Goal: Contribute content: Contribute content

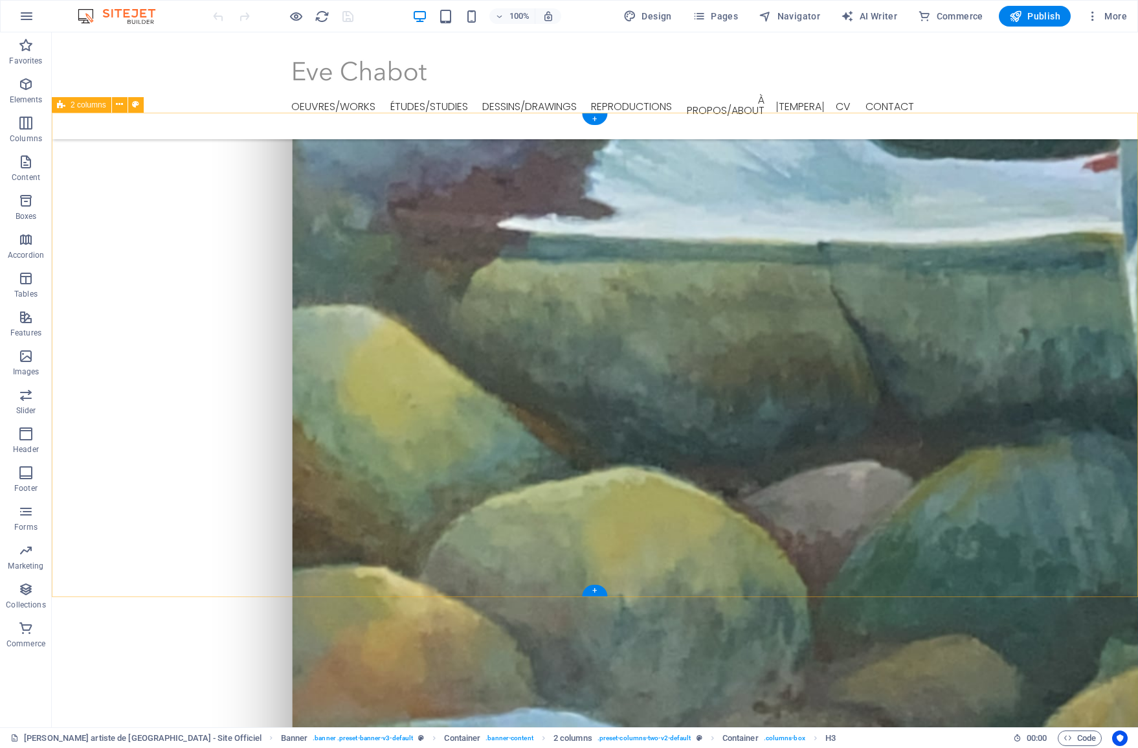
scroll to position [2299, 0]
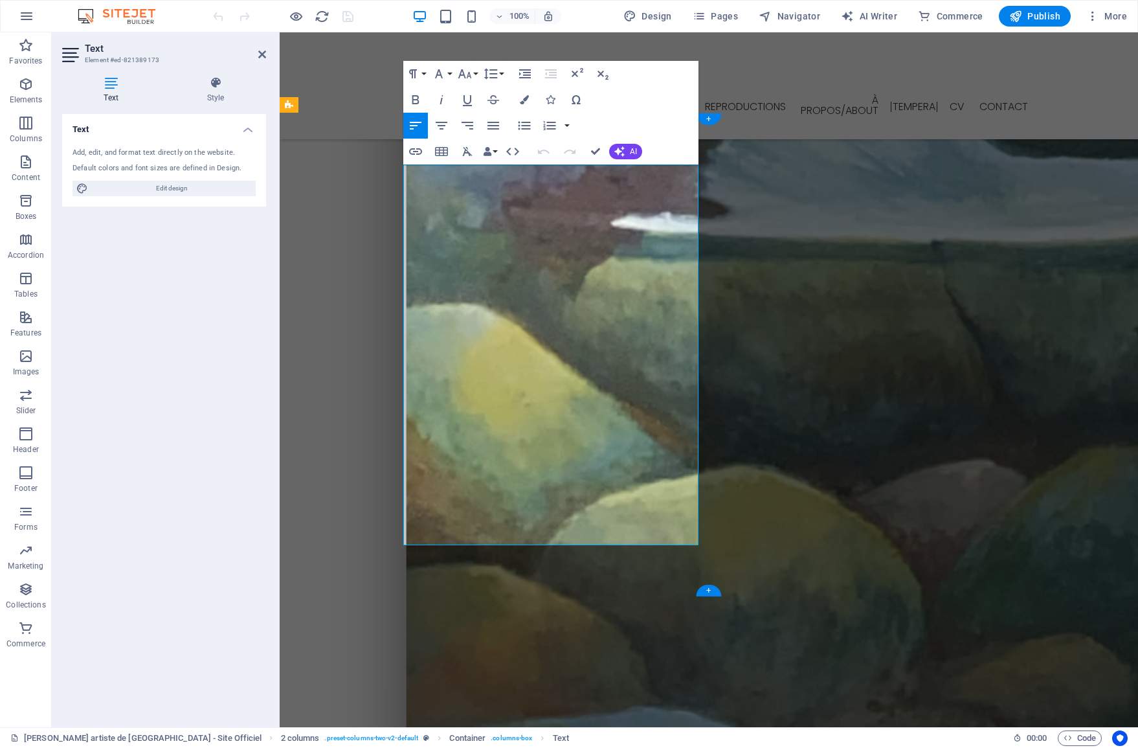
drag, startPoint x: 600, startPoint y: 536, endPoint x: 401, endPoint y: 533, distance: 199.4
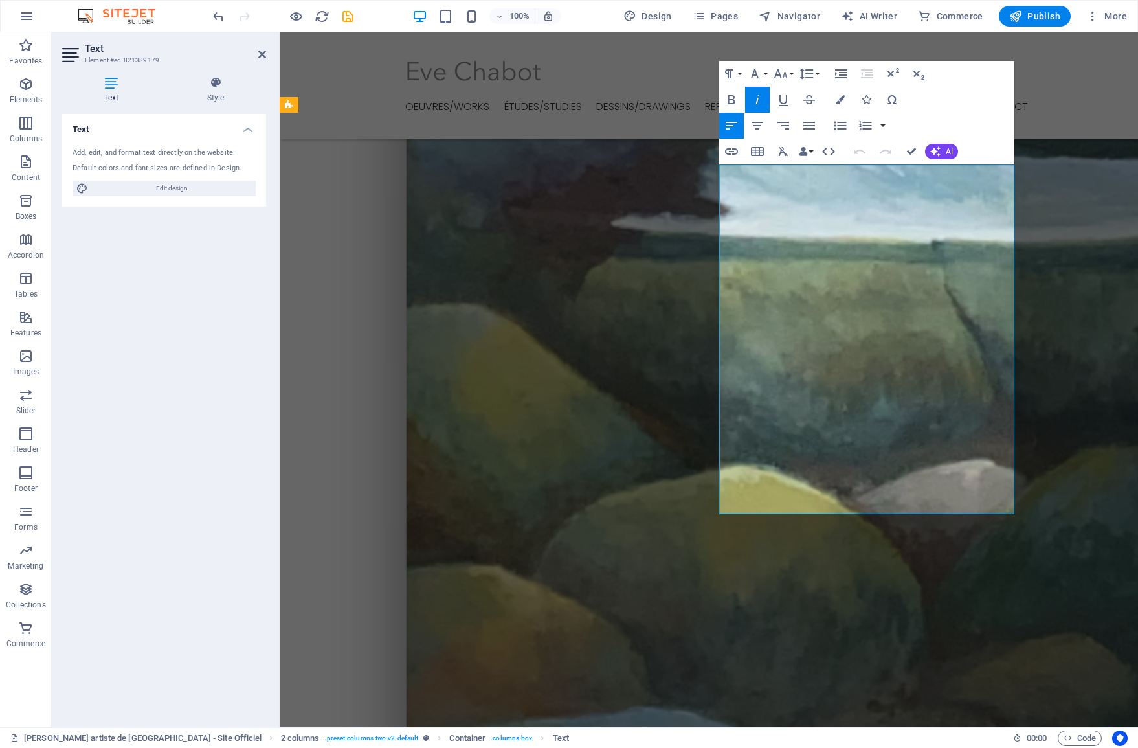
drag, startPoint x: 907, startPoint y: 505, endPoint x: 838, endPoint y: 505, distance: 68.6
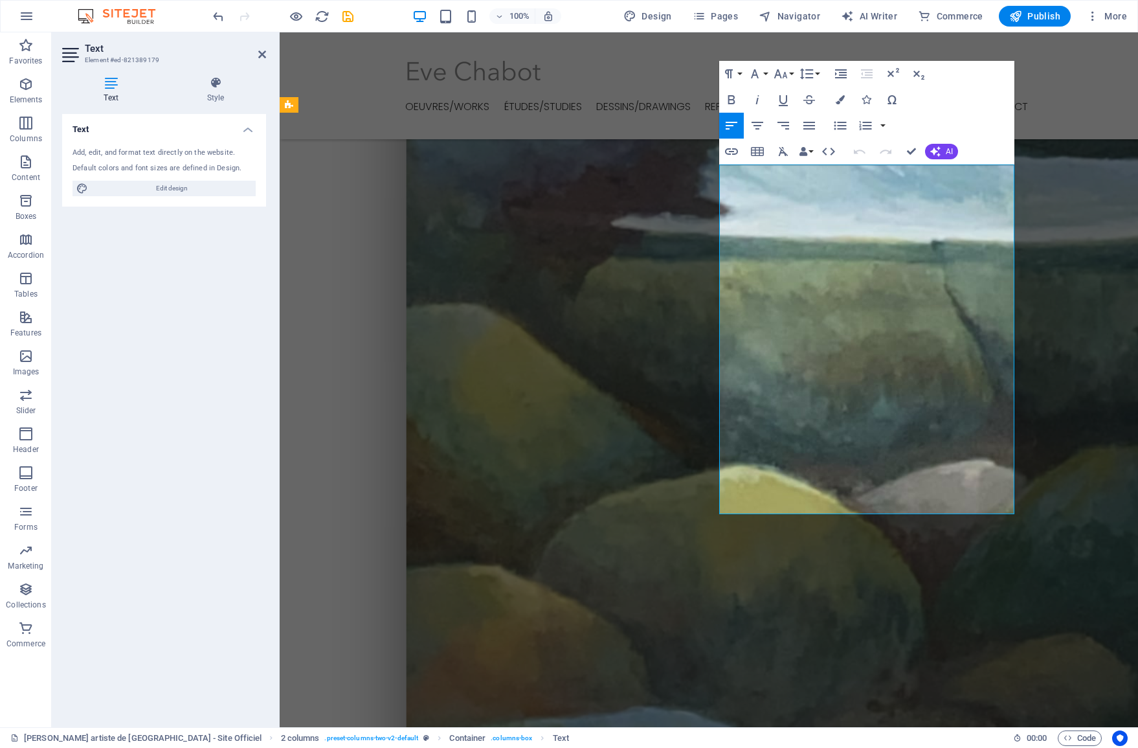
drag, startPoint x: 721, startPoint y: 506, endPoint x: 902, endPoint y: 508, distance: 181.9
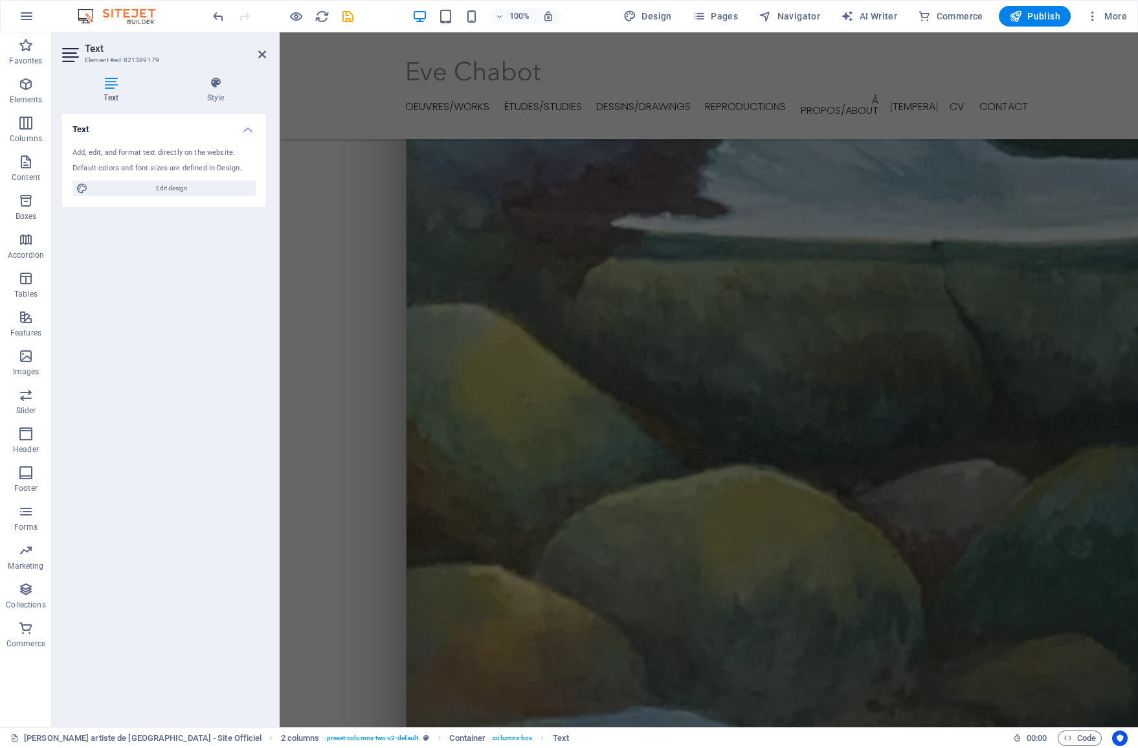
scroll to position [0, 0]
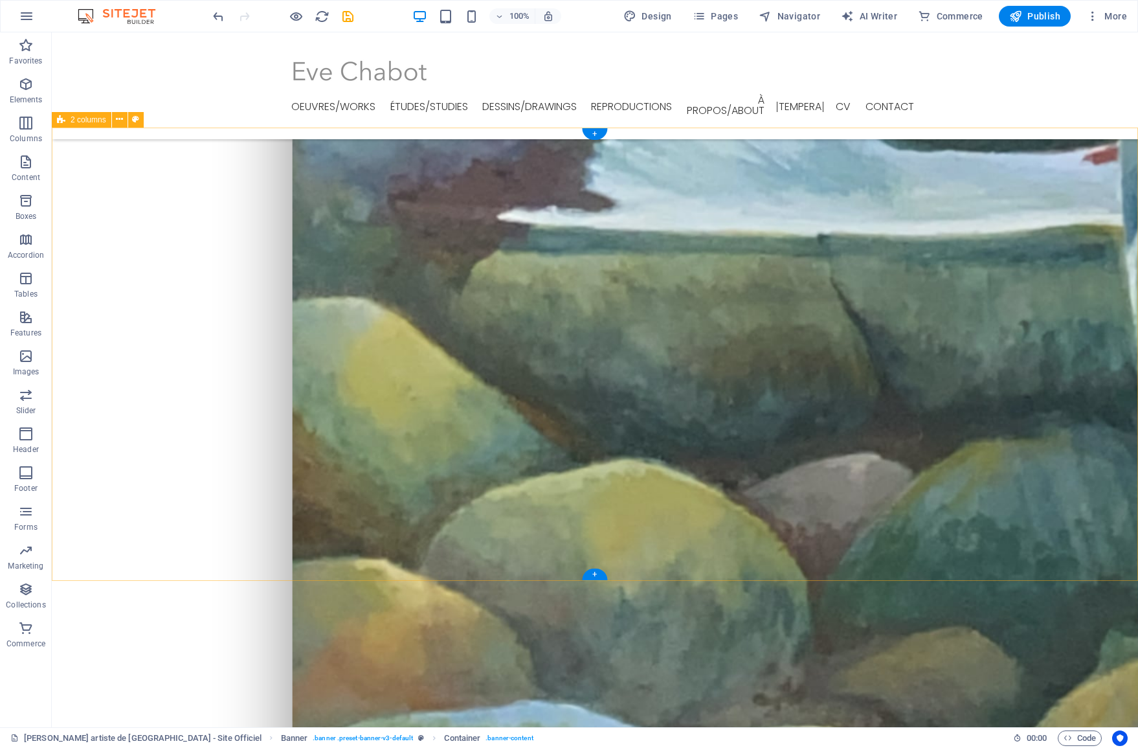
scroll to position [2316, 0]
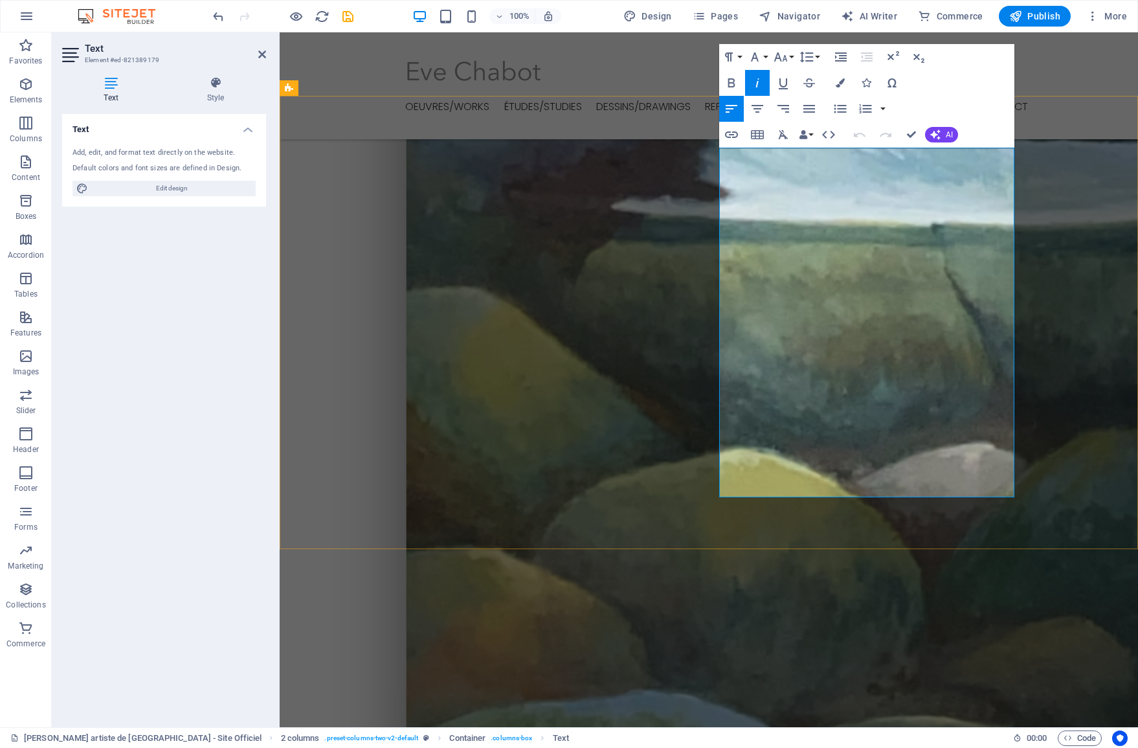
click at [827, 135] on icon "button" at bounding box center [829, 135] width 16 height 16
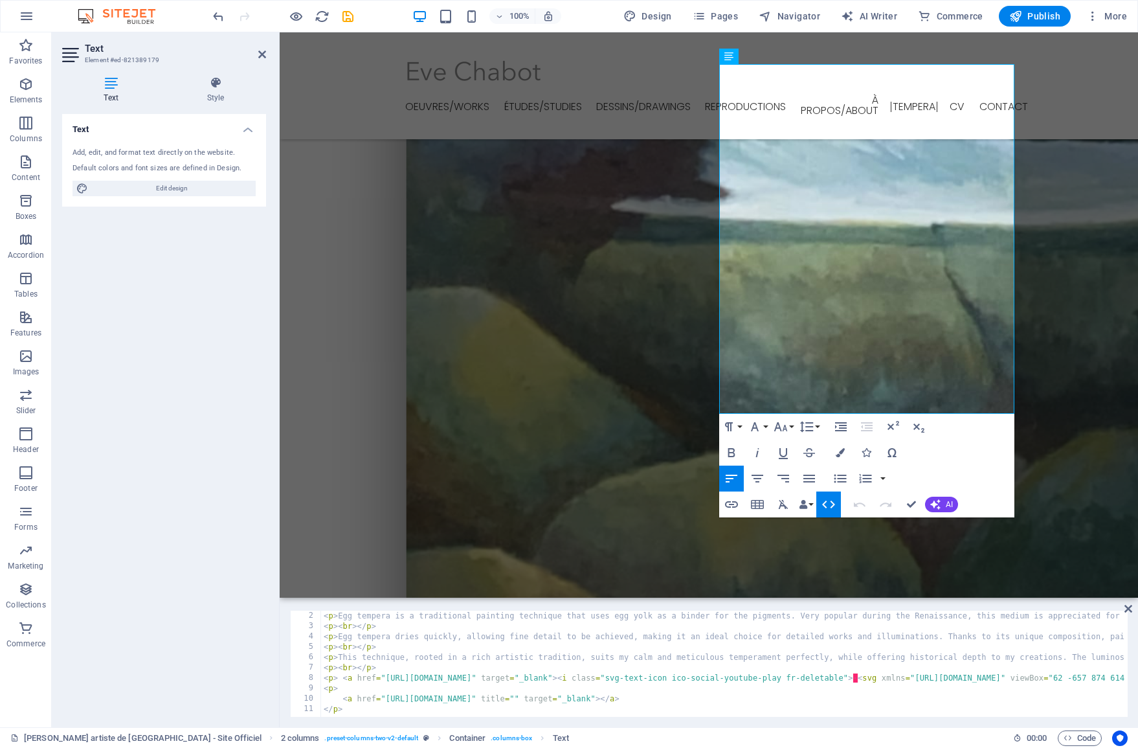
scroll to position [10, 0]
type textarea "<p><br></p>"
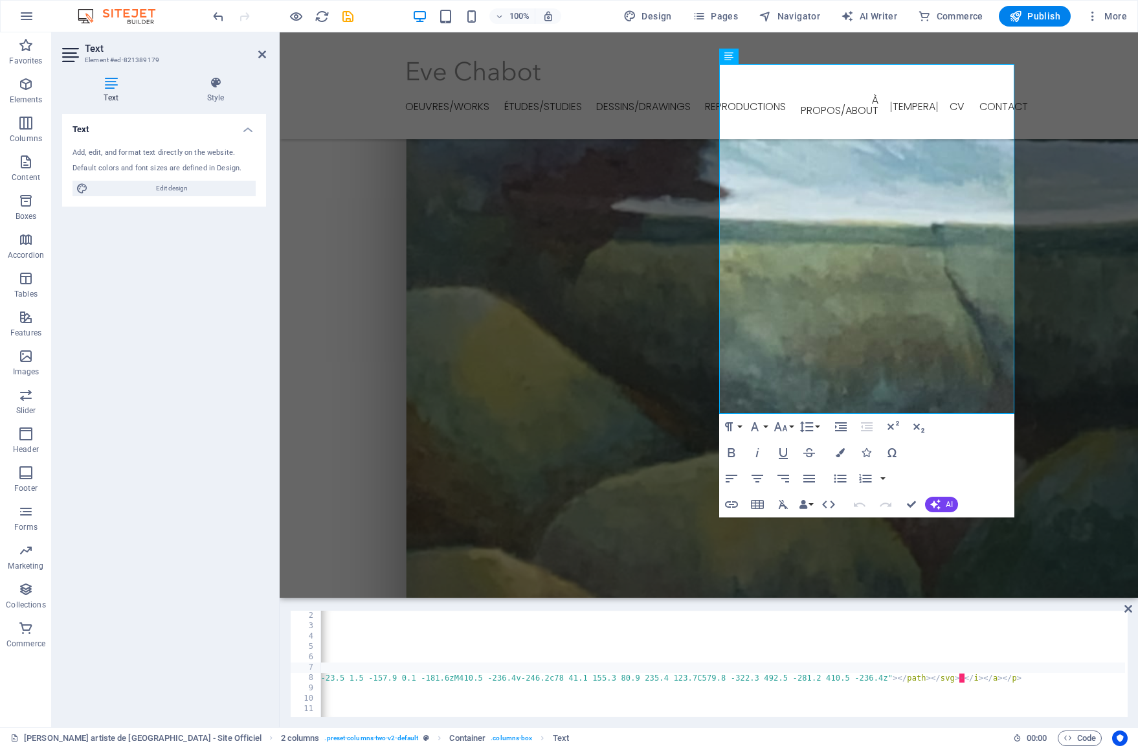
scroll to position [0, 3201]
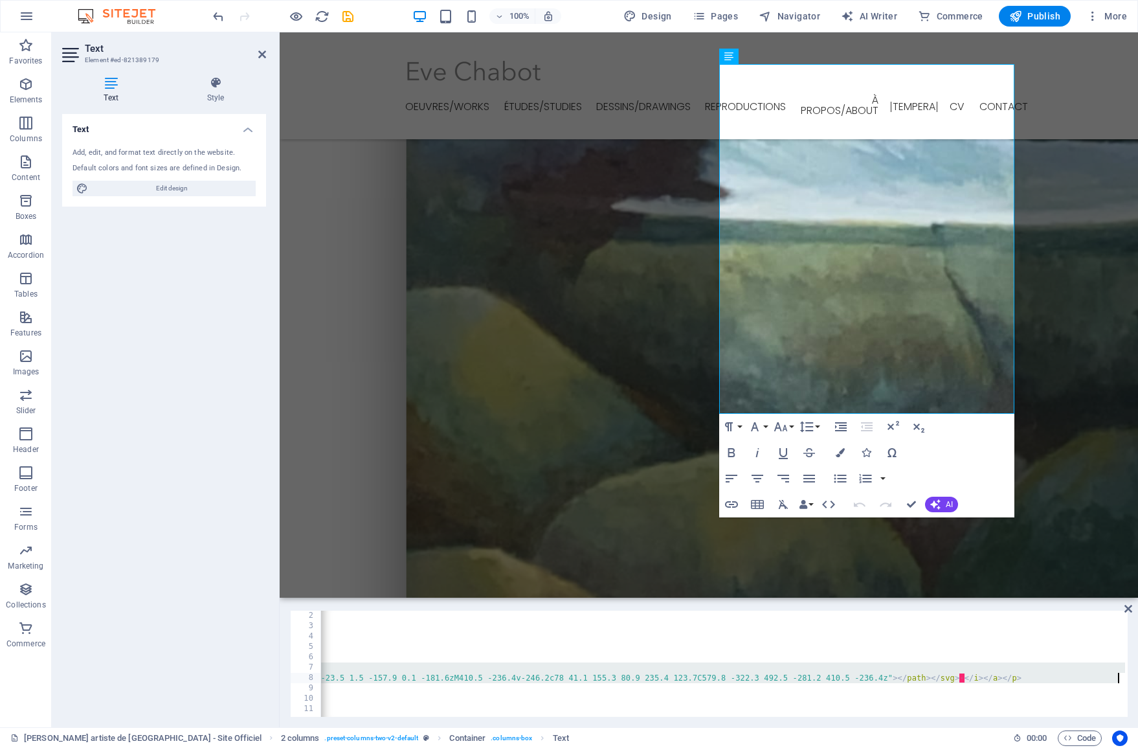
type textarea ">"
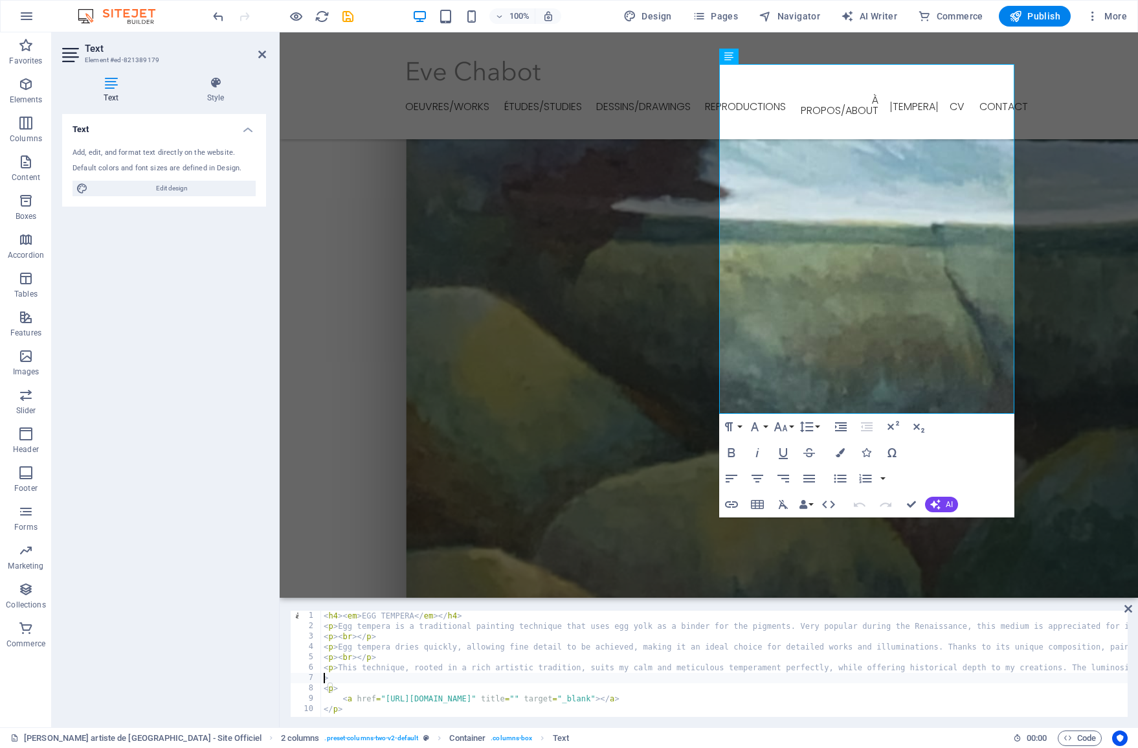
scroll to position [0, 0]
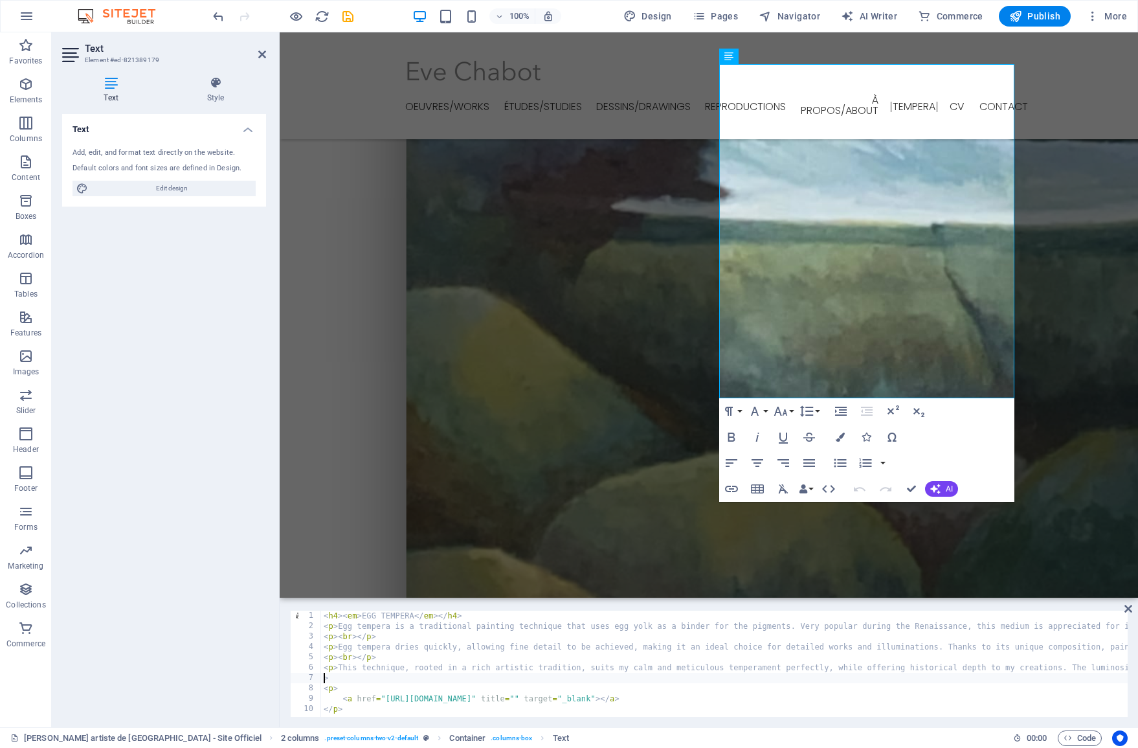
click at [349, 677] on div "< h4 > < em > EGG TEMPERA </ em > </ h4 > < p > Egg tempera is a traditional pa…" at bounding box center [1093, 672] width 1545 height 124
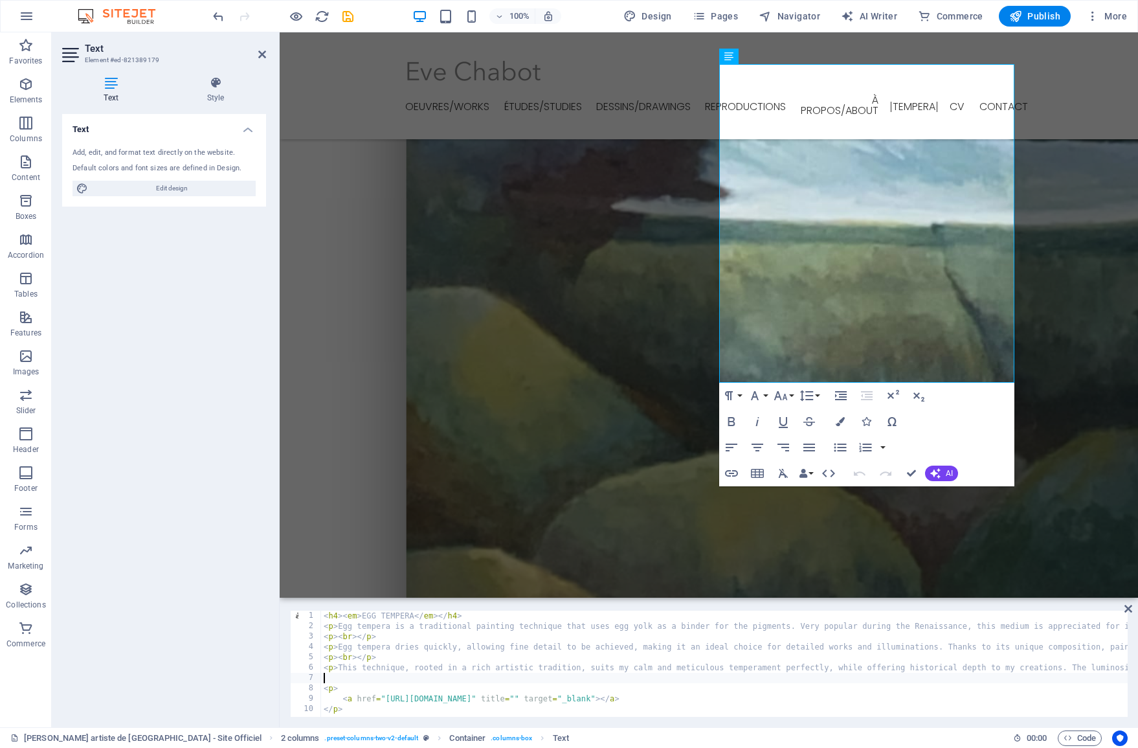
type textarea "<p>This technique, rooted in a rich artistic tradition, suits my calm and metic…"
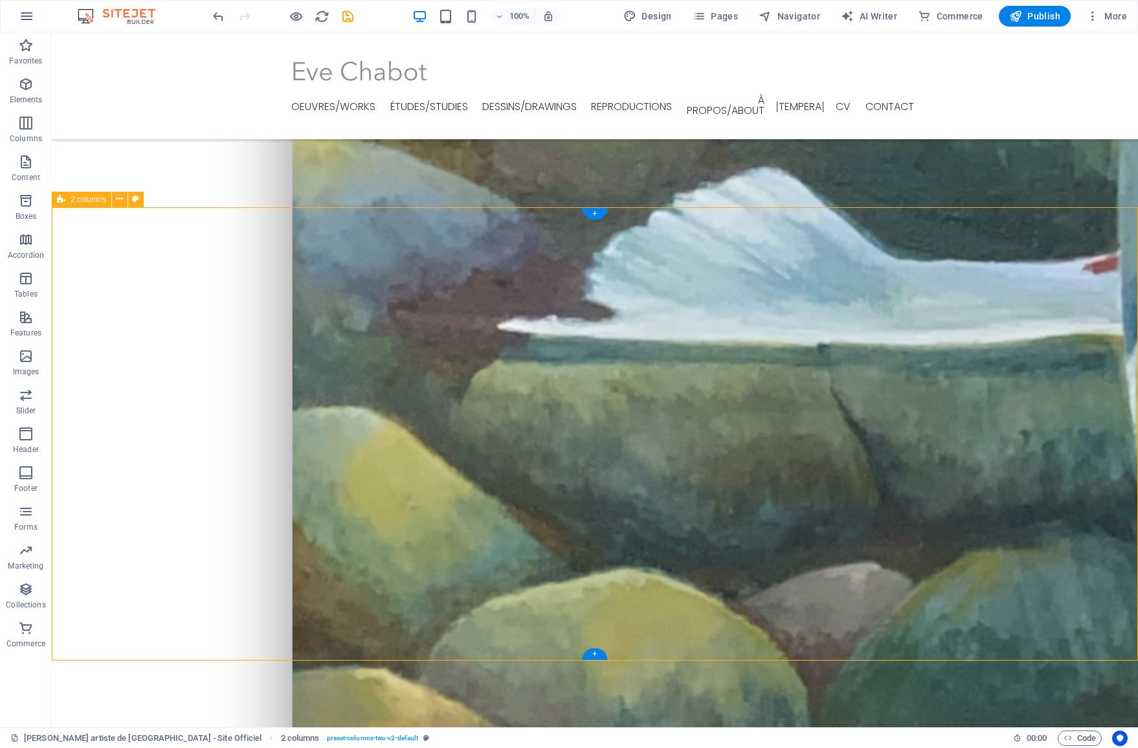
scroll to position [2195, 0]
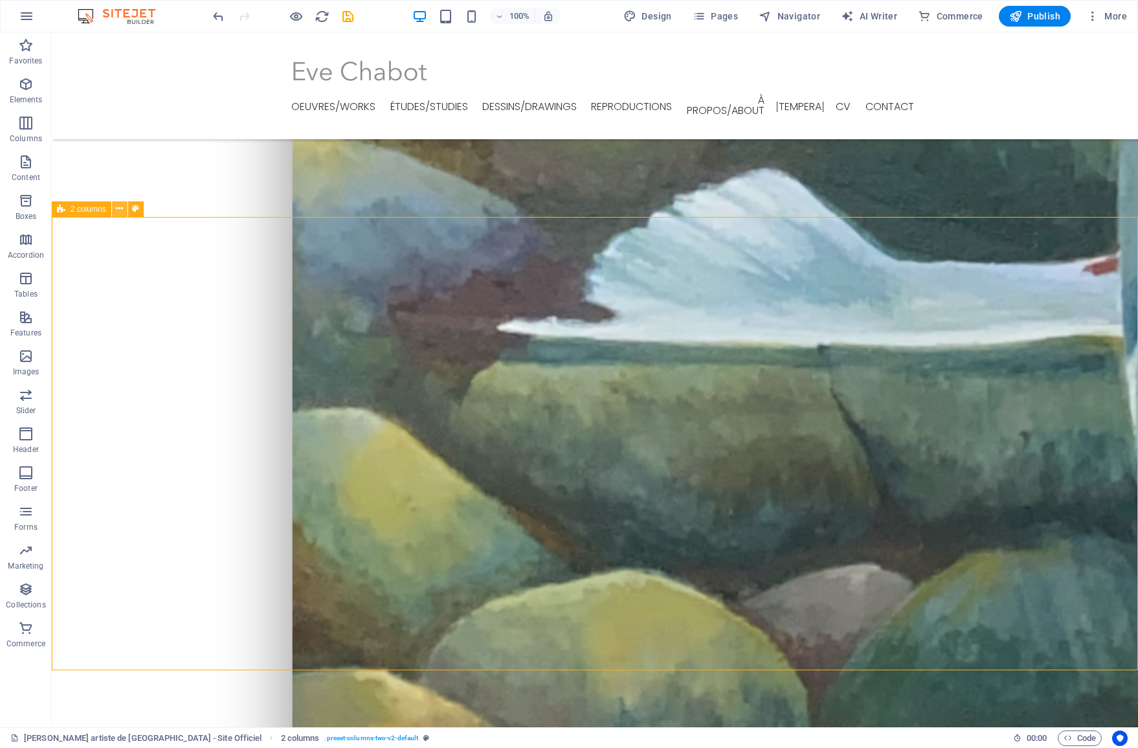
click at [115, 211] on button at bounding box center [120, 209] width 16 height 16
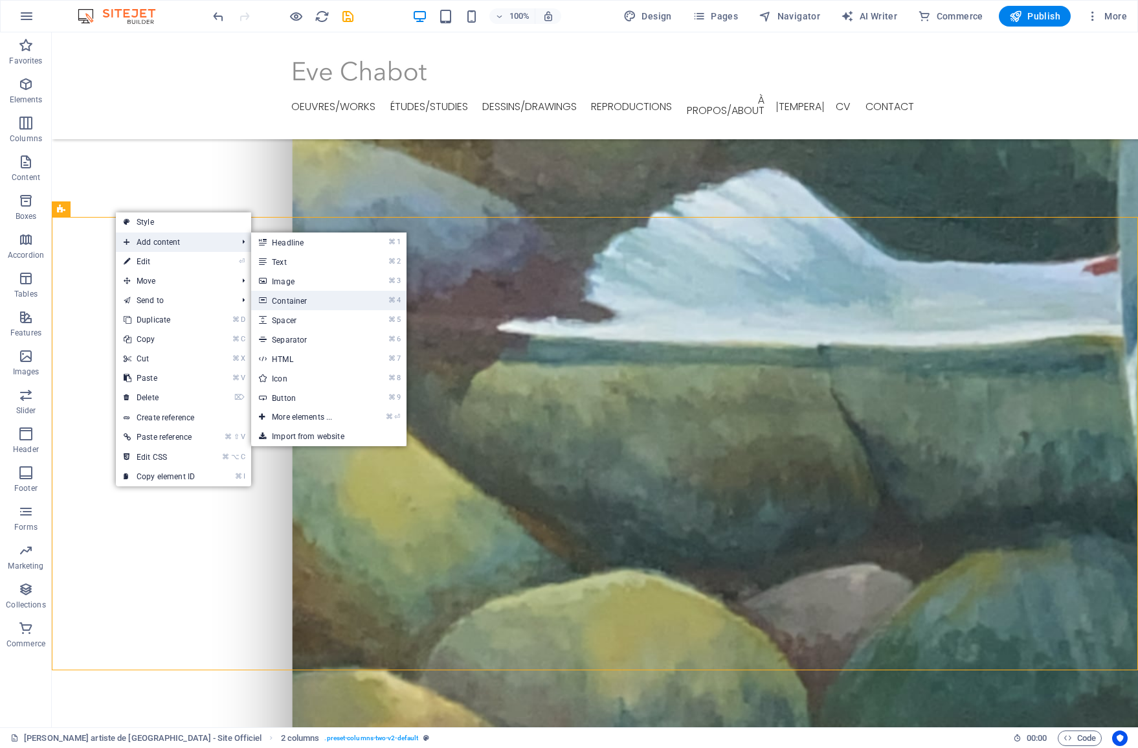
click at [315, 298] on link "⌘ 4 Container" at bounding box center [304, 300] width 107 height 19
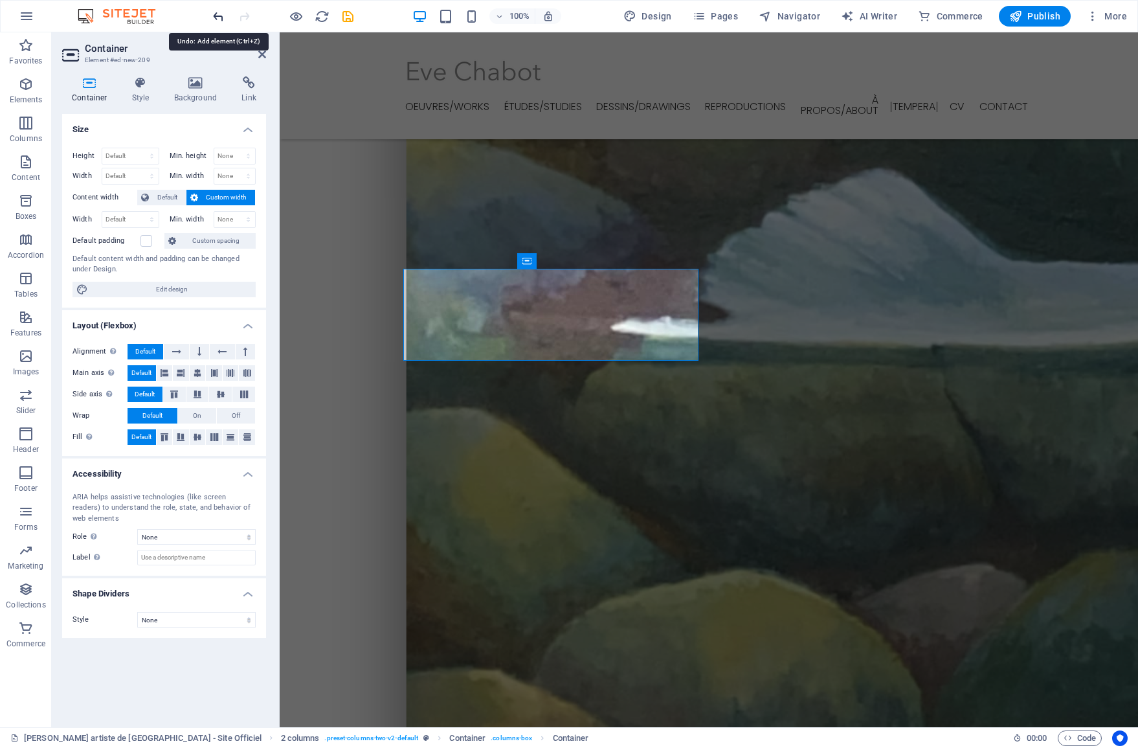
click at [211, 14] on icon "undo" at bounding box center [218, 16] width 15 height 15
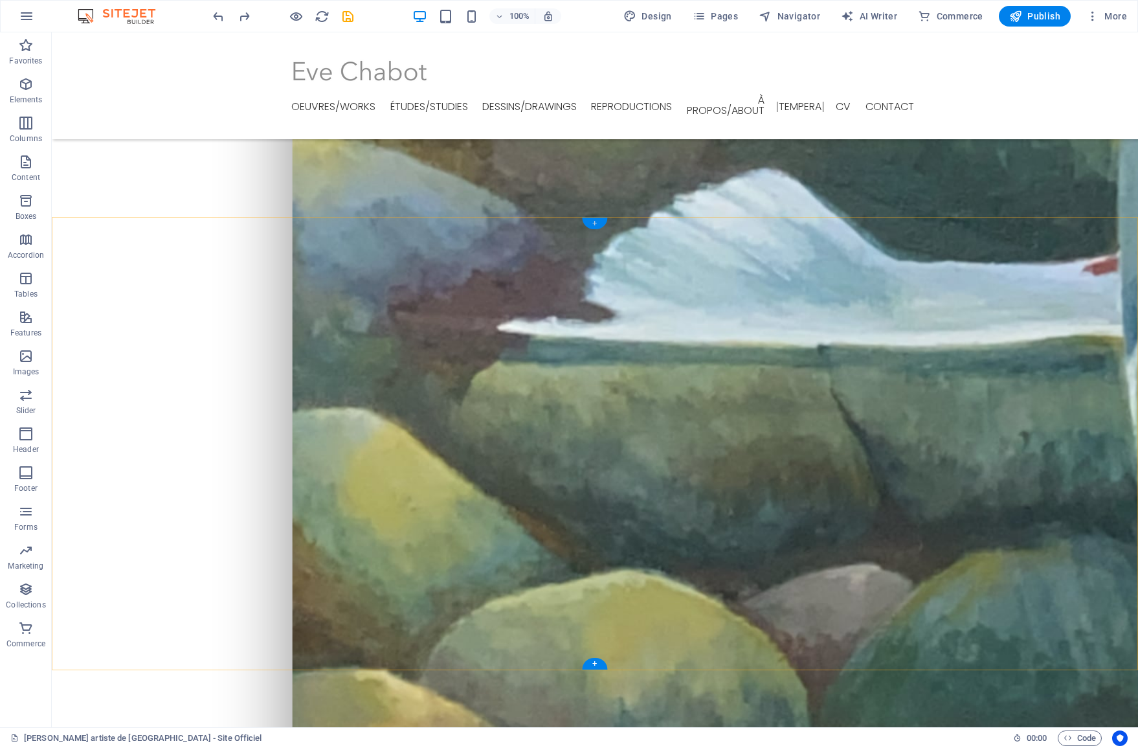
click at [591, 223] on div "+" at bounding box center [594, 224] width 25 height 12
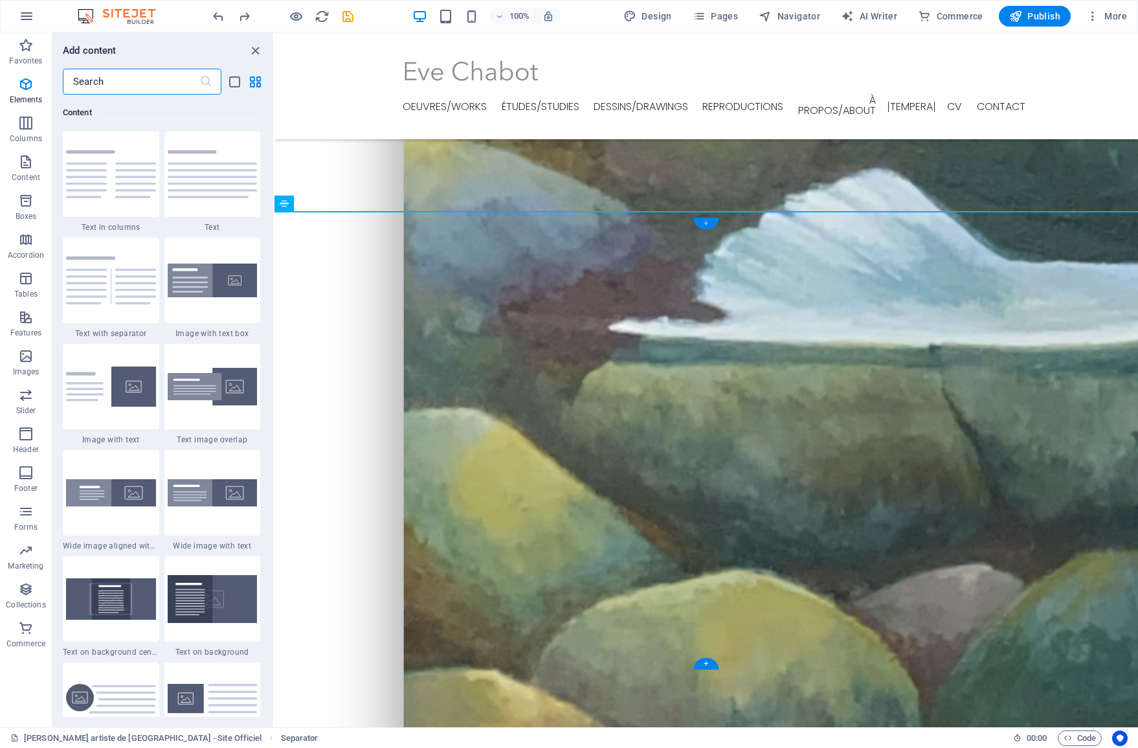
scroll to position [2265, 0]
click at [23, 135] on p "Columns" at bounding box center [26, 138] width 32 height 10
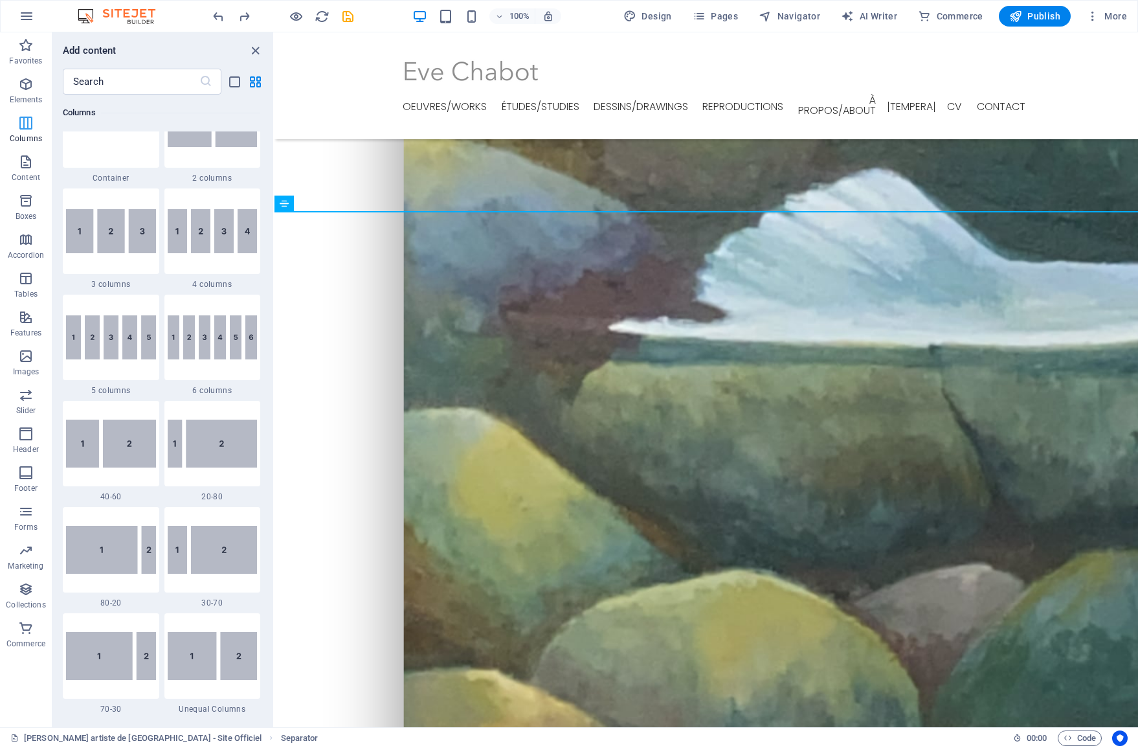
scroll to position [641, 0]
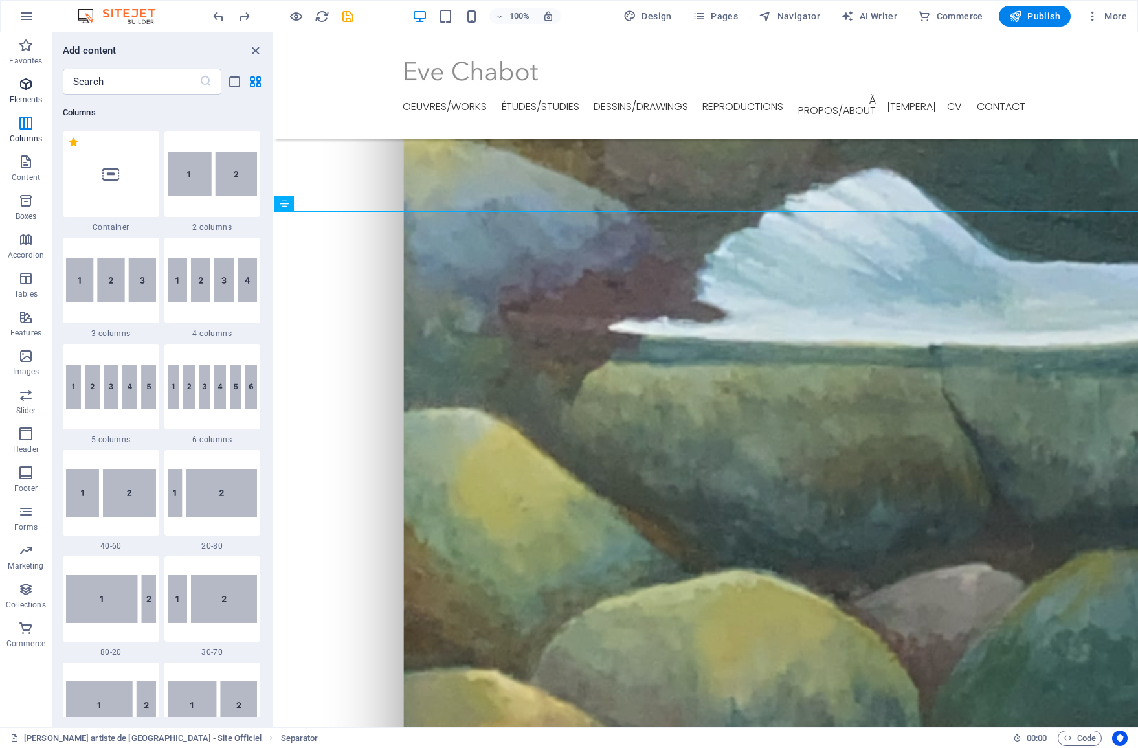
click at [22, 100] on p "Elements" at bounding box center [26, 100] width 33 height 10
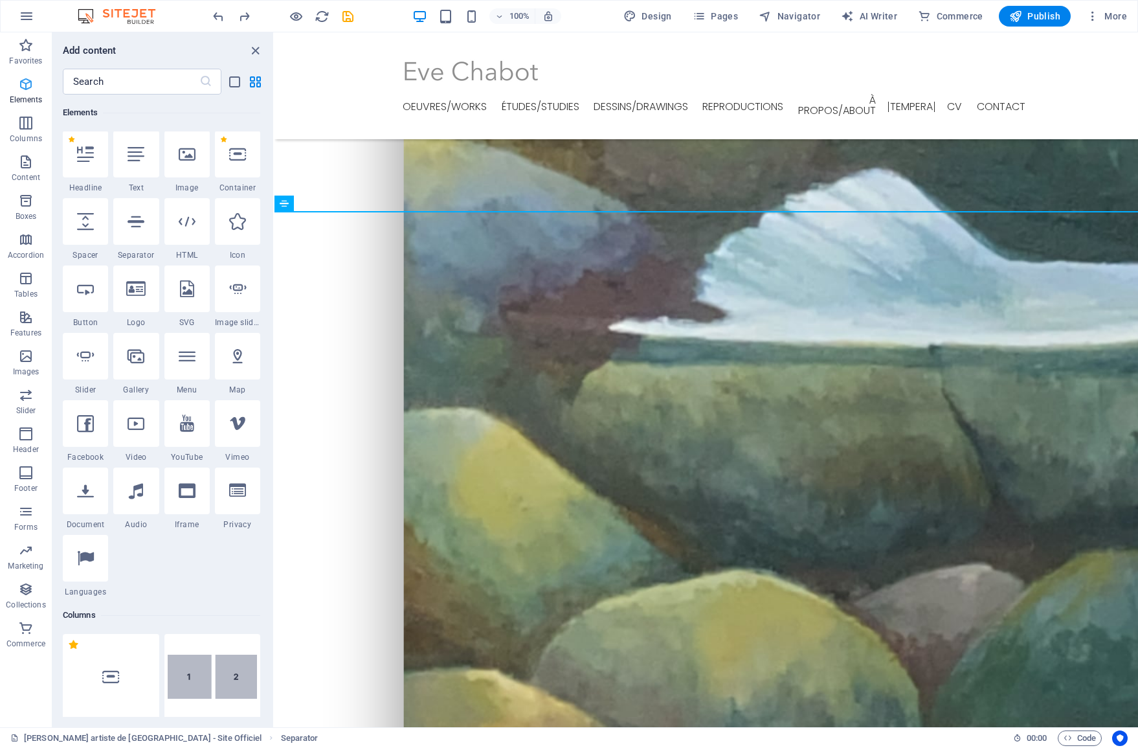
scroll to position [138, 0]
click at [229, 177] on div at bounding box center [237, 154] width 45 height 47
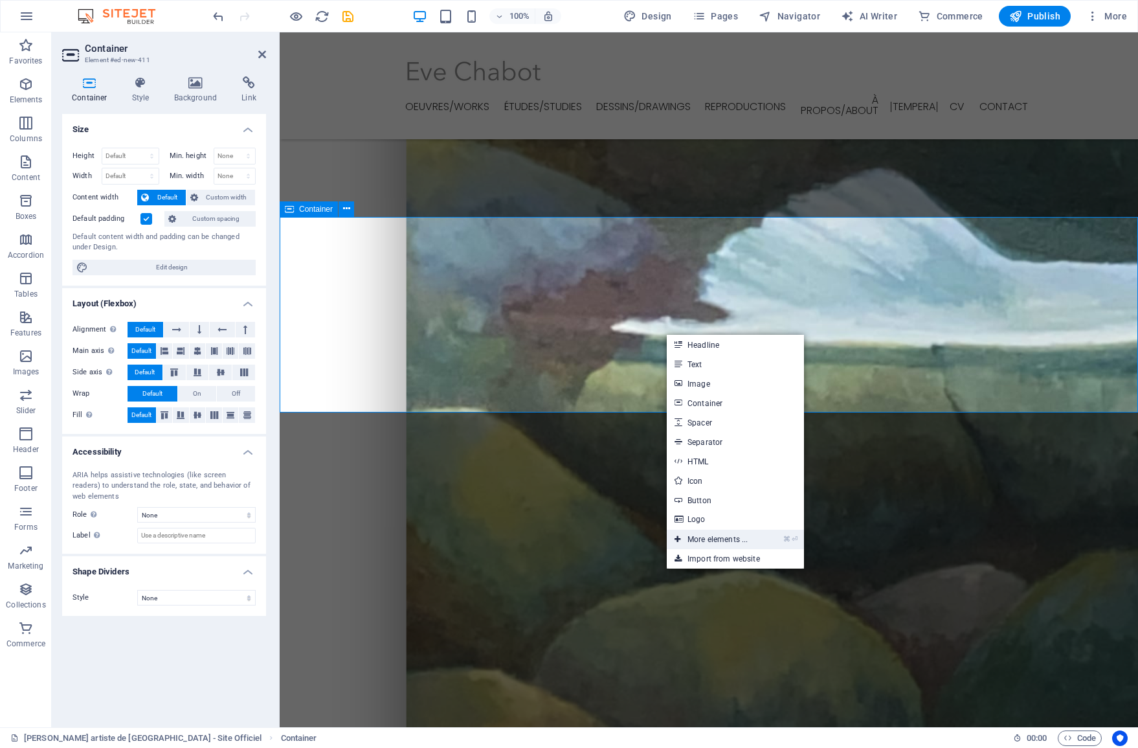
click at [713, 539] on link "⌘ ⏎ More elements ..." at bounding box center [711, 539] width 89 height 19
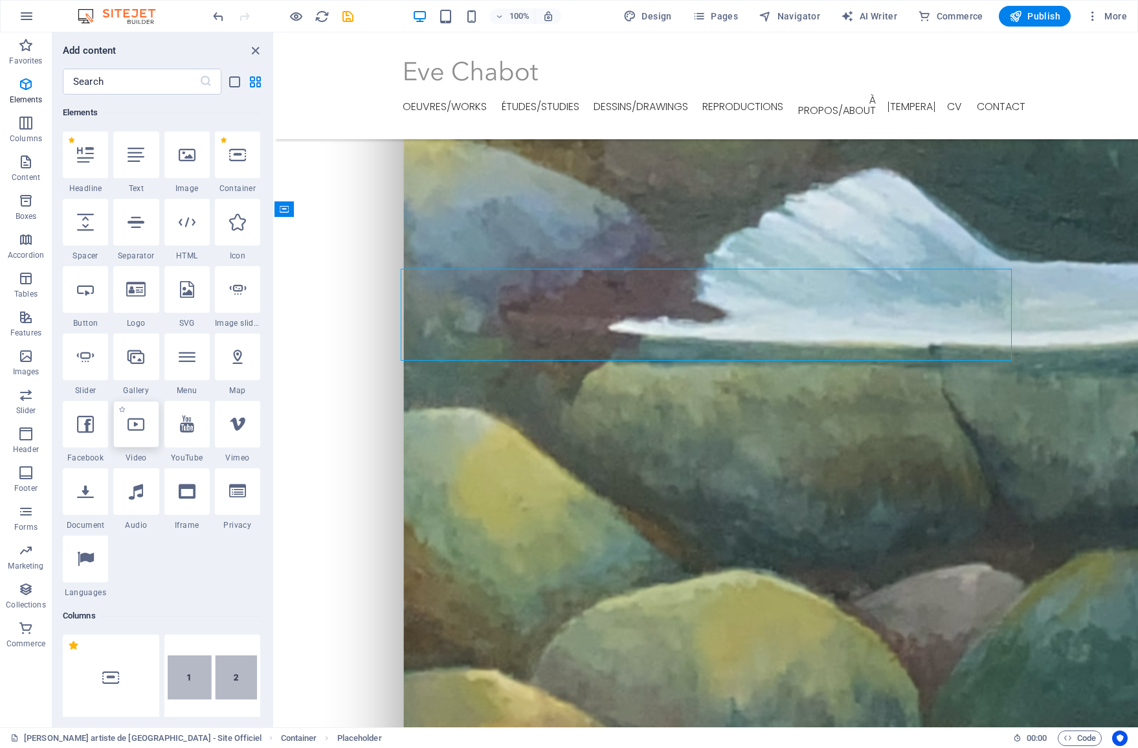
click at [129, 423] on icon at bounding box center [136, 424] width 17 height 17
select select "%"
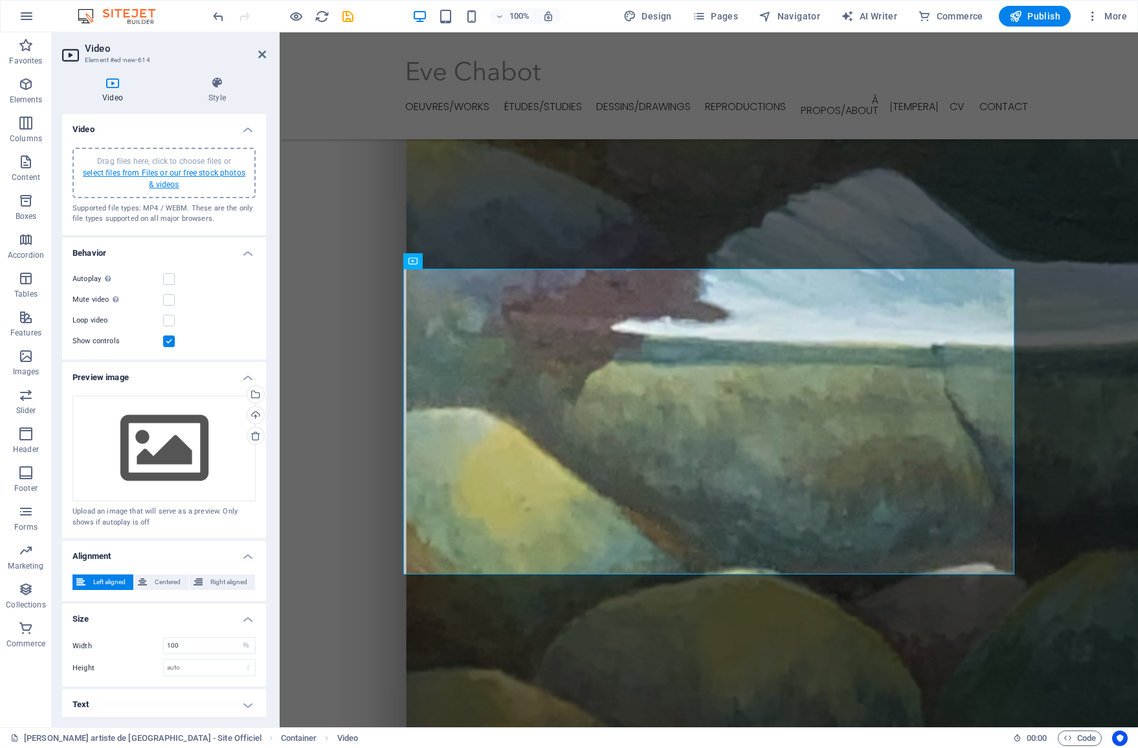
click at [159, 173] on link "select files from Files or our free stock photos & videos" at bounding box center [164, 178] width 162 height 21
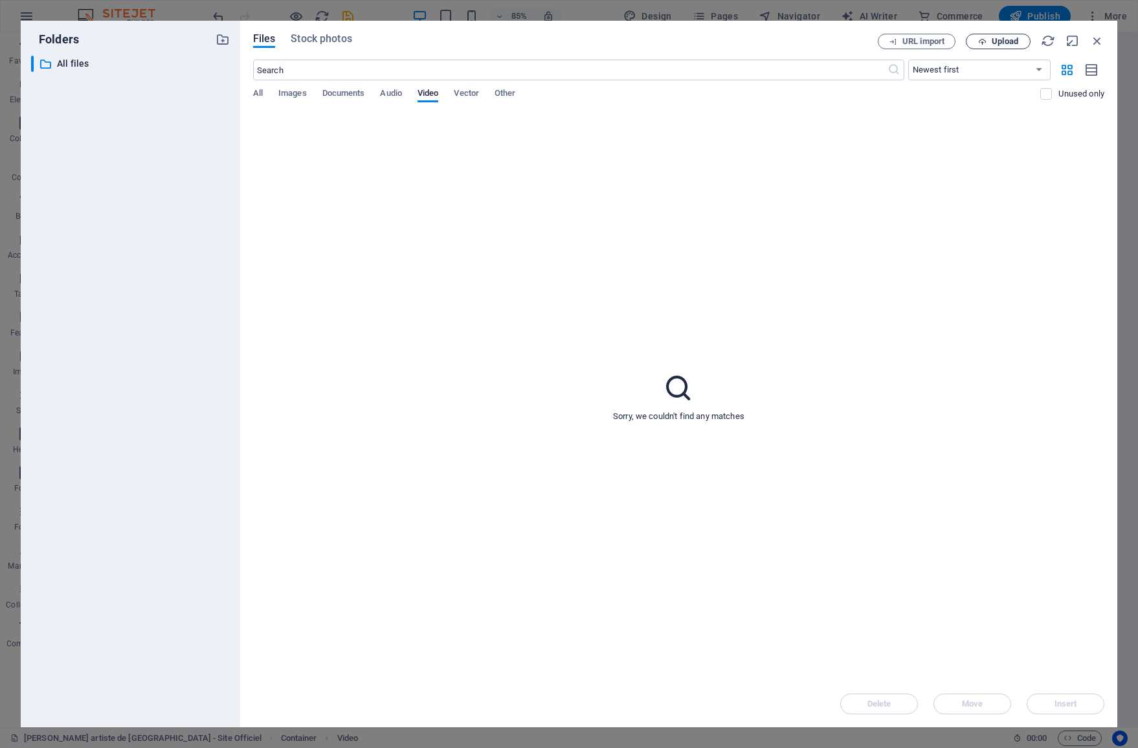
click at [994, 45] on span "Upload" at bounding box center [1005, 42] width 27 height 8
click at [258, 95] on span "All" at bounding box center [258, 94] width 10 height 18
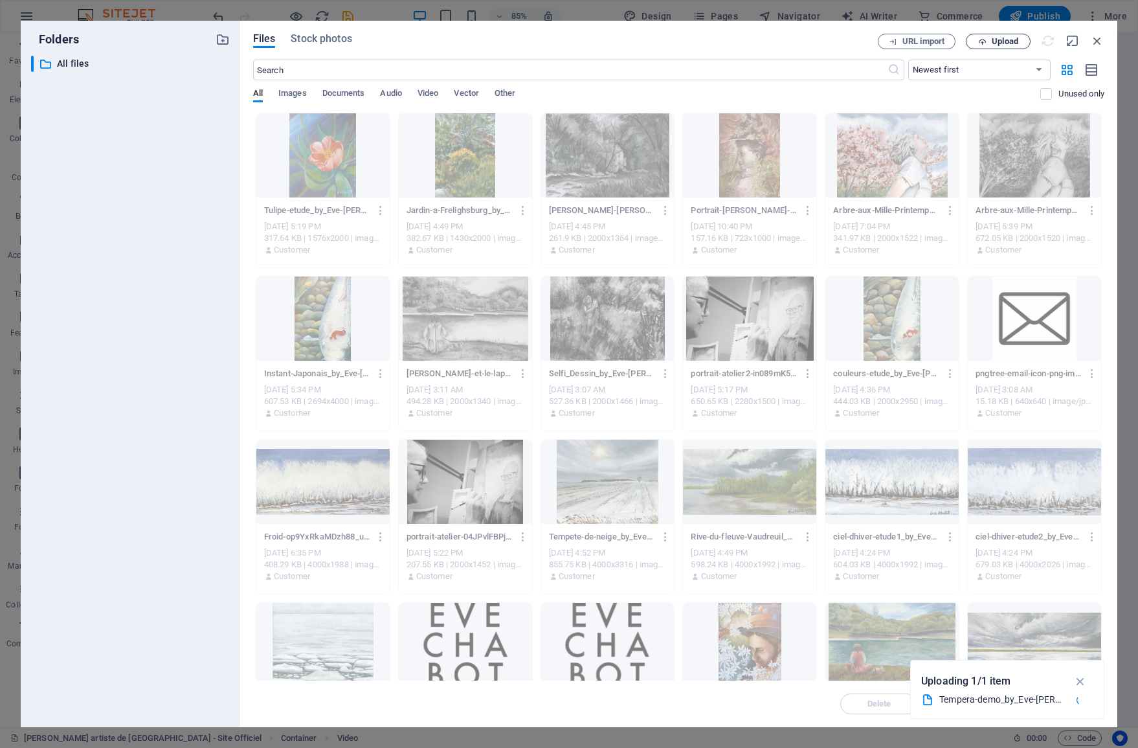
click at [1012, 45] on span "Upload" at bounding box center [1005, 42] width 27 height 8
click at [436, 96] on span "Video" at bounding box center [428, 94] width 21 height 18
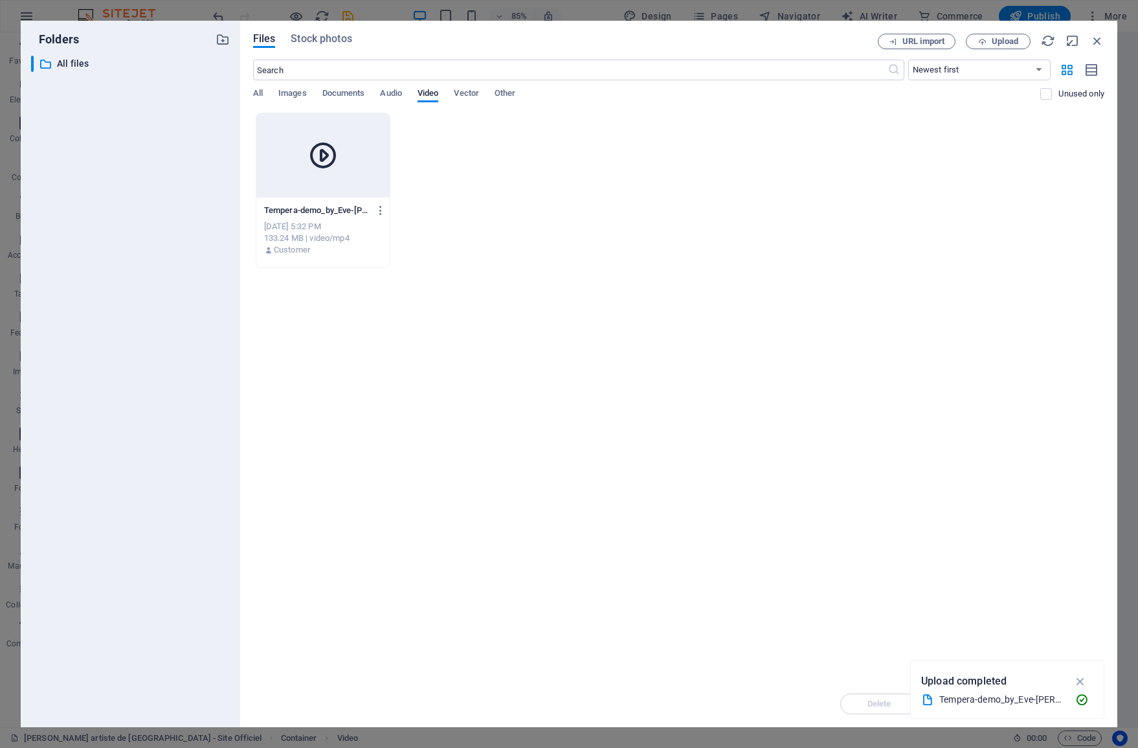
click at [338, 172] on div at bounding box center [322, 155] width 133 height 84
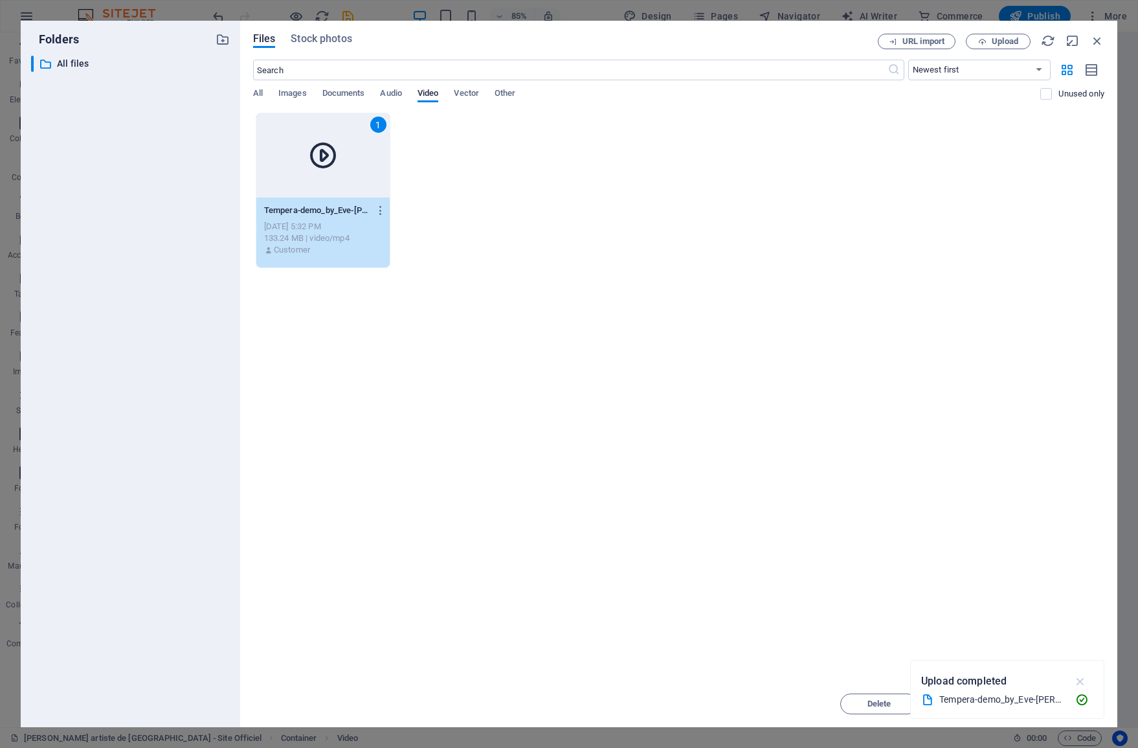
click at [1082, 676] on icon "button" at bounding box center [1080, 681] width 15 height 14
click at [1075, 698] on button "Insert" at bounding box center [1066, 703] width 78 height 21
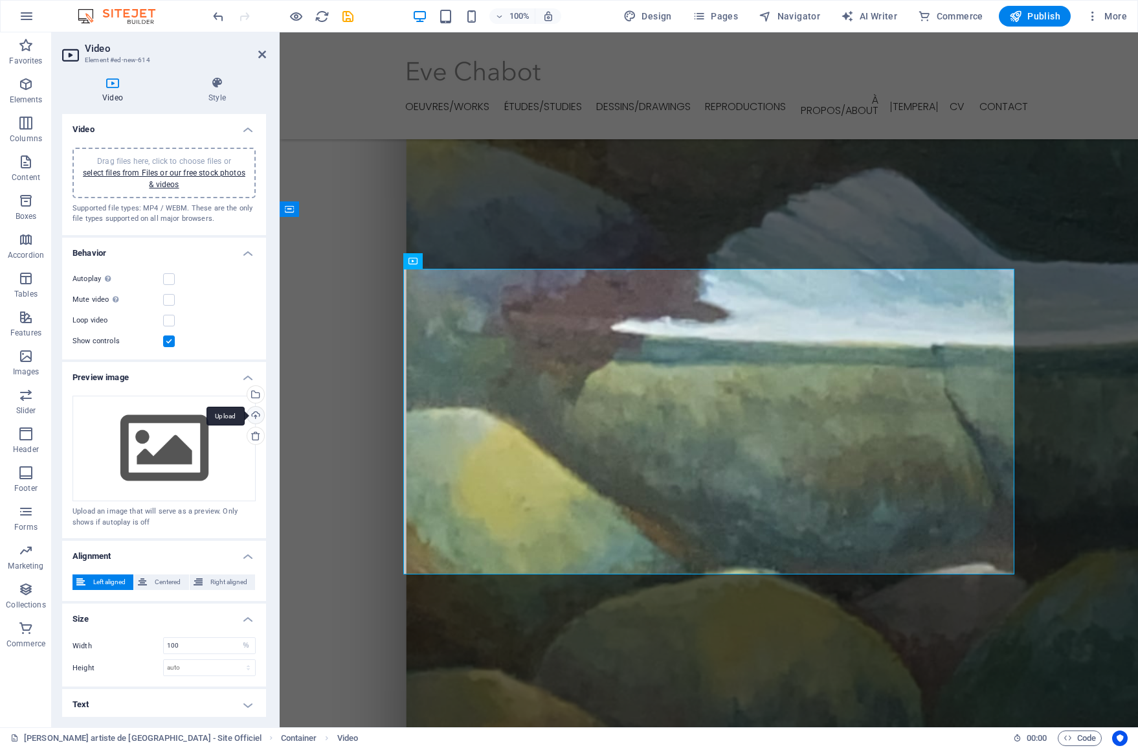
click at [252, 413] on div "Upload" at bounding box center [254, 416] width 19 height 19
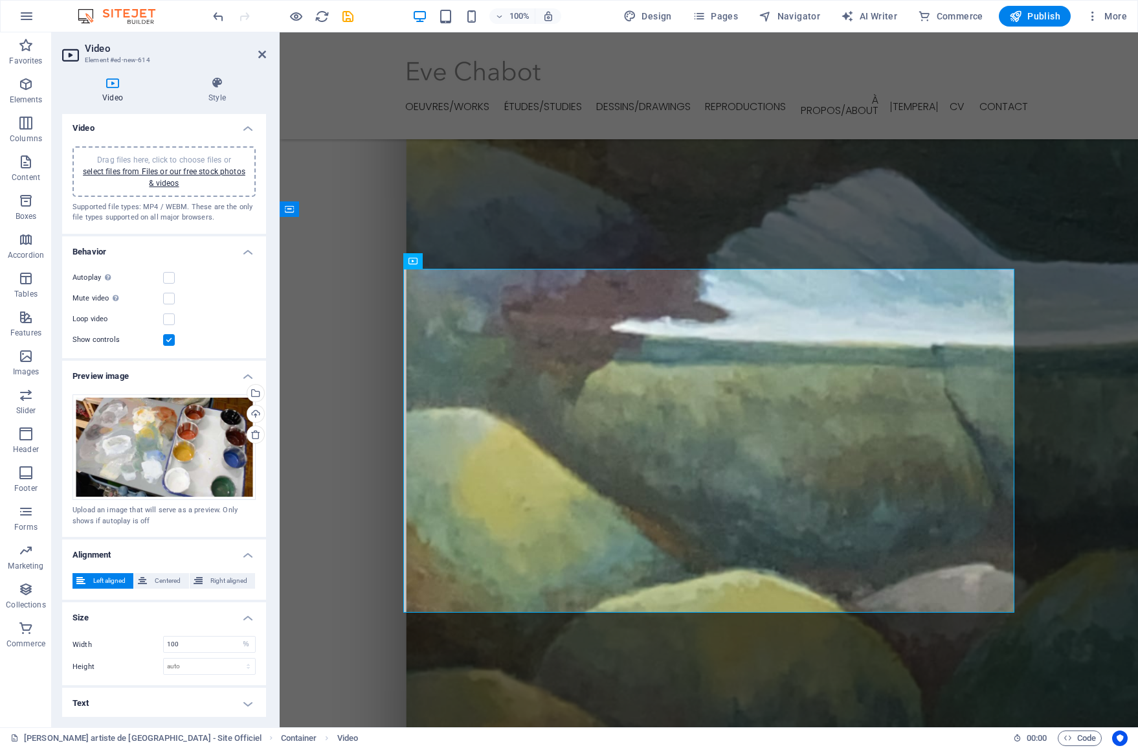
scroll to position [1, 0]
click at [261, 54] on icon at bounding box center [262, 54] width 8 height 10
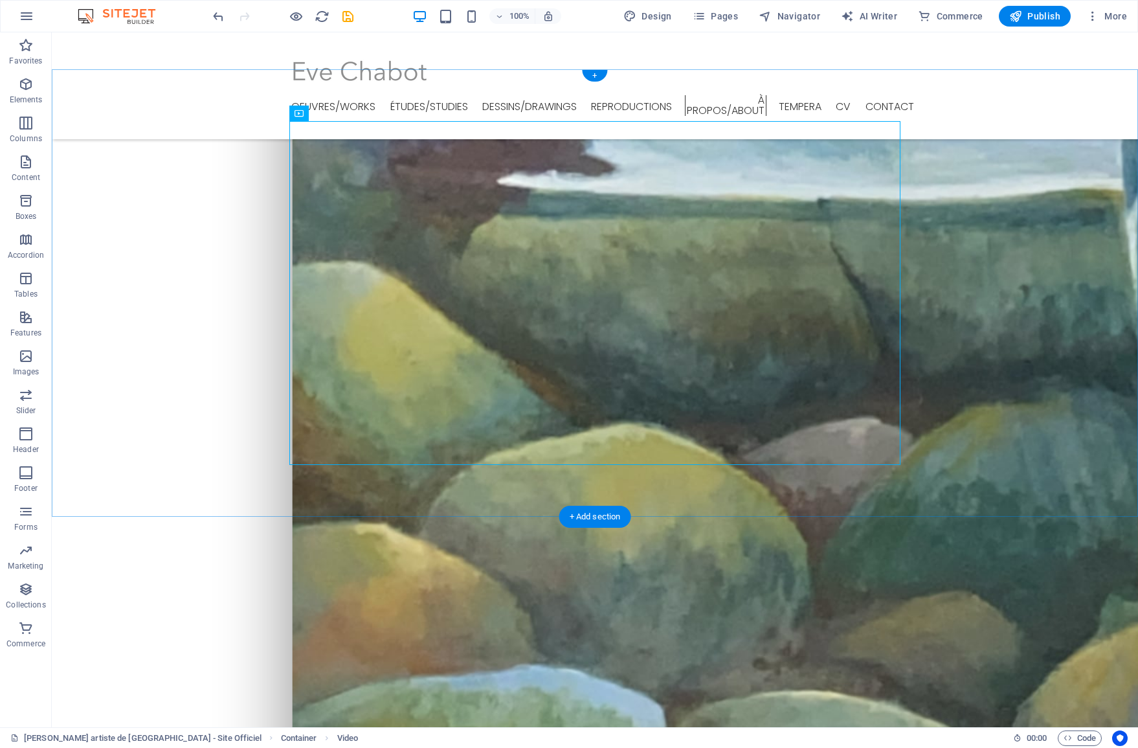
scroll to position [2343, 0]
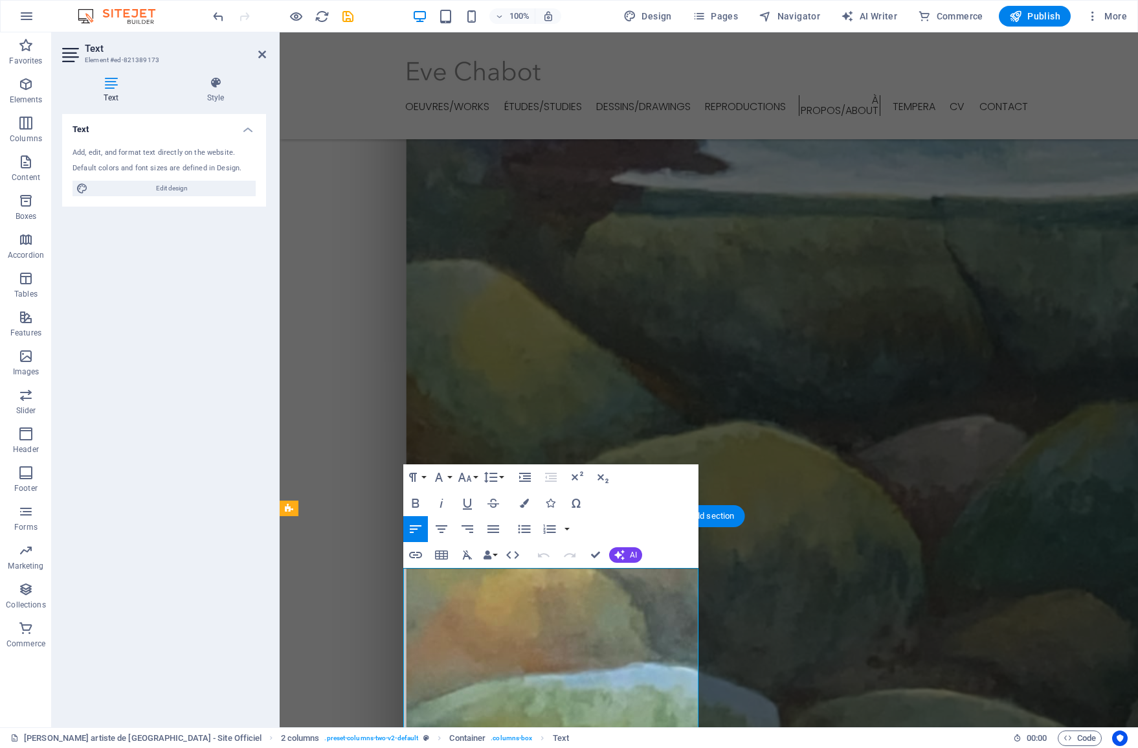
copy h4 "Tempera à l'oeuf"
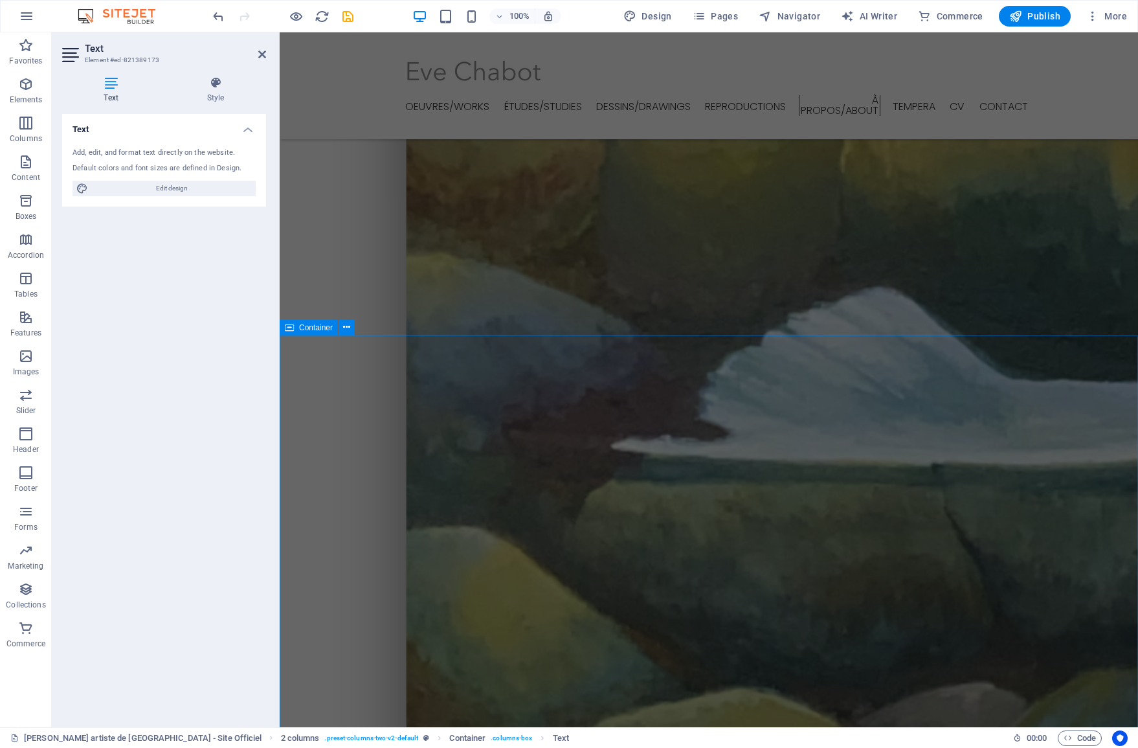
scroll to position [2074, 0]
click at [455, 383] on icon at bounding box center [456, 381] width 7 height 14
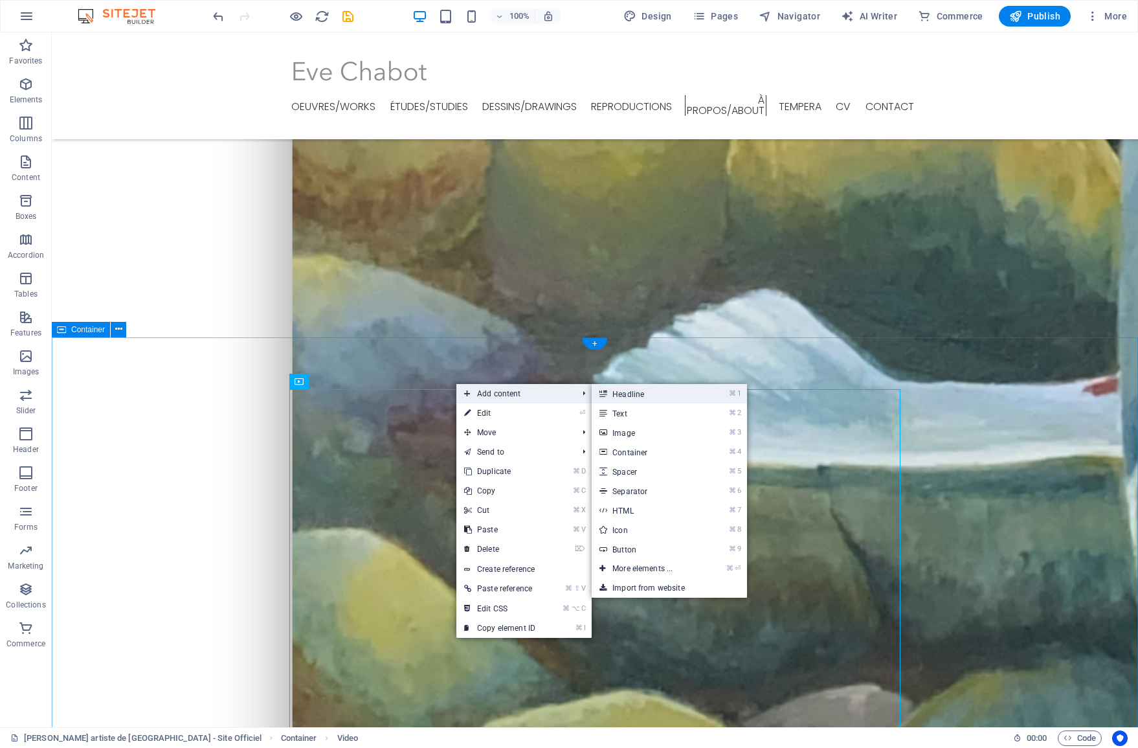
click at [636, 400] on link "⌘ 1 Headline" at bounding box center [645, 393] width 107 height 19
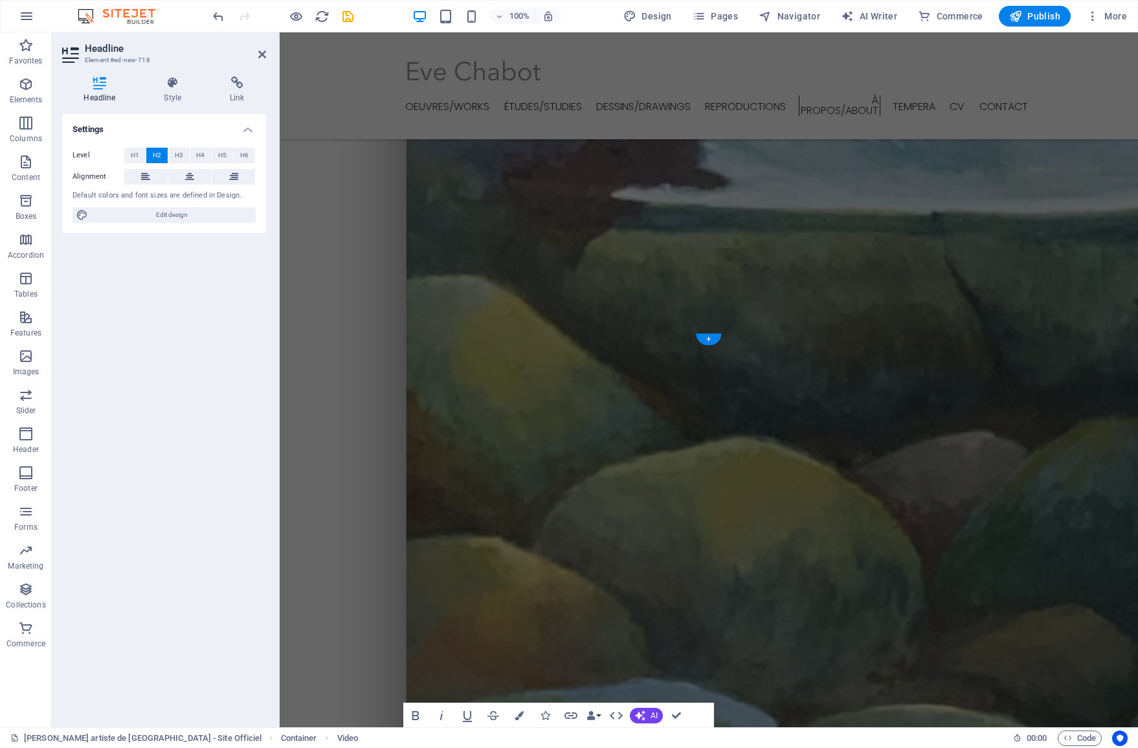
scroll to position [2450, 0]
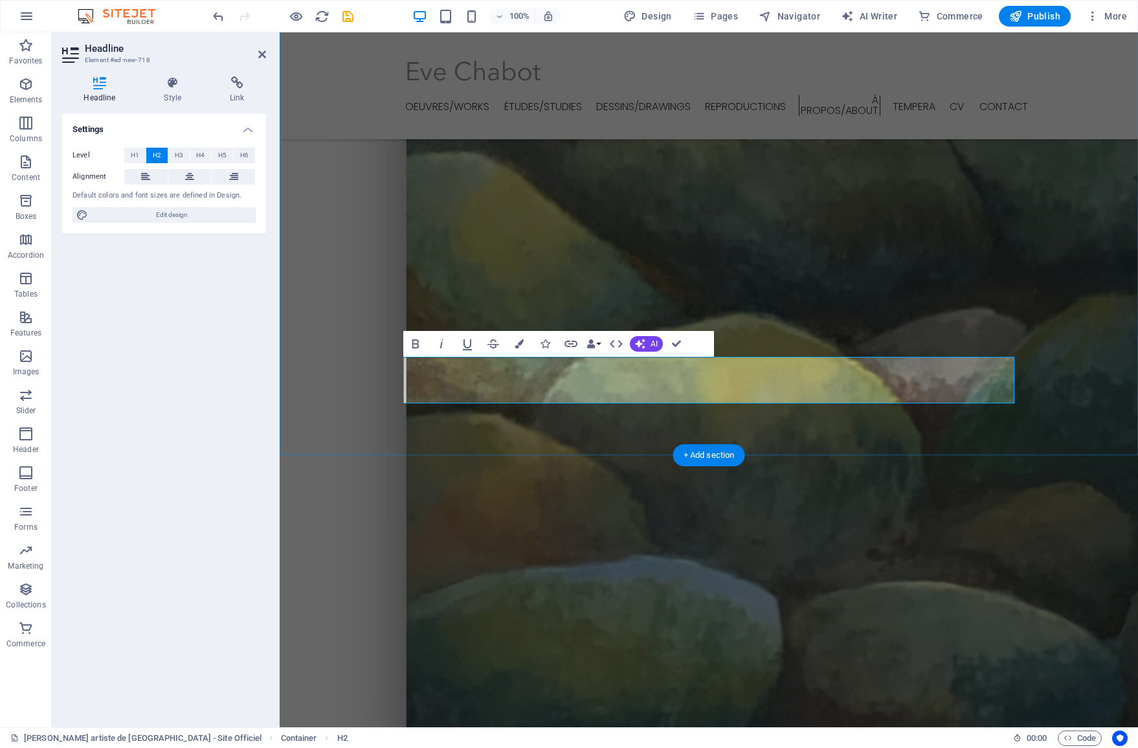
click at [438, 346] on icon "button" at bounding box center [442, 344] width 16 height 16
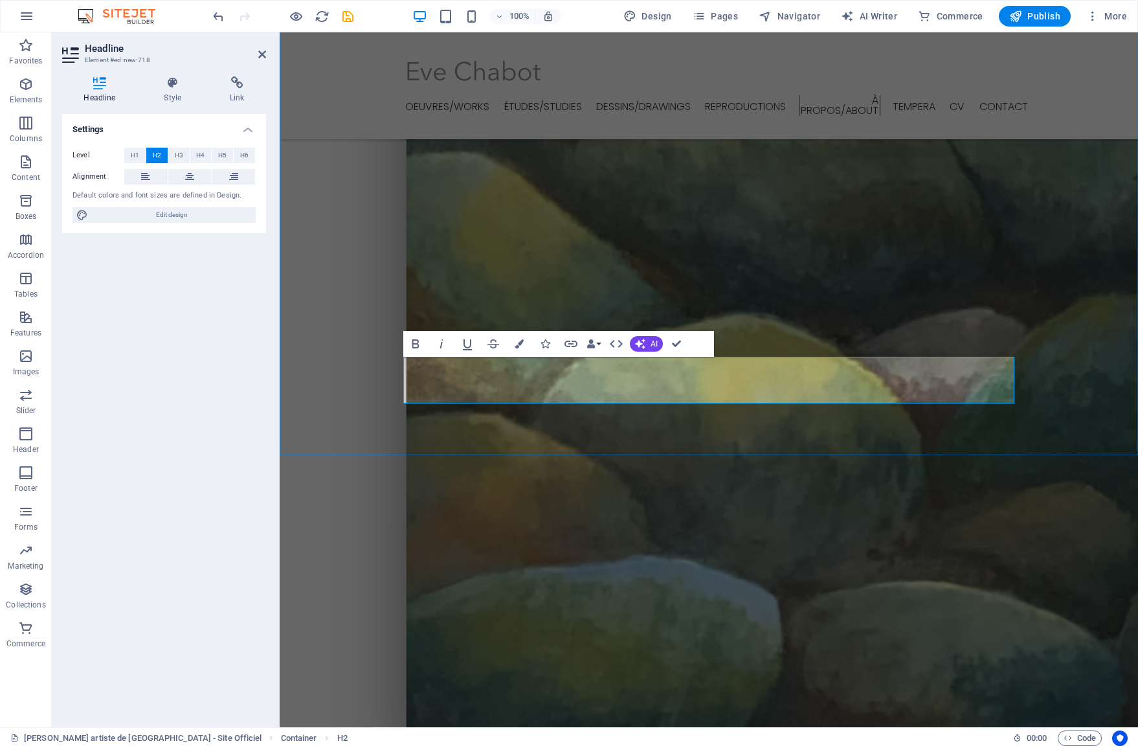
click at [175, 156] on span "H3" at bounding box center [179, 156] width 8 height 16
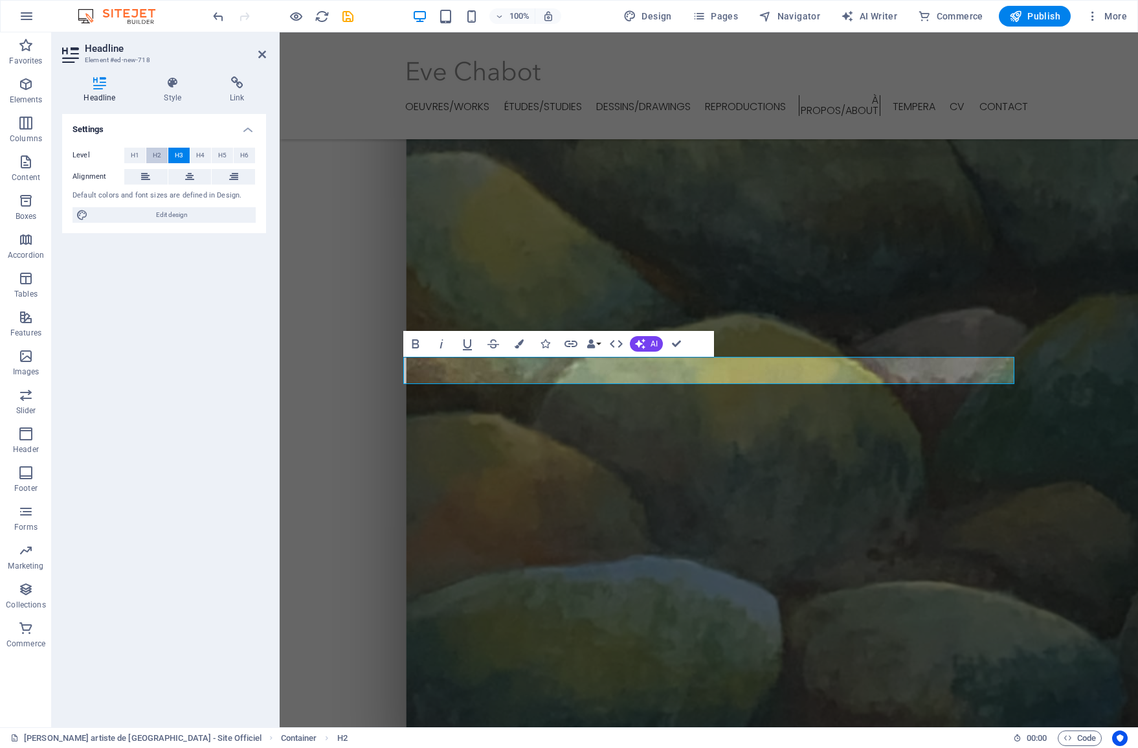
click at [154, 158] on span "H2" at bounding box center [157, 156] width 8 height 16
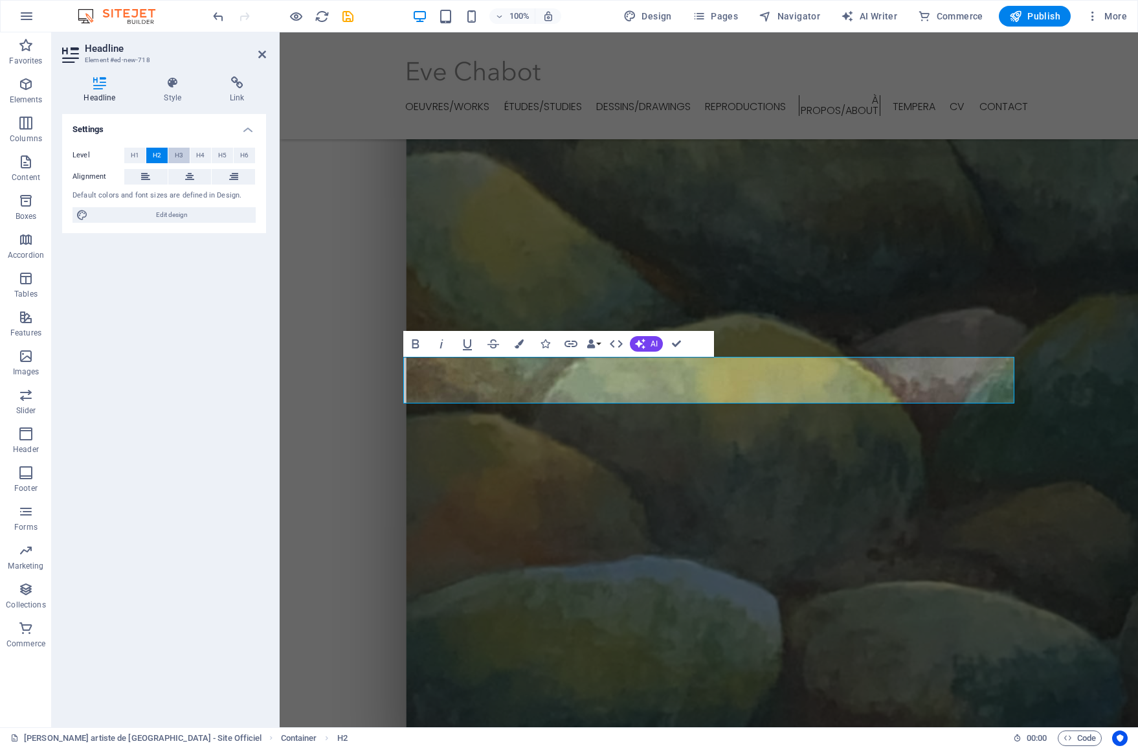
click at [180, 155] on span "H3" at bounding box center [179, 156] width 8 height 16
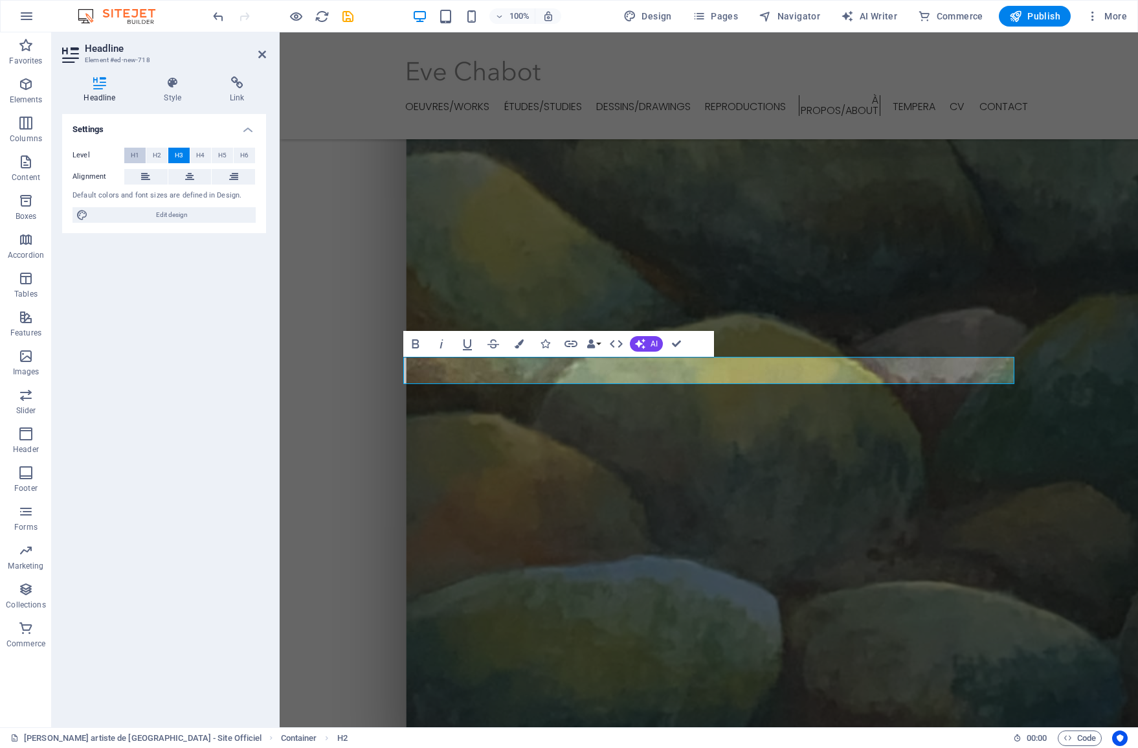
click at [133, 156] on span "H1" at bounding box center [135, 156] width 8 height 16
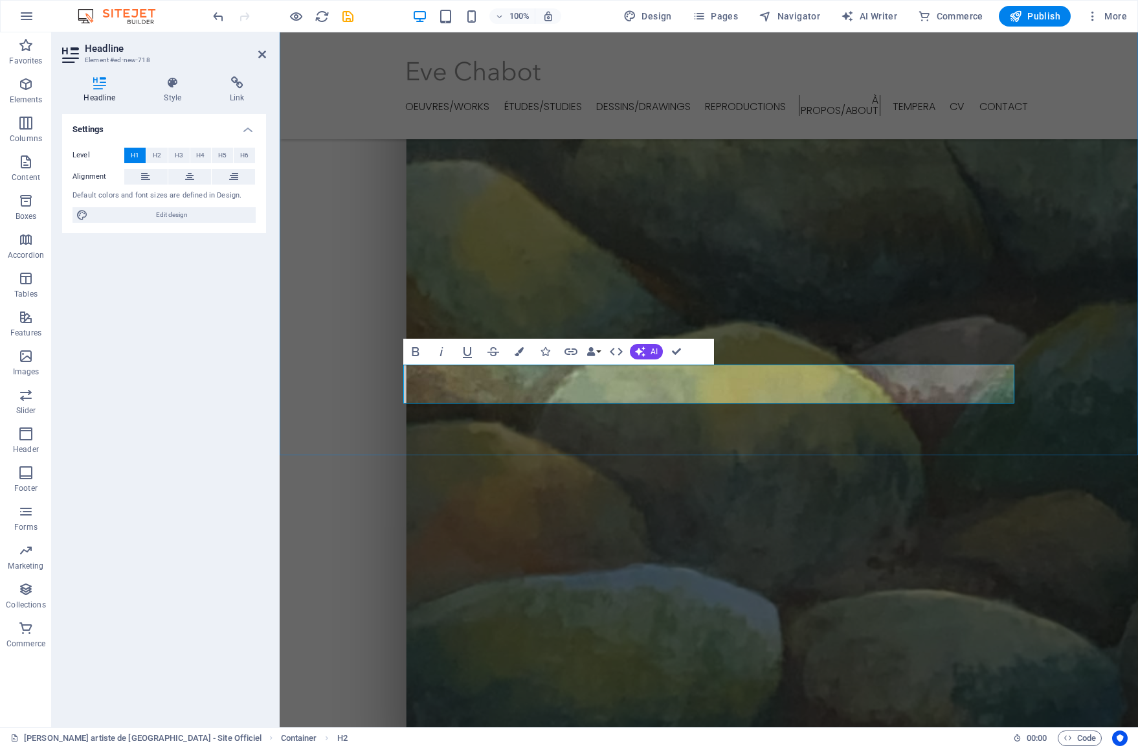
scroll to position [2443, 0]
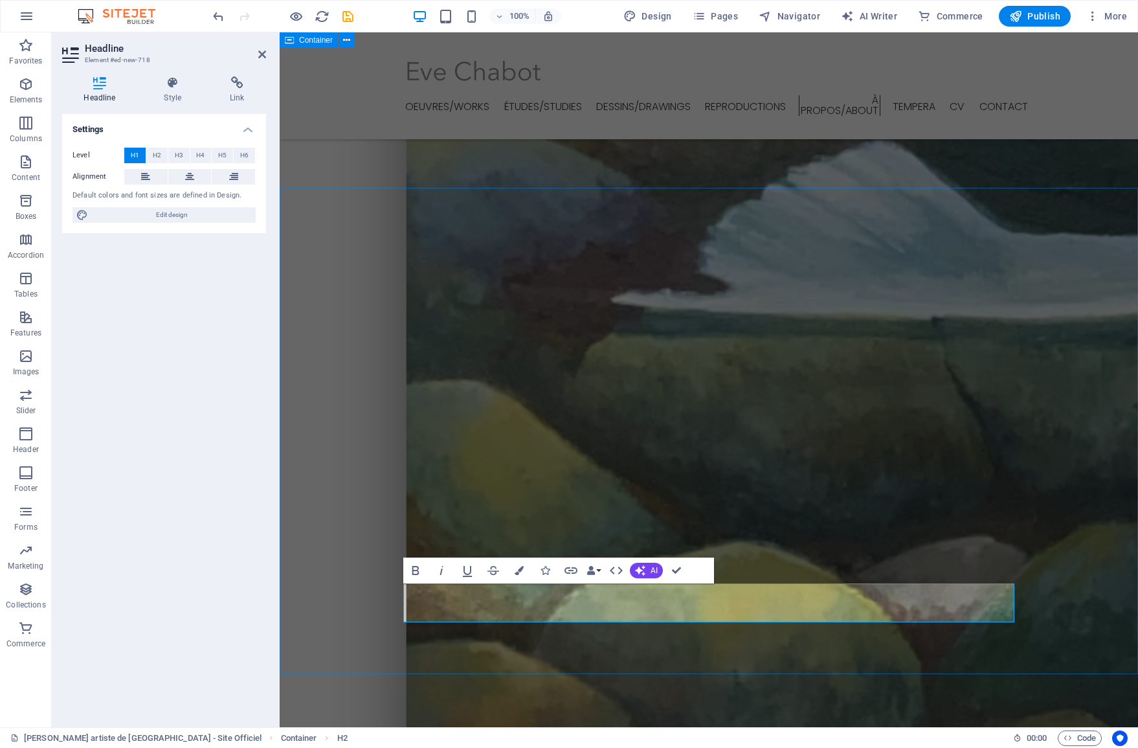
scroll to position [2217, 0]
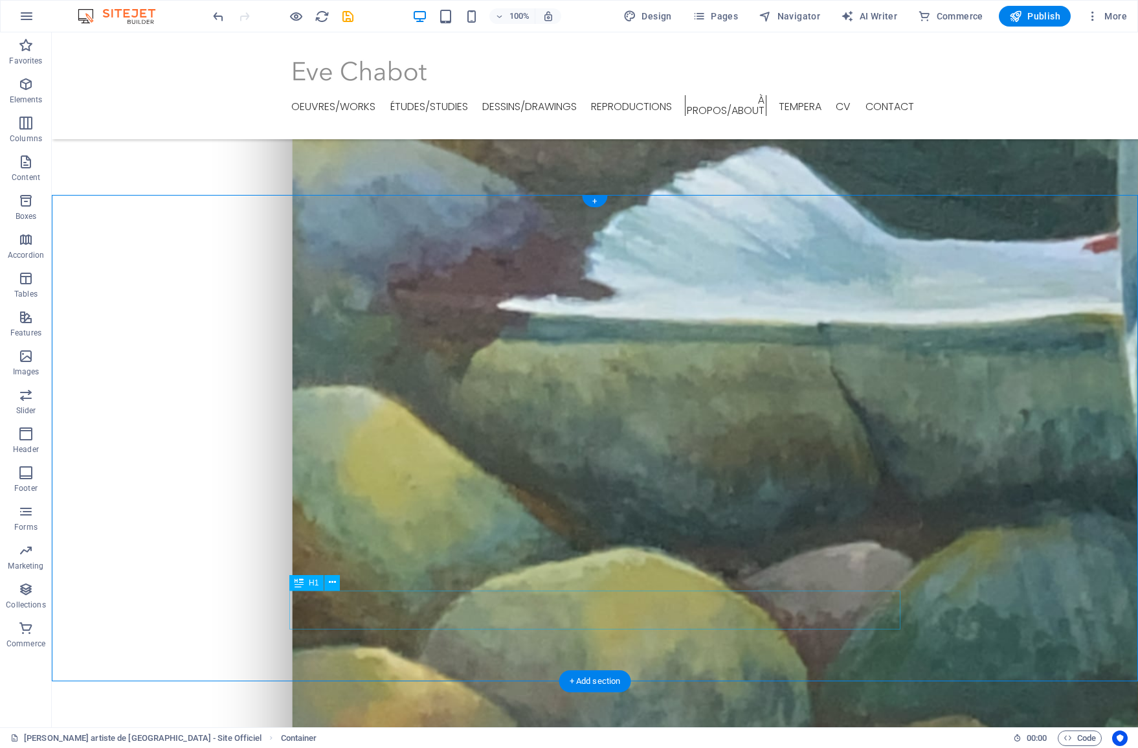
click at [334, 583] on icon at bounding box center [332, 583] width 7 height 14
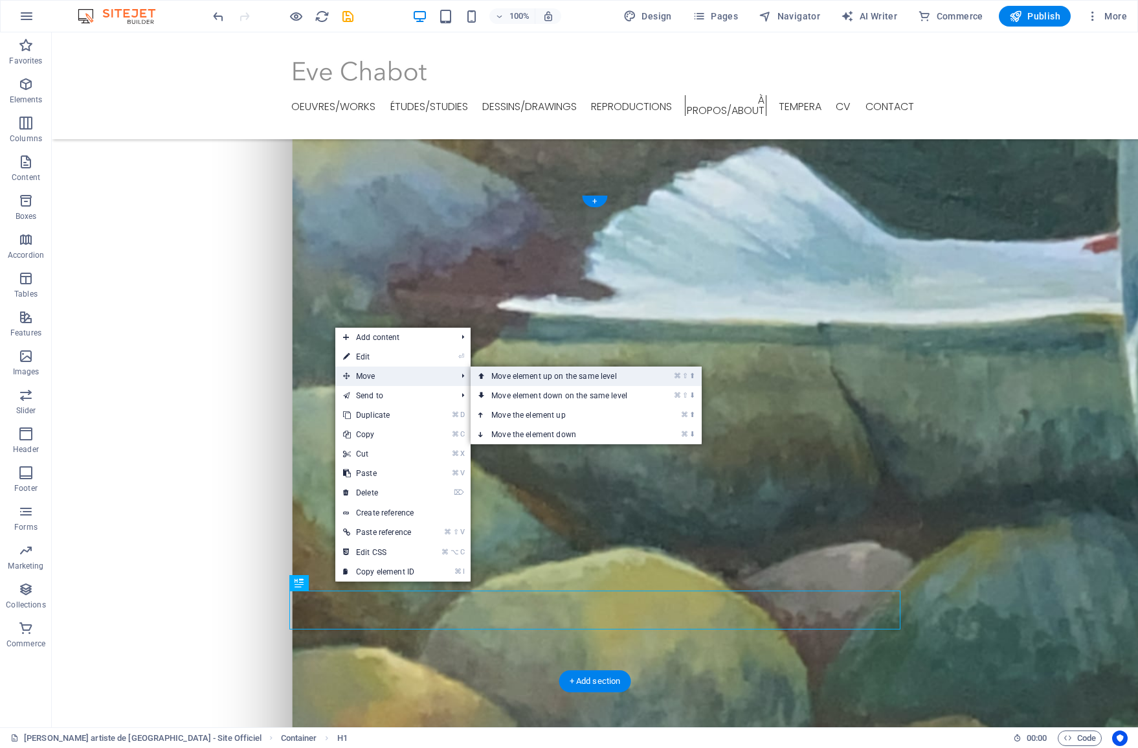
click at [511, 372] on link "⌘ ⇧ ⬆ Move element up on the same level" at bounding box center [562, 375] width 183 height 19
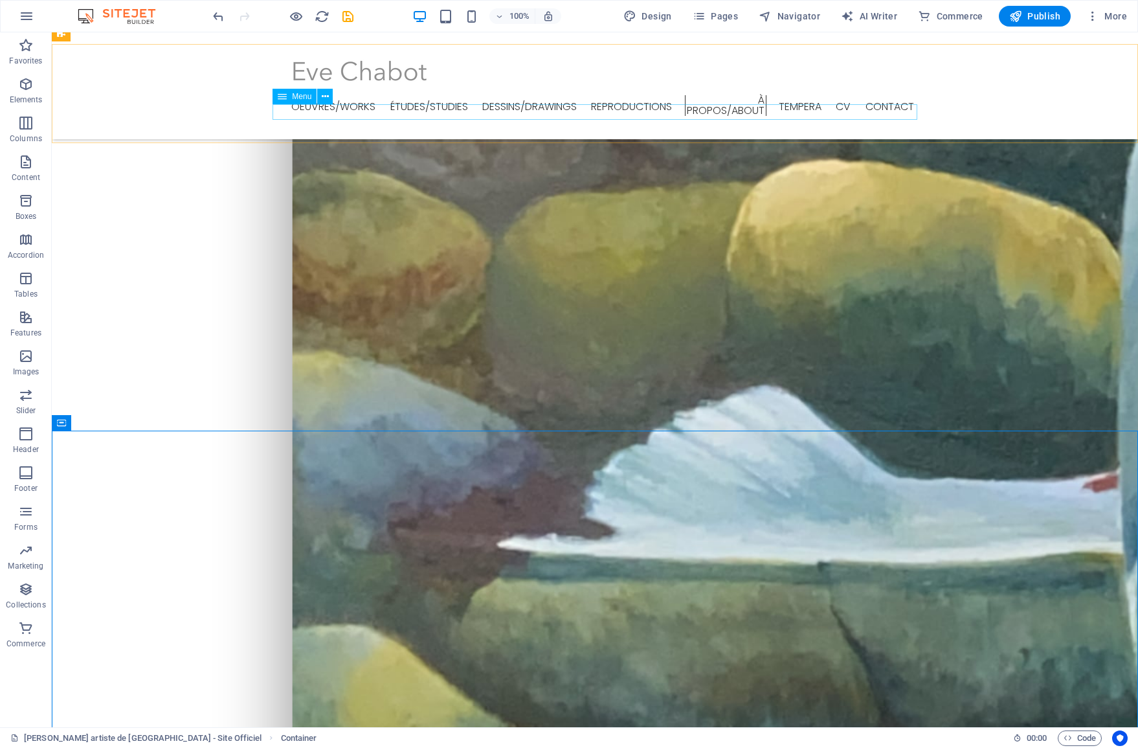
scroll to position [1977, 0]
click at [326, 88] on icon at bounding box center [325, 88] width 7 height 14
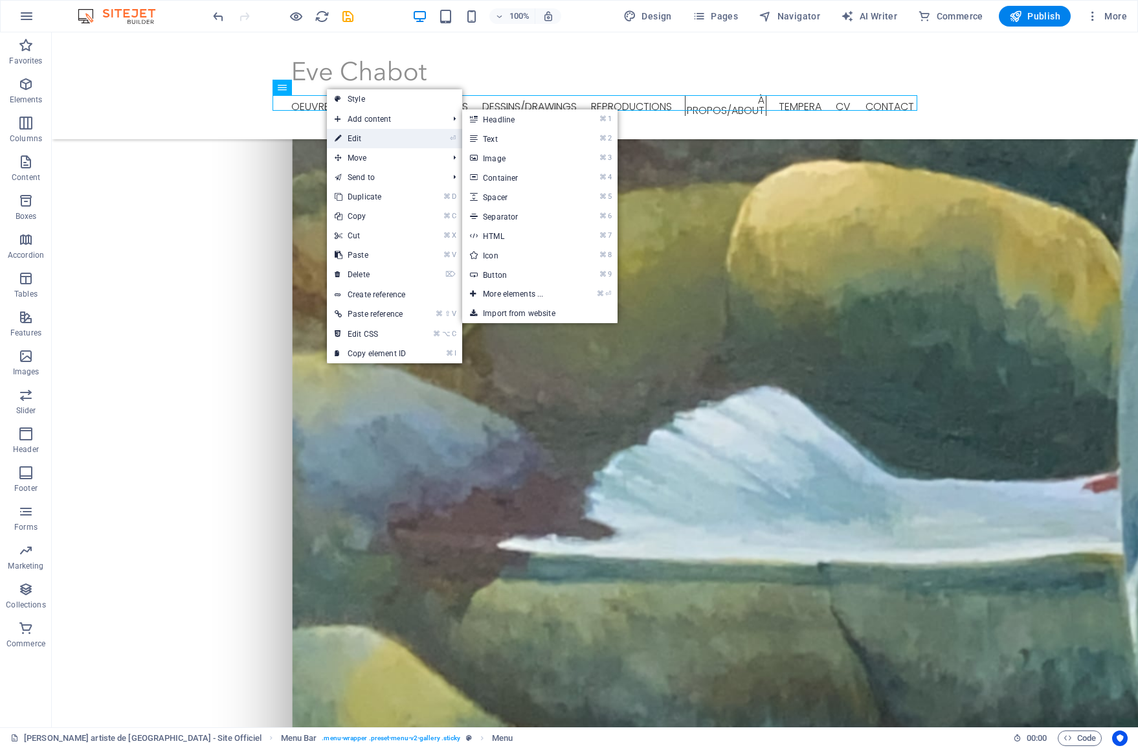
click at [352, 135] on link "⏎ Edit" at bounding box center [370, 138] width 87 height 19
select select "1"
select select
select select "2"
select select
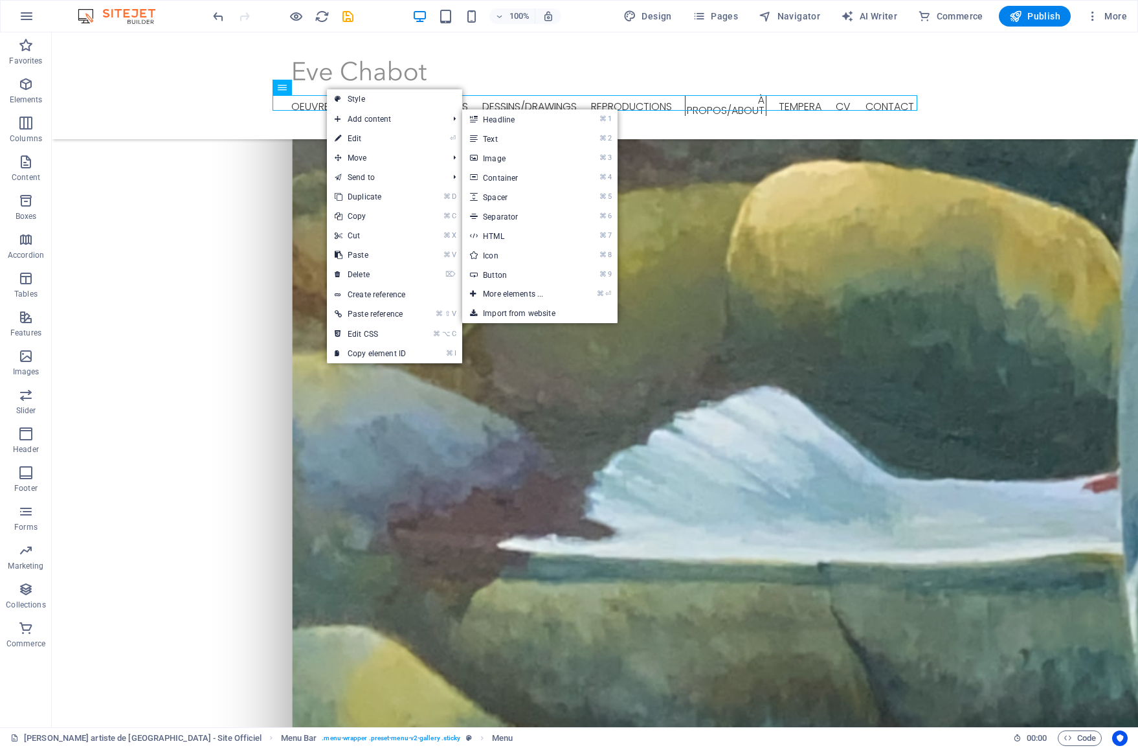
select select "3"
select select
select select "4"
select select
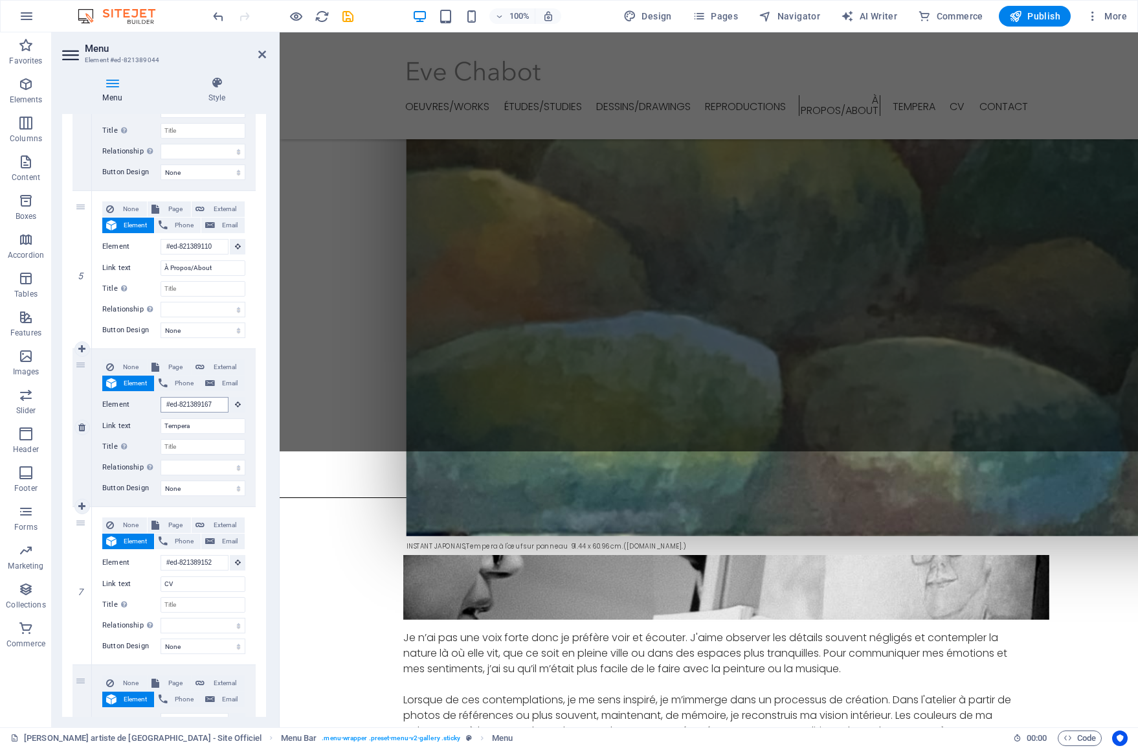
scroll to position [2744, 0]
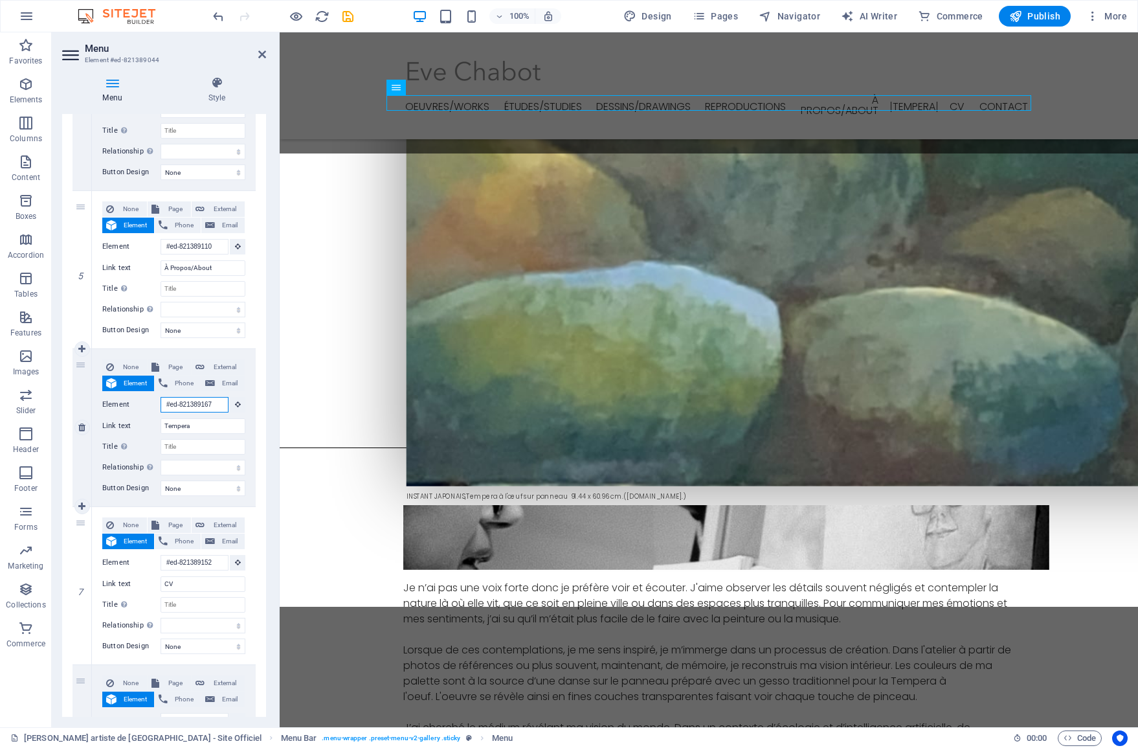
click at [213, 404] on input "#ed-821389167" at bounding box center [195, 405] width 68 height 16
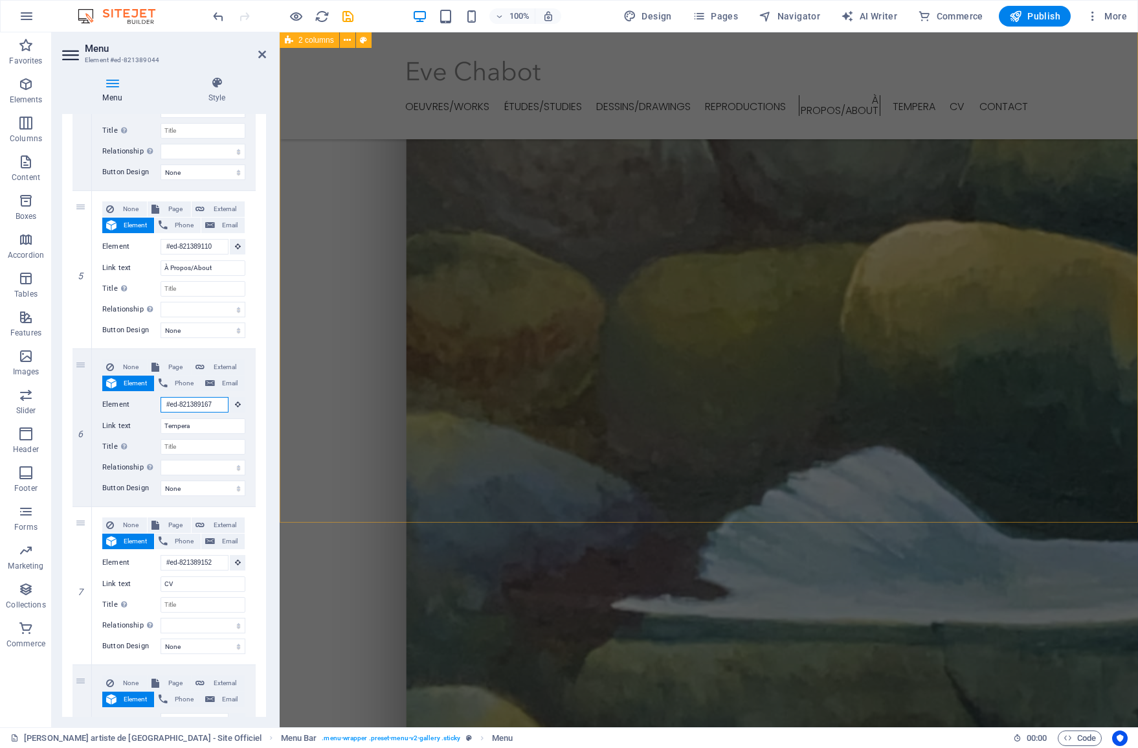
scroll to position [1878, 0]
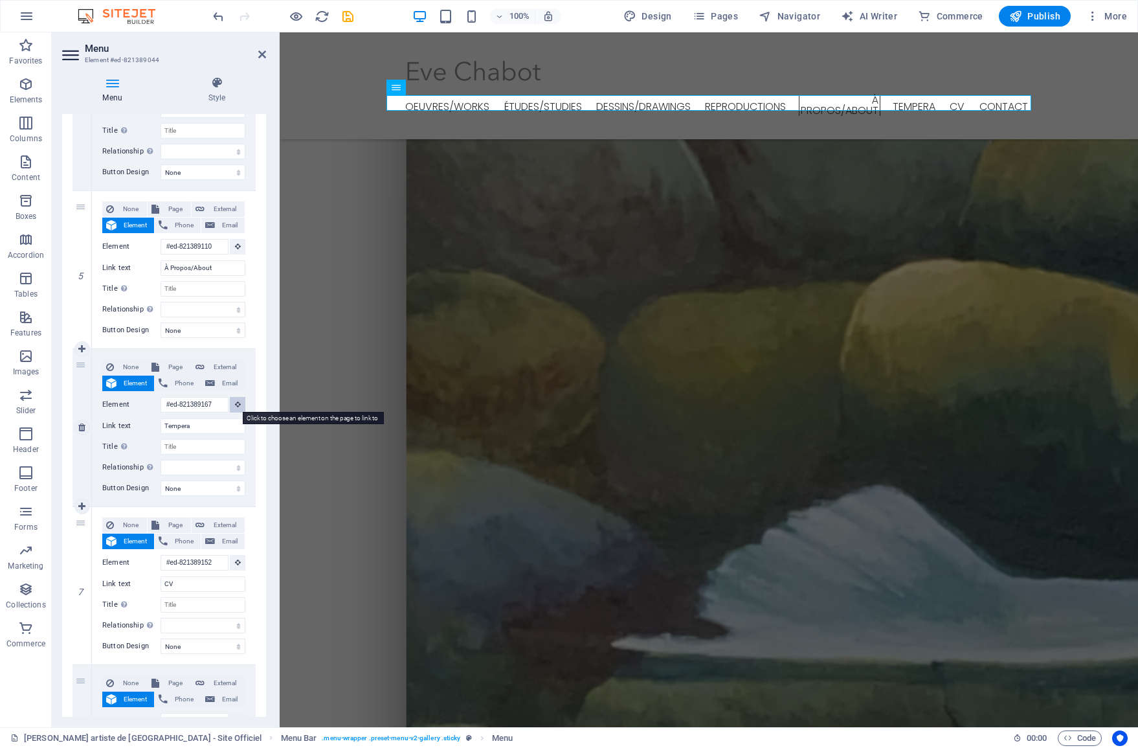
click at [235, 402] on icon at bounding box center [238, 404] width 6 height 6
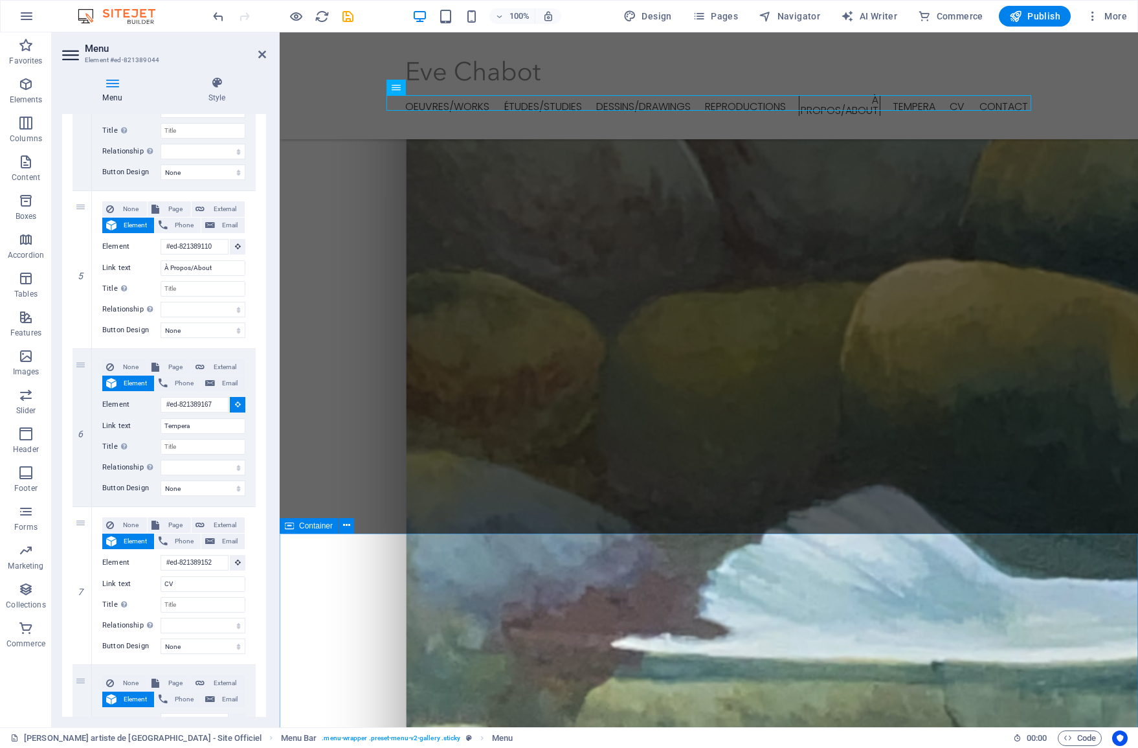
select select
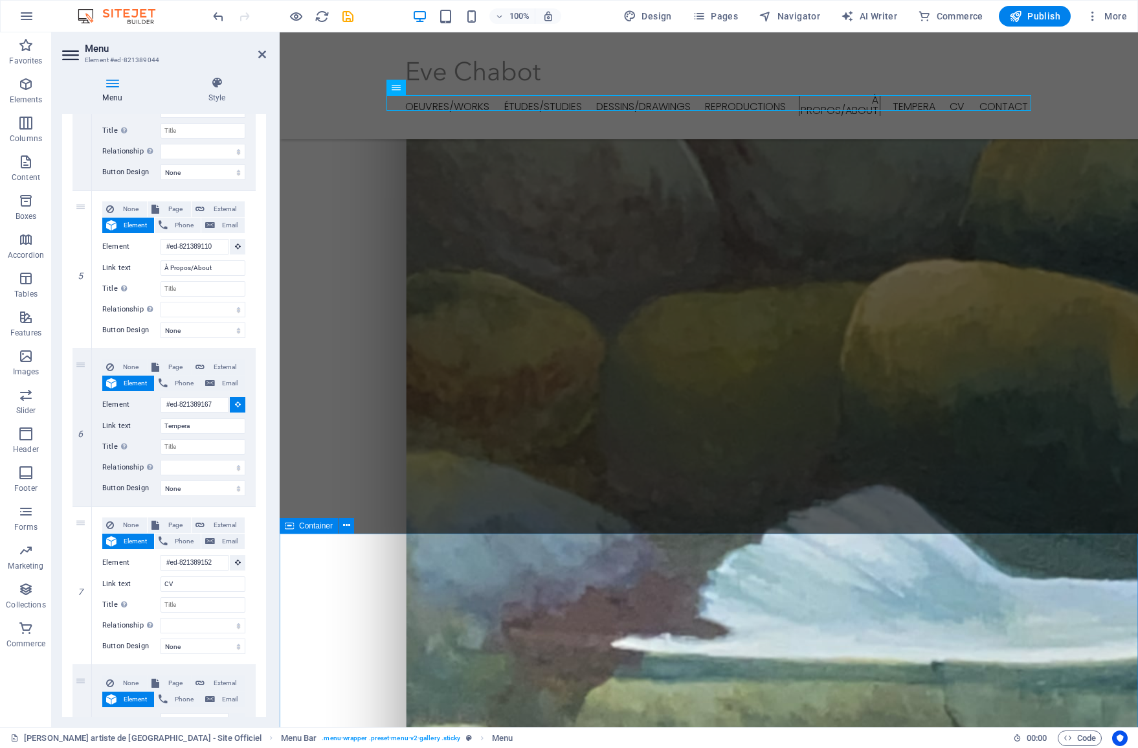
select select
type input "#ed-new-411"
select select
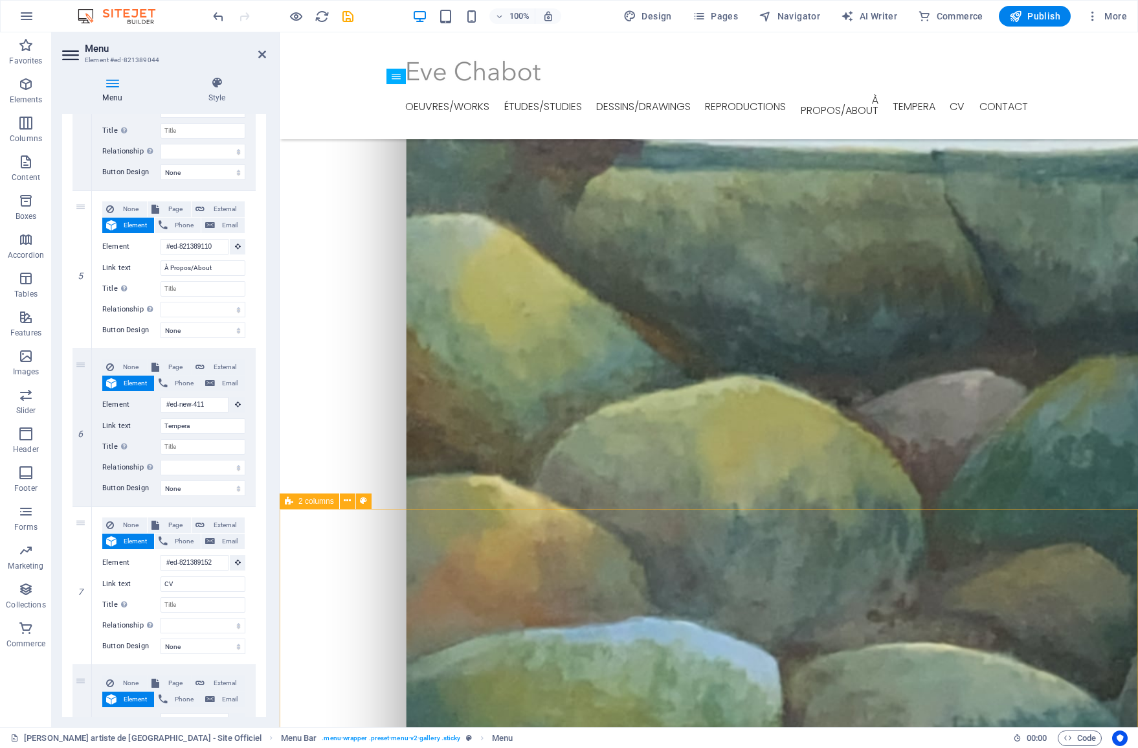
scroll to position [2389, 0]
click at [473, 554] on icon at bounding box center [474, 552] width 7 height 14
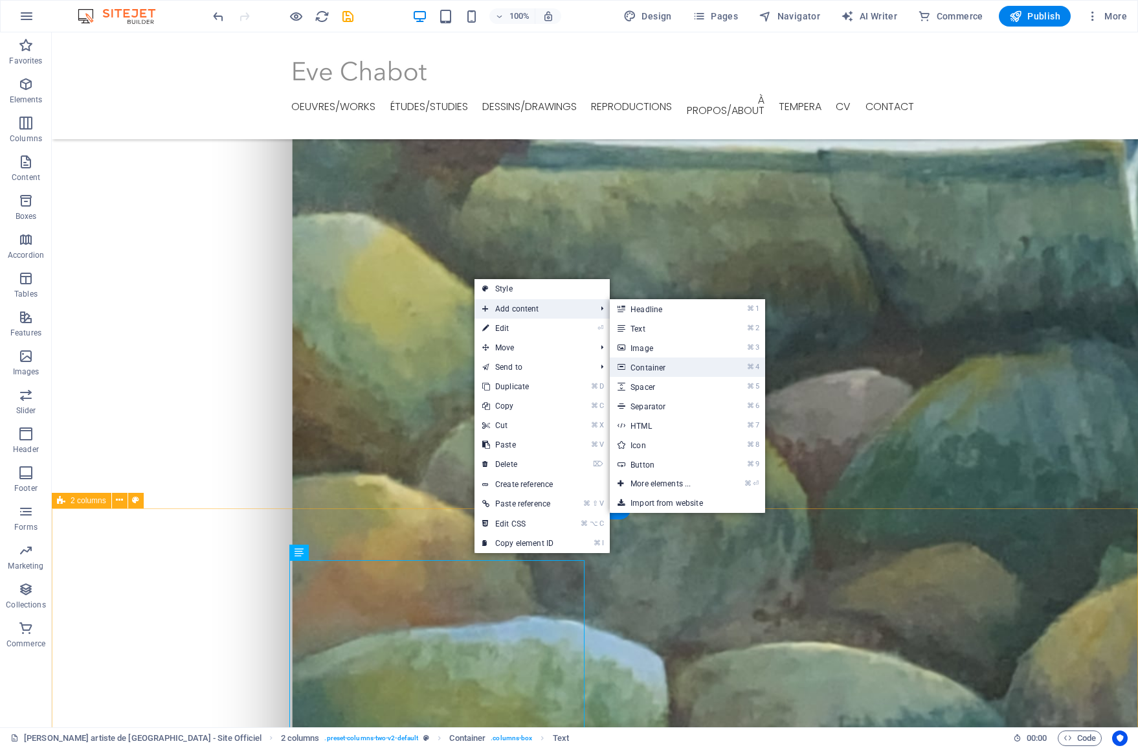
click at [639, 364] on link "⌘ 4 Container" at bounding box center [663, 366] width 107 height 19
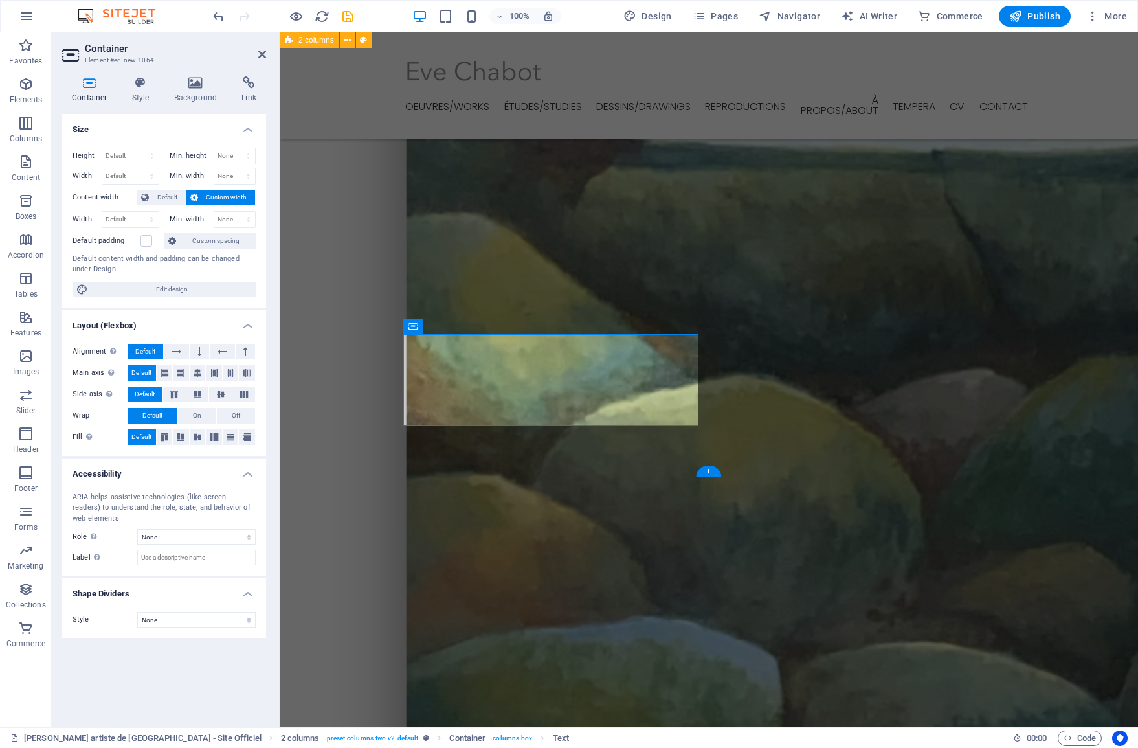
scroll to position [2965, 0]
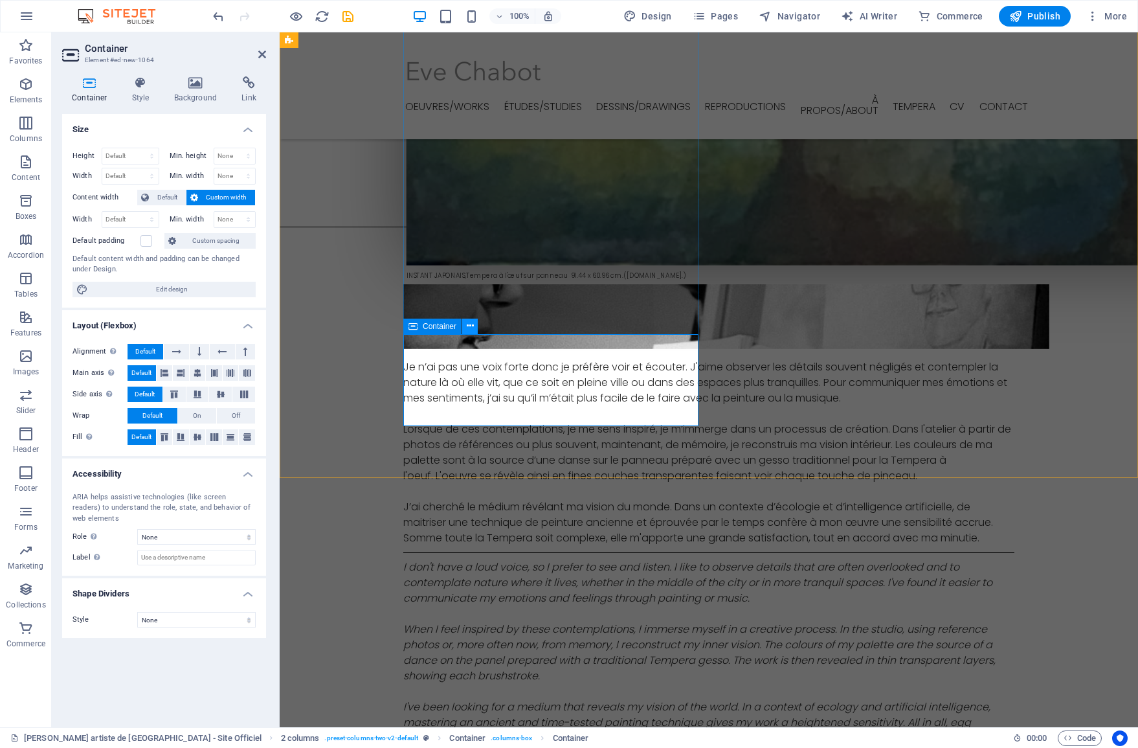
click at [471, 328] on icon at bounding box center [470, 326] width 7 height 14
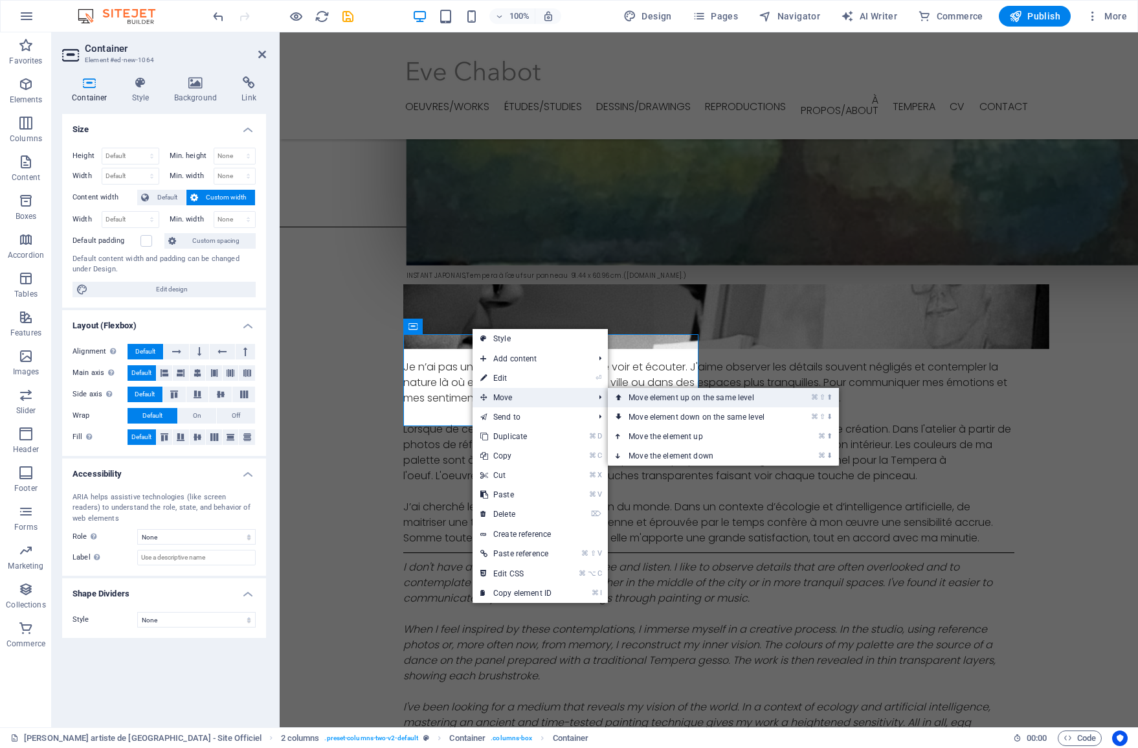
click at [632, 404] on link "⌘ ⇧ ⬆ Move element up on the same level" at bounding box center [699, 397] width 183 height 19
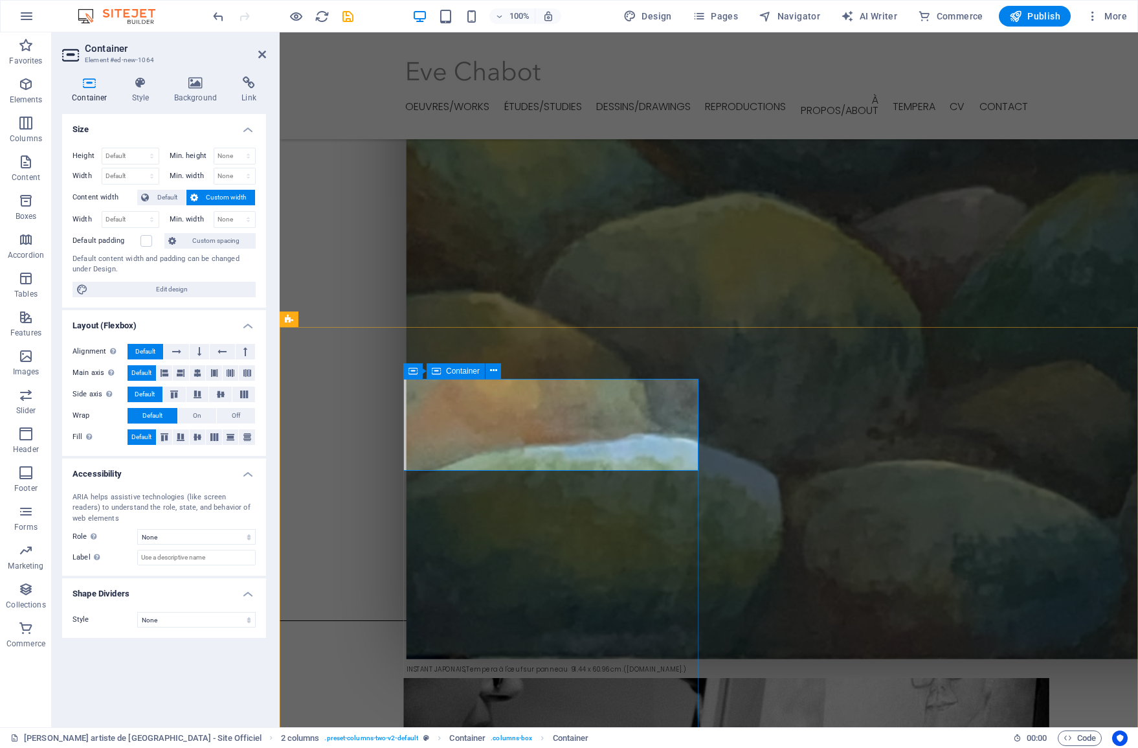
scroll to position [2571, 0]
click at [493, 370] on icon at bounding box center [493, 371] width 7 height 14
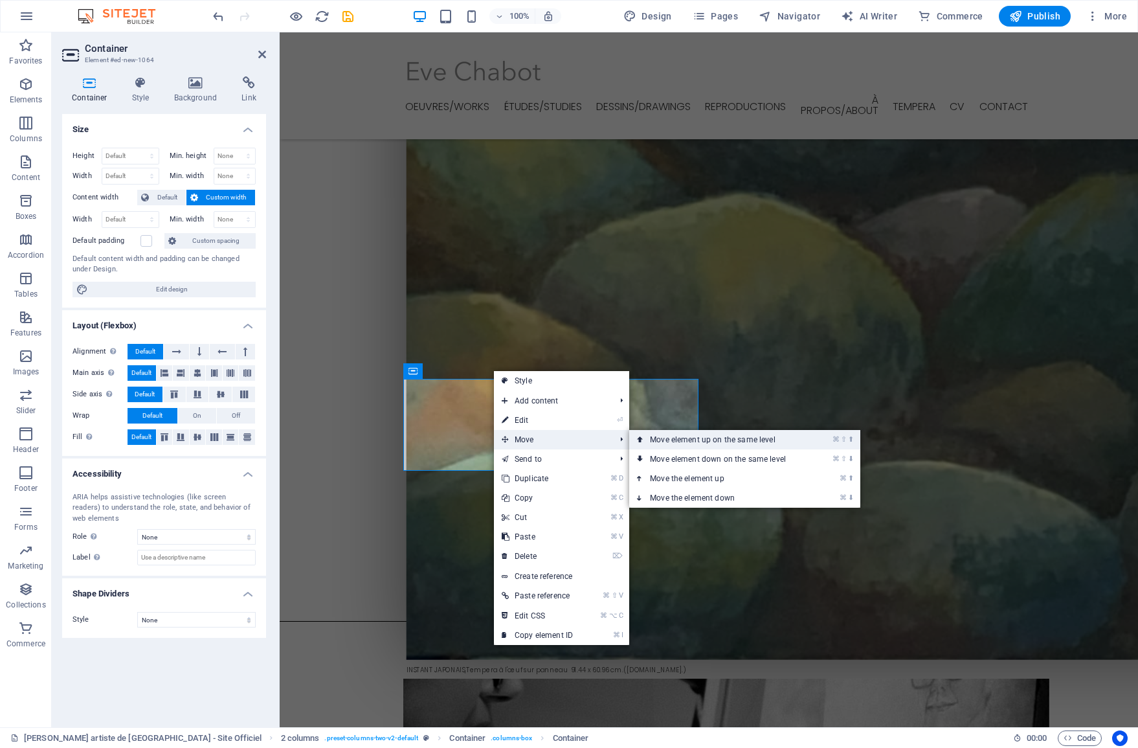
click at [682, 445] on link "⌘ ⇧ ⬆ Move element up on the same level" at bounding box center [720, 439] width 183 height 19
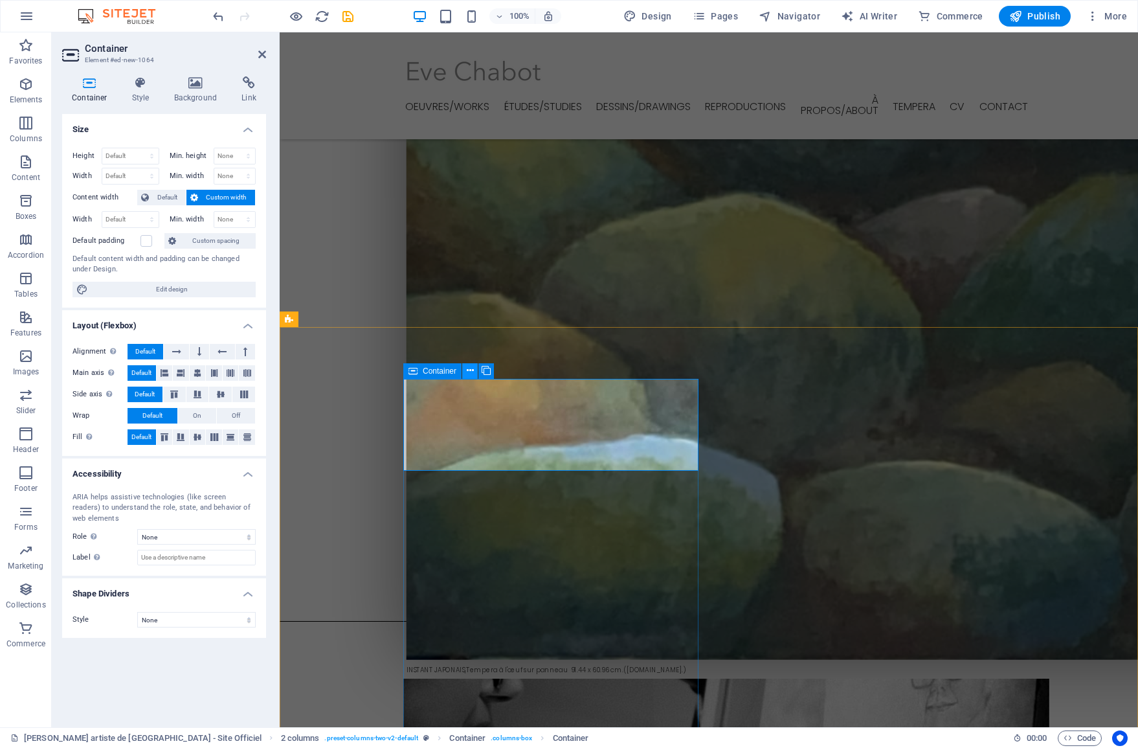
click at [465, 372] on button at bounding box center [470, 371] width 16 height 16
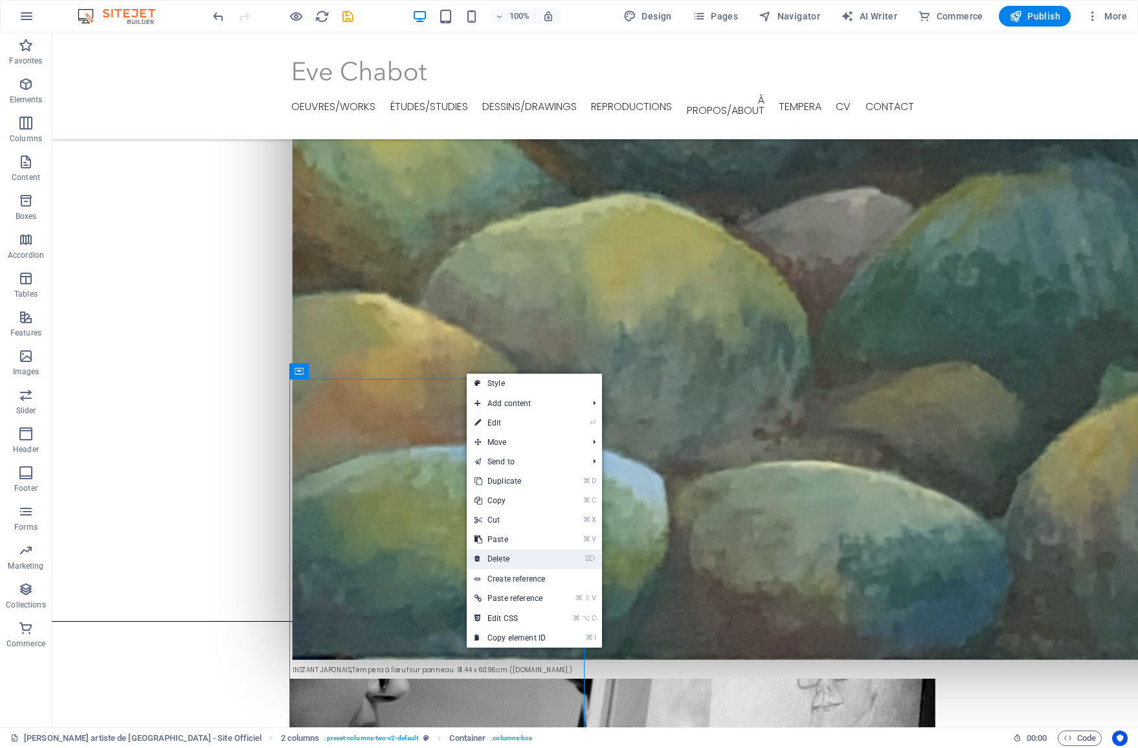
click at [511, 550] on link "⌦ Delete" at bounding box center [510, 558] width 87 height 19
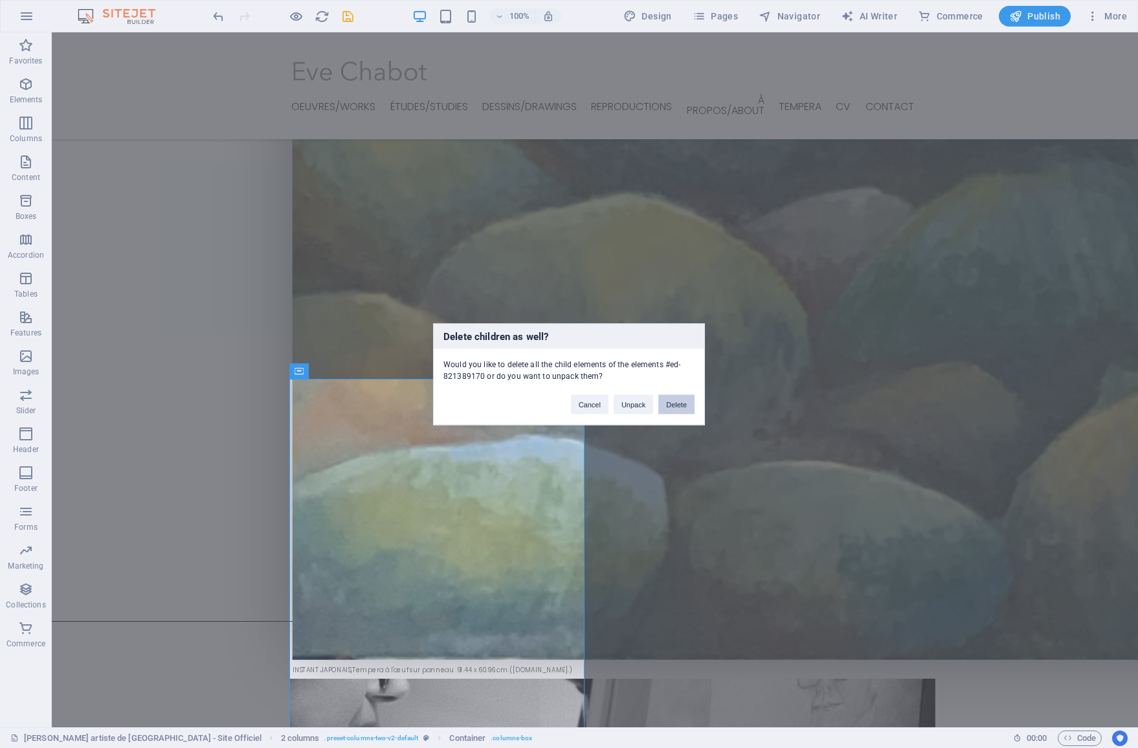
click at [669, 410] on button "Delete" at bounding box center [676, 403] width 36 height 19
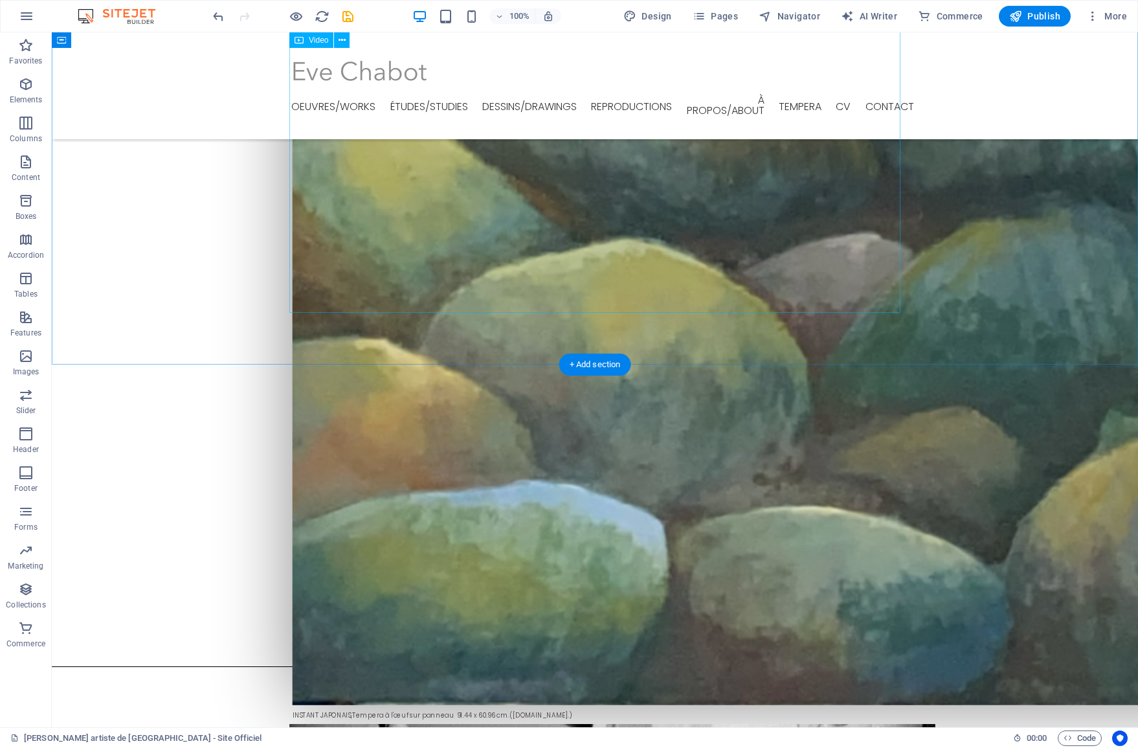
scroll to position [2481, 0]
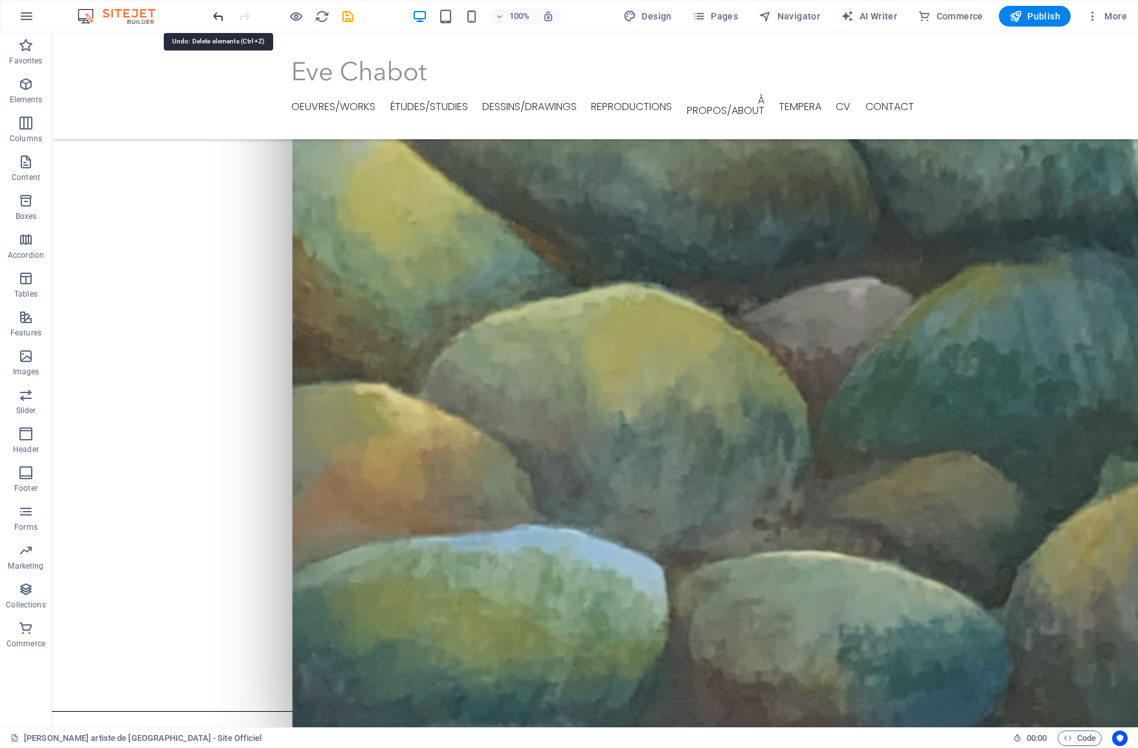
click at [212, 15] on icon "undo" at bounding box center [218, 16] width 15 height 15
click at [219, 16] on icon "undo" at bounding box center [218, 16] width 15 height 15
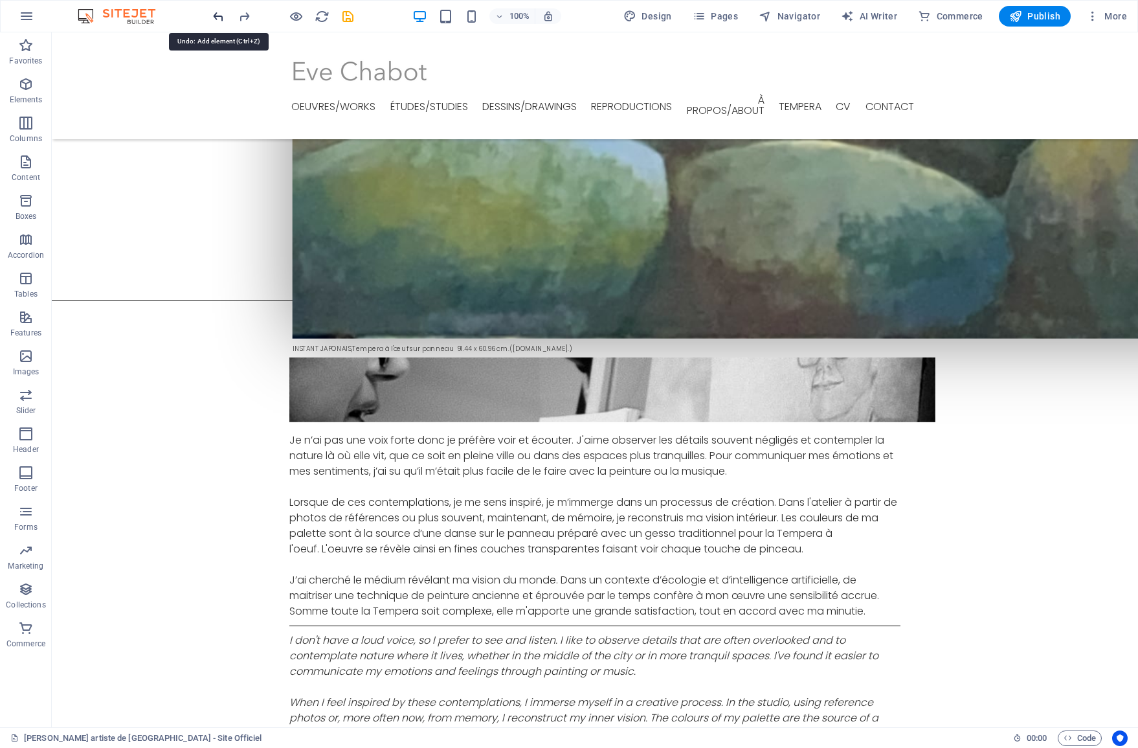
scroll to position [2965, 0]
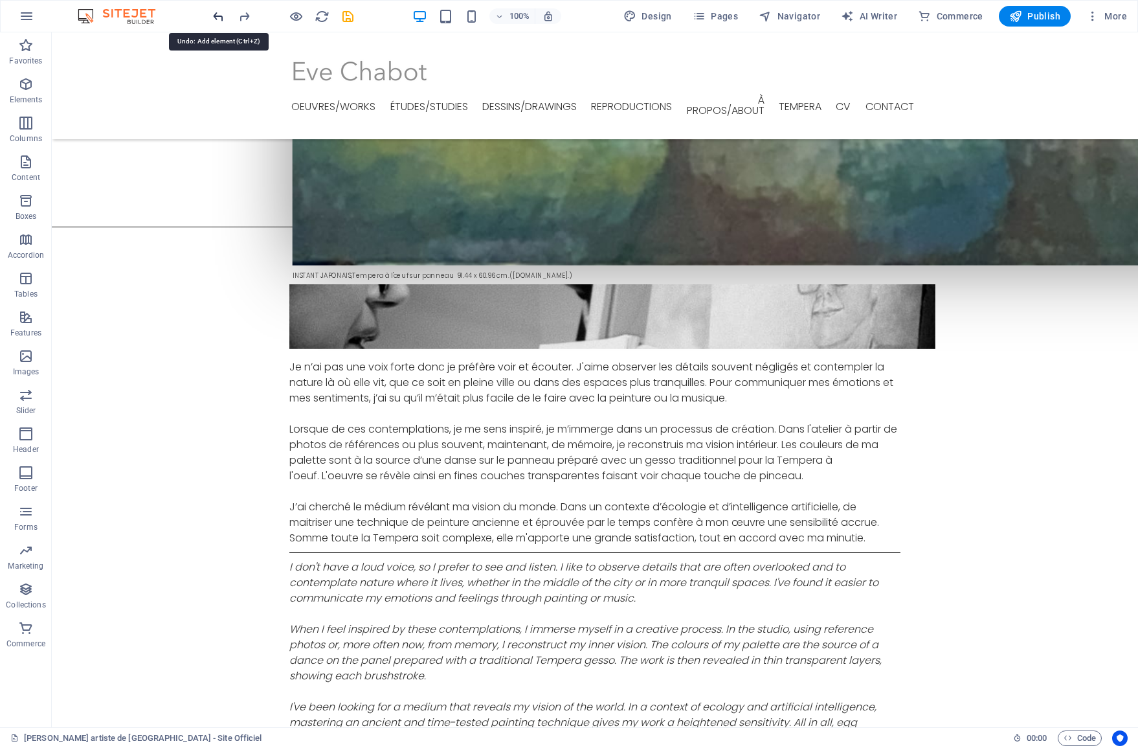
click at [219, 16] on icon "undo" at bounding box center [218, 16] width 15 height 15
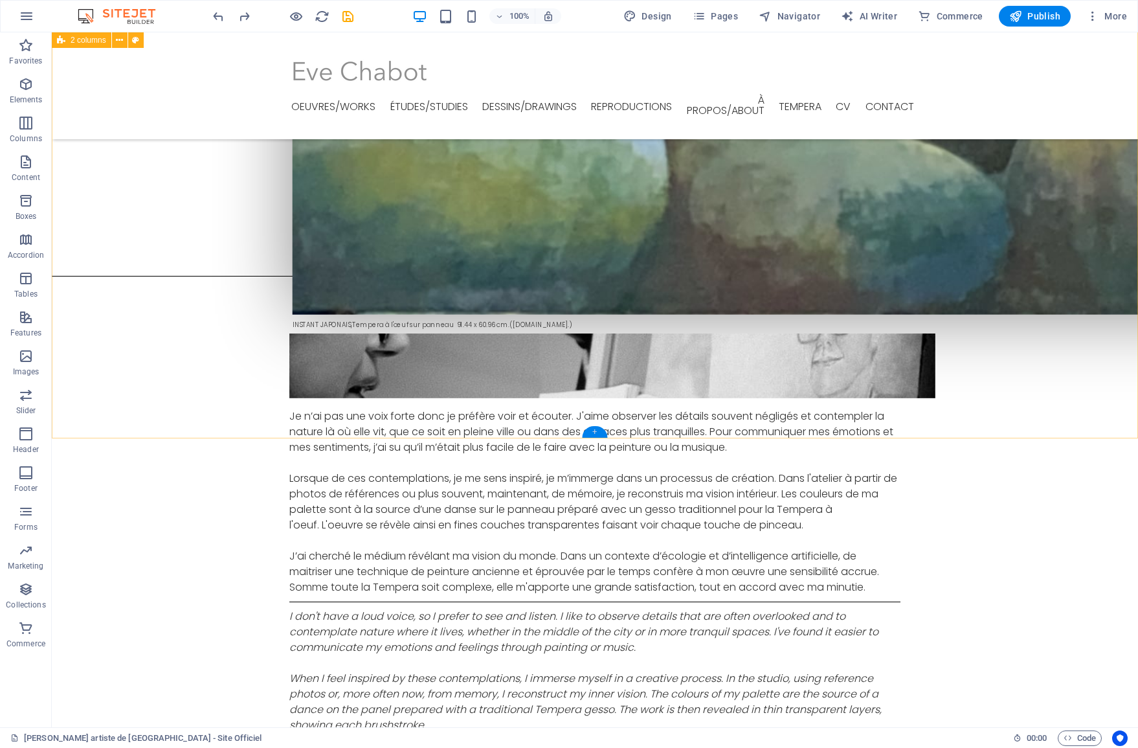
scroll to position [2911, 0]
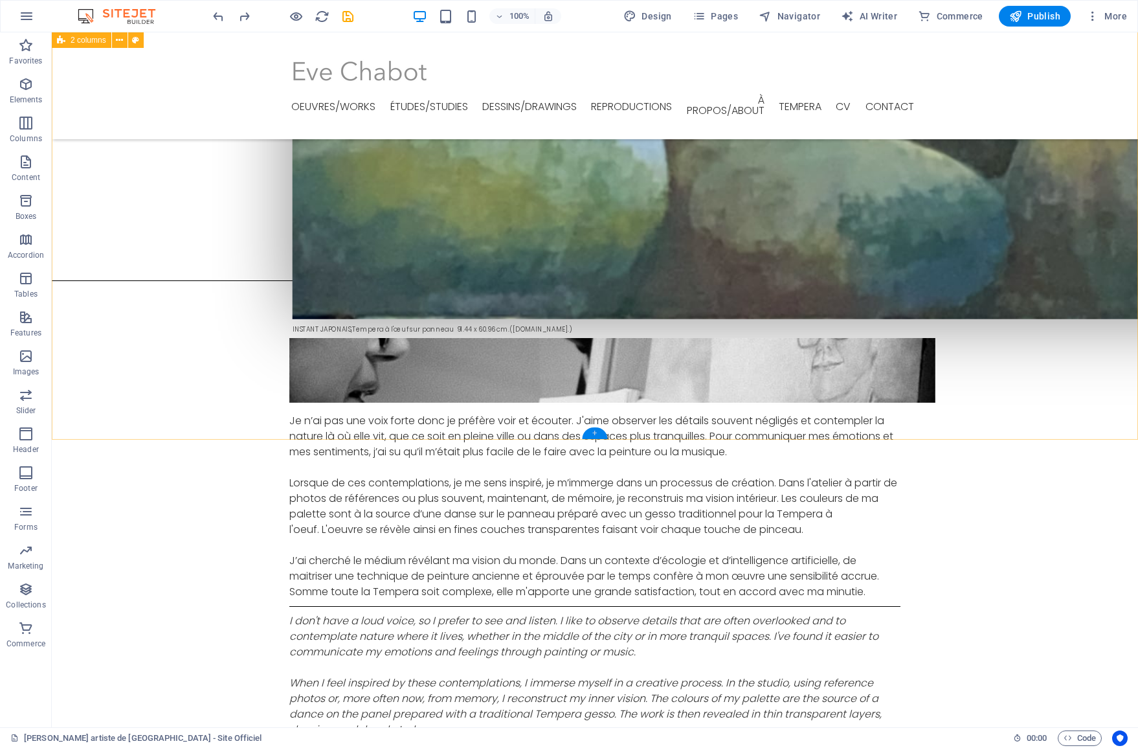
click at [599, 430] on div "+" at bounding box center [594, 433] width 25 height 12
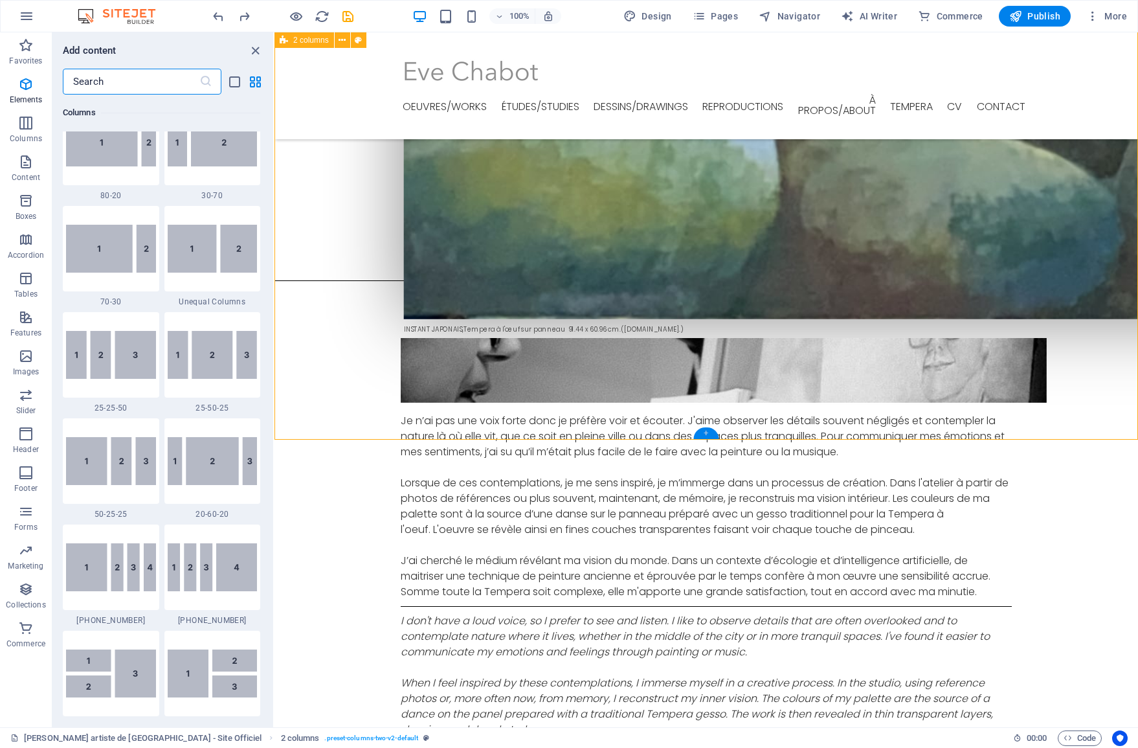
scroll to position [2265, 0]
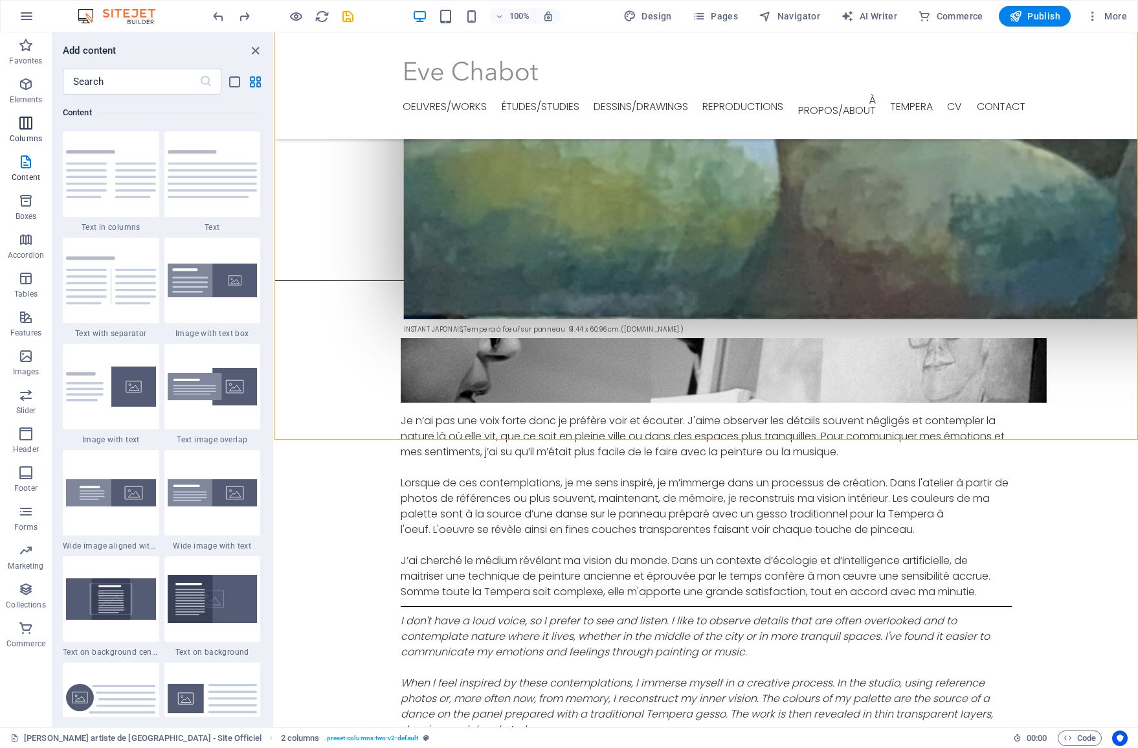
click at [25, 133] on span "Columns" at bounding box center [26, 130] width 52 height 31
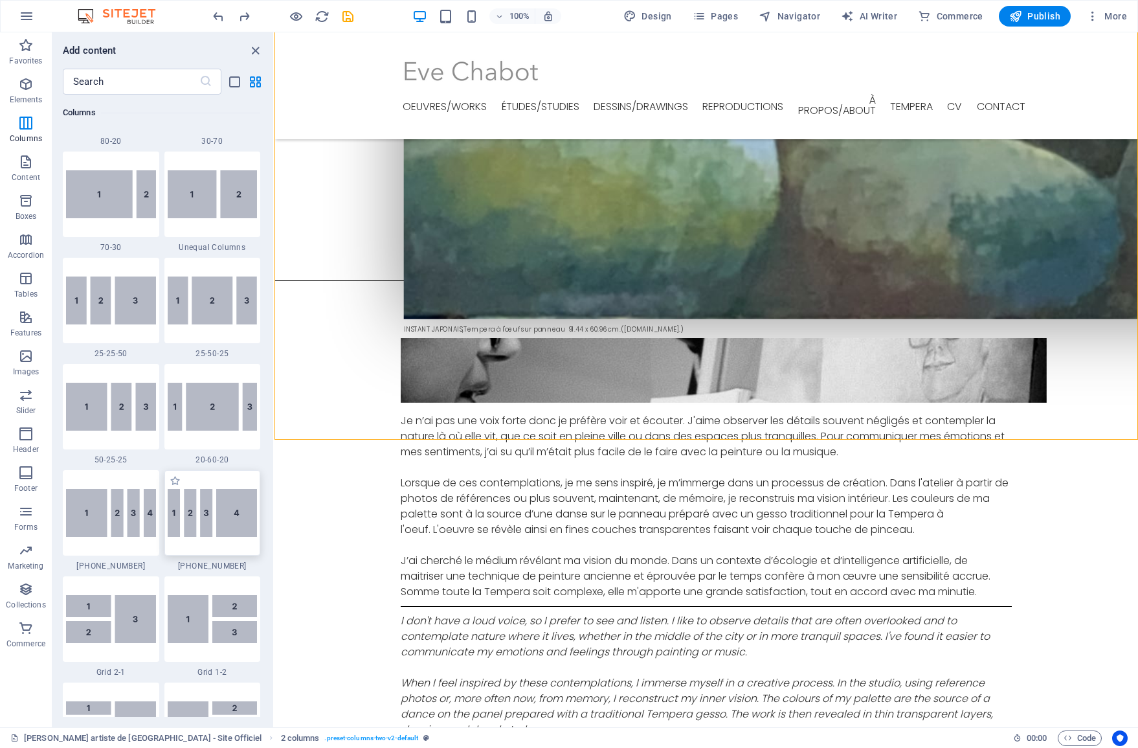
scroll to position [1141, 0]
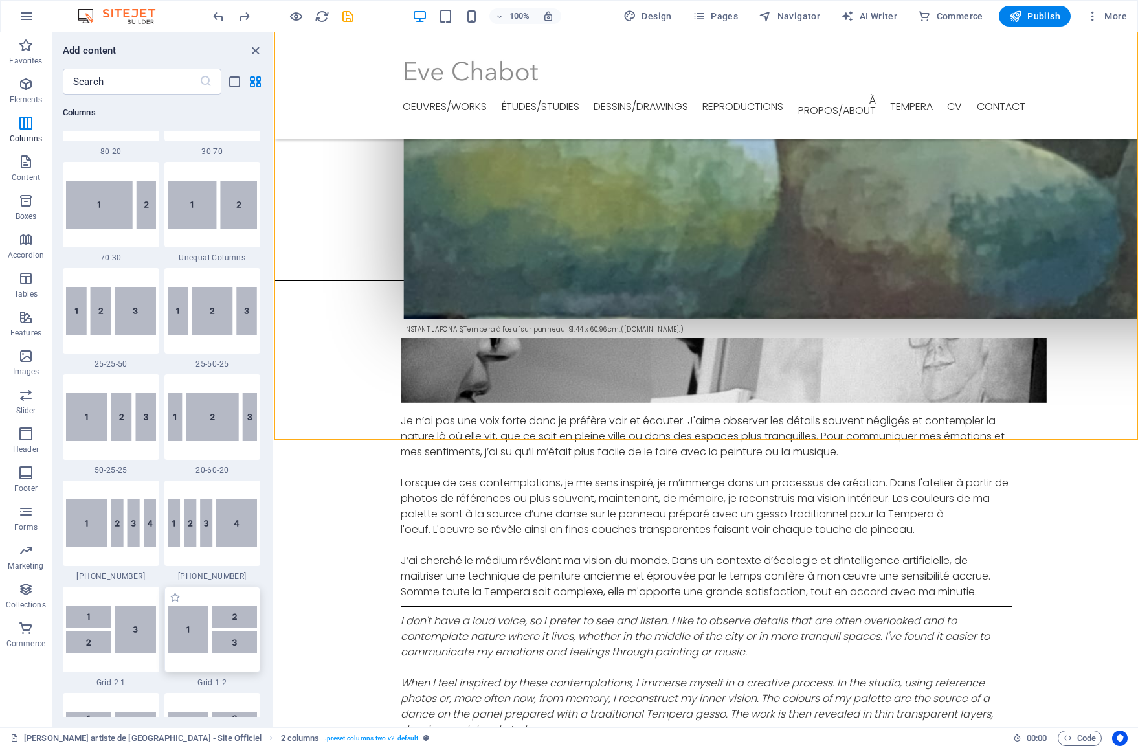
click at [193, 618] on img at bounding box center [213, 629] width 90 height 48
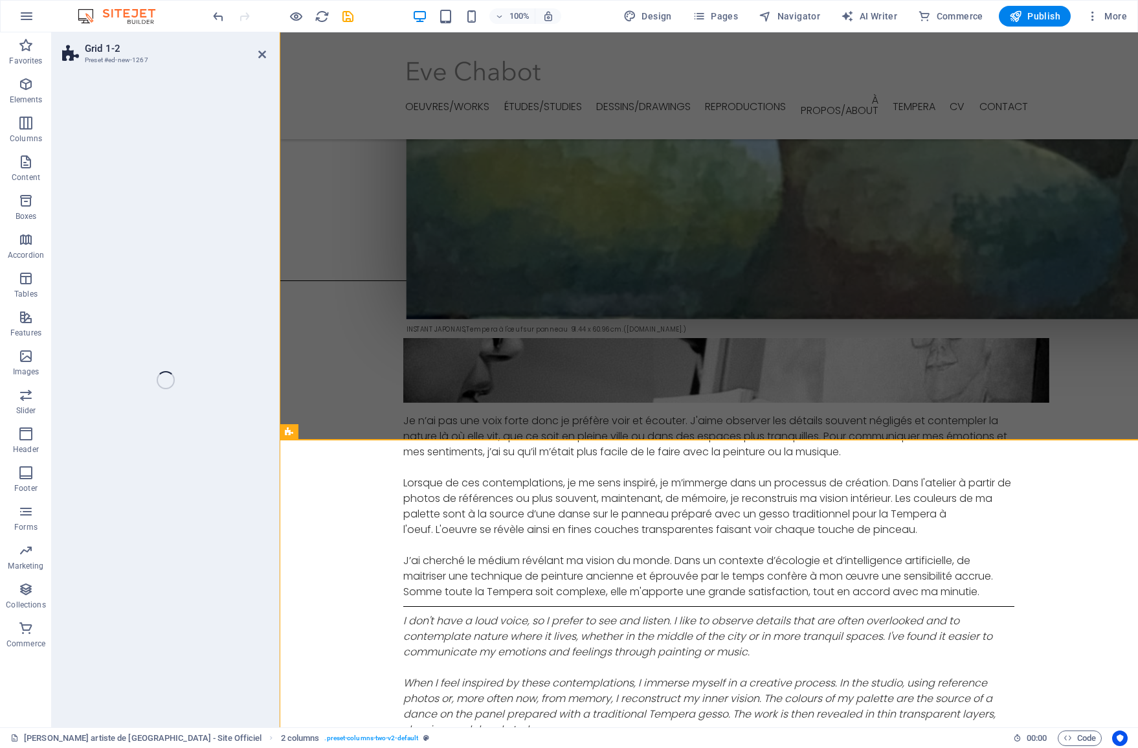
select select "rem"
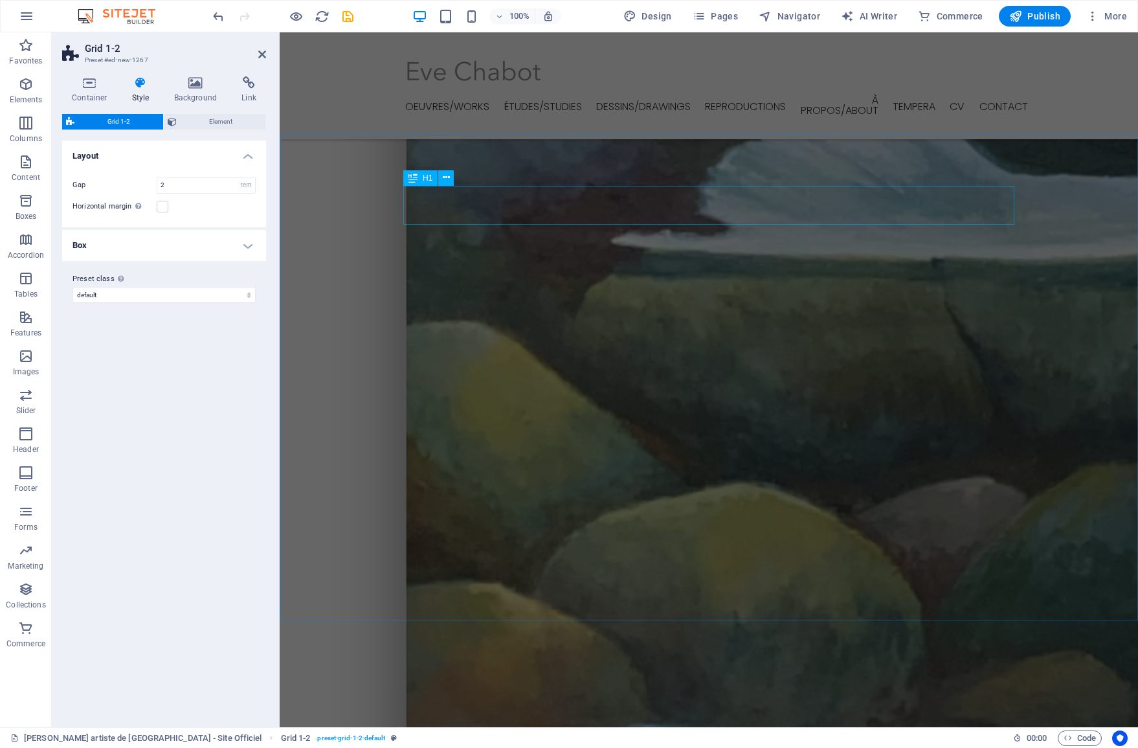
scroll to position [2277, 0]
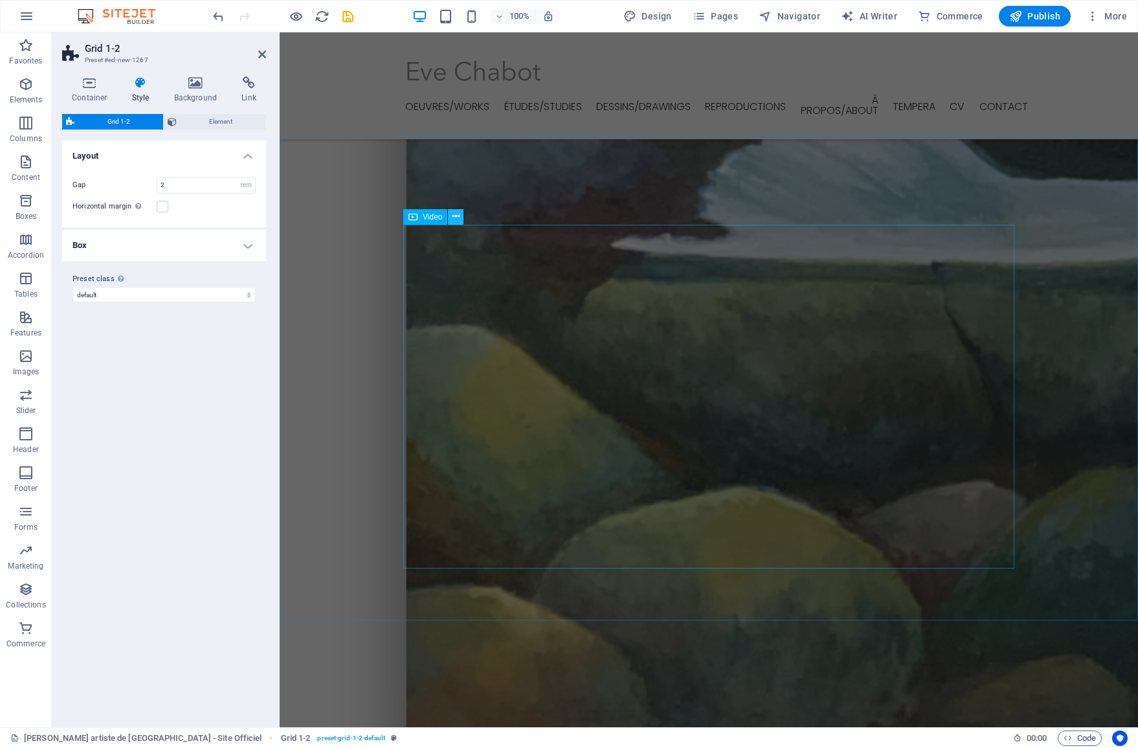
click at [456, 216] on icon at bounding box center [456, 217] width 7 height 14
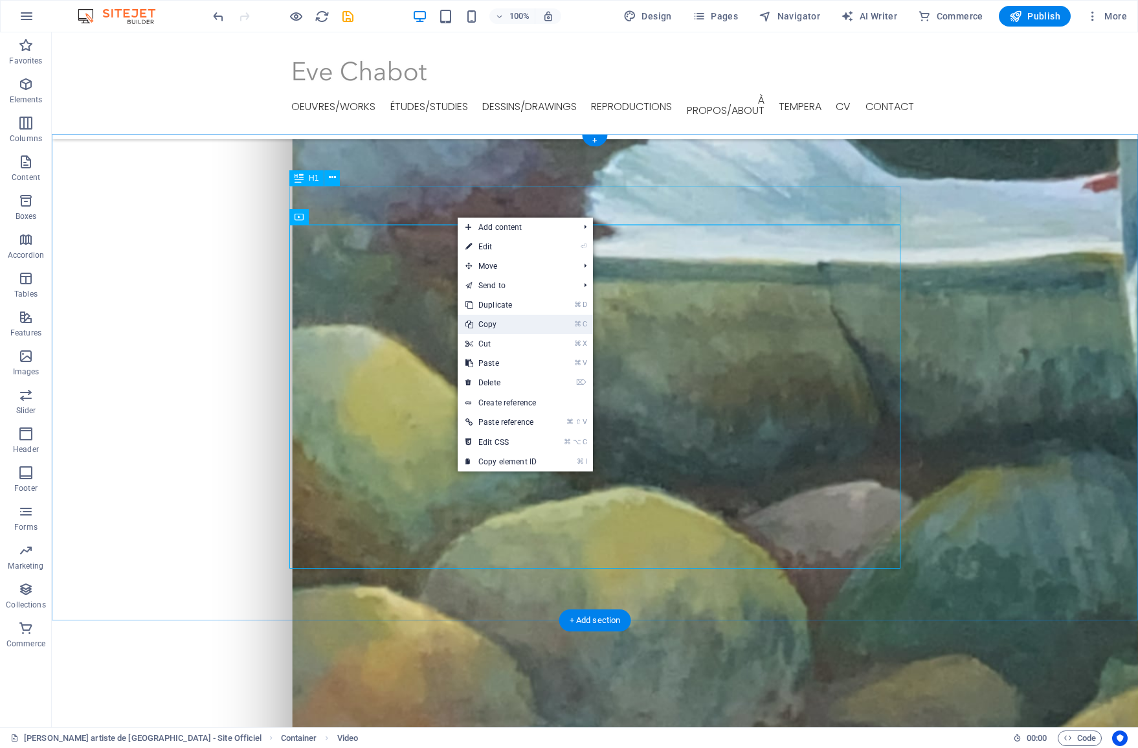
click at [504, 319] on link "⌘ C Copy" at bounding box center [501, 324] width 87 height 19
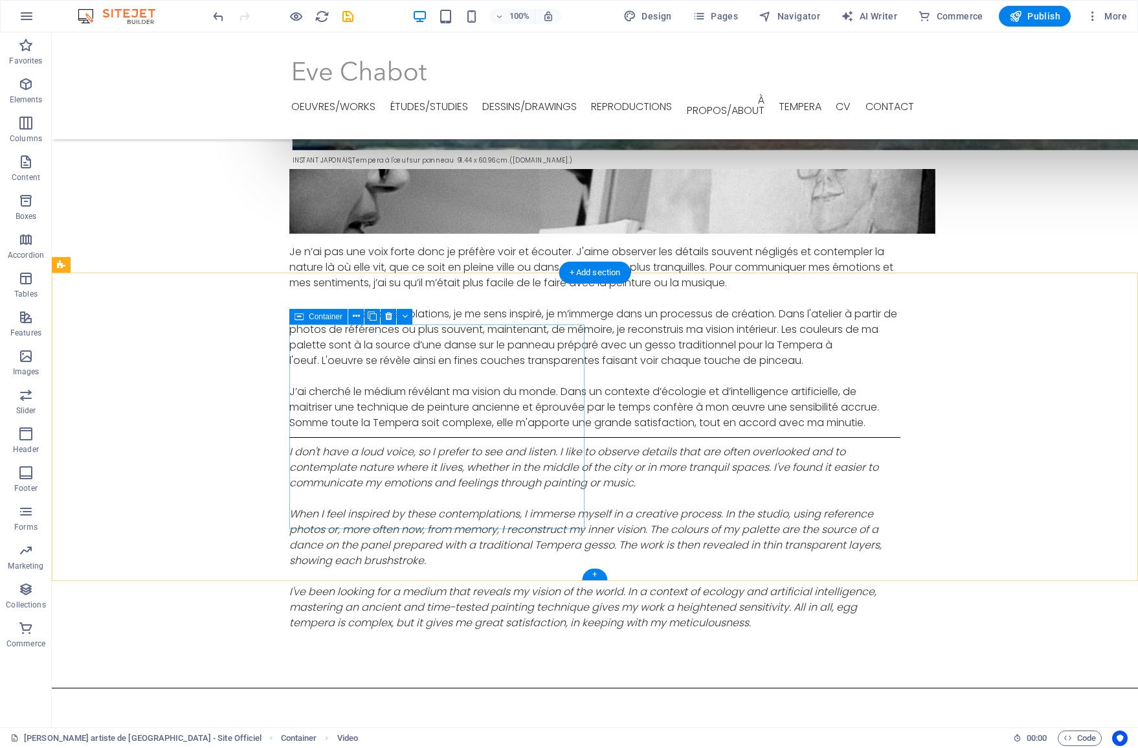
scroll to position [3087, 0]
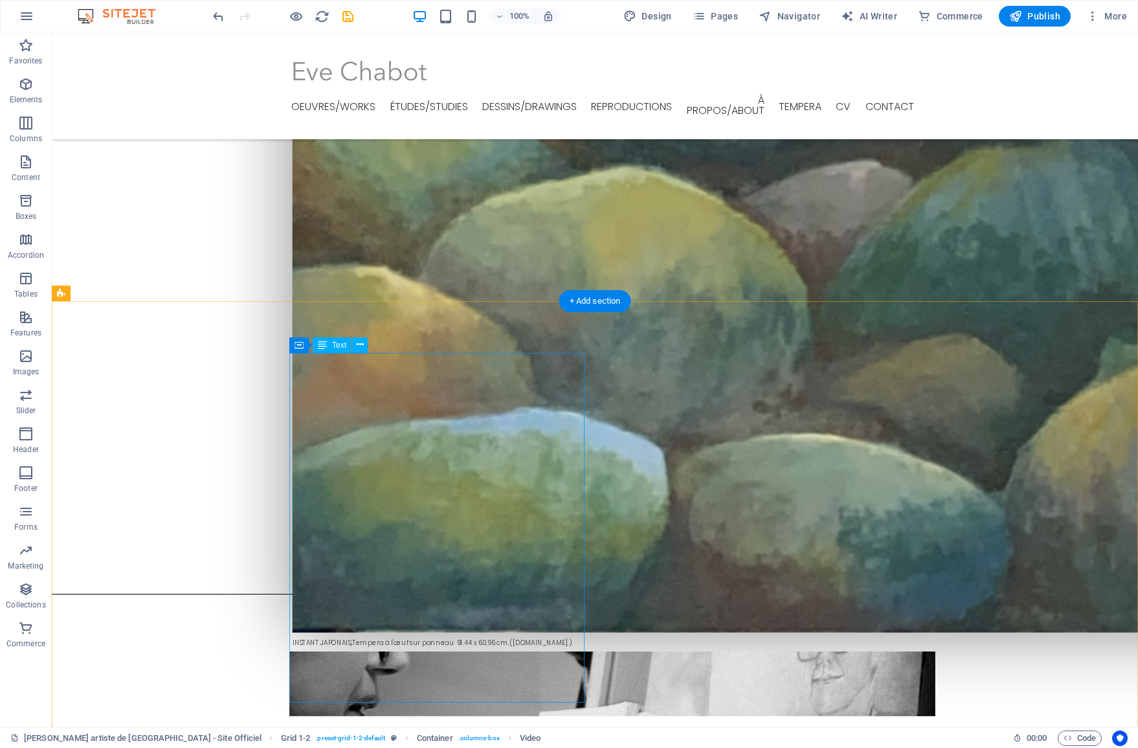
scroll to position [2597, 0]
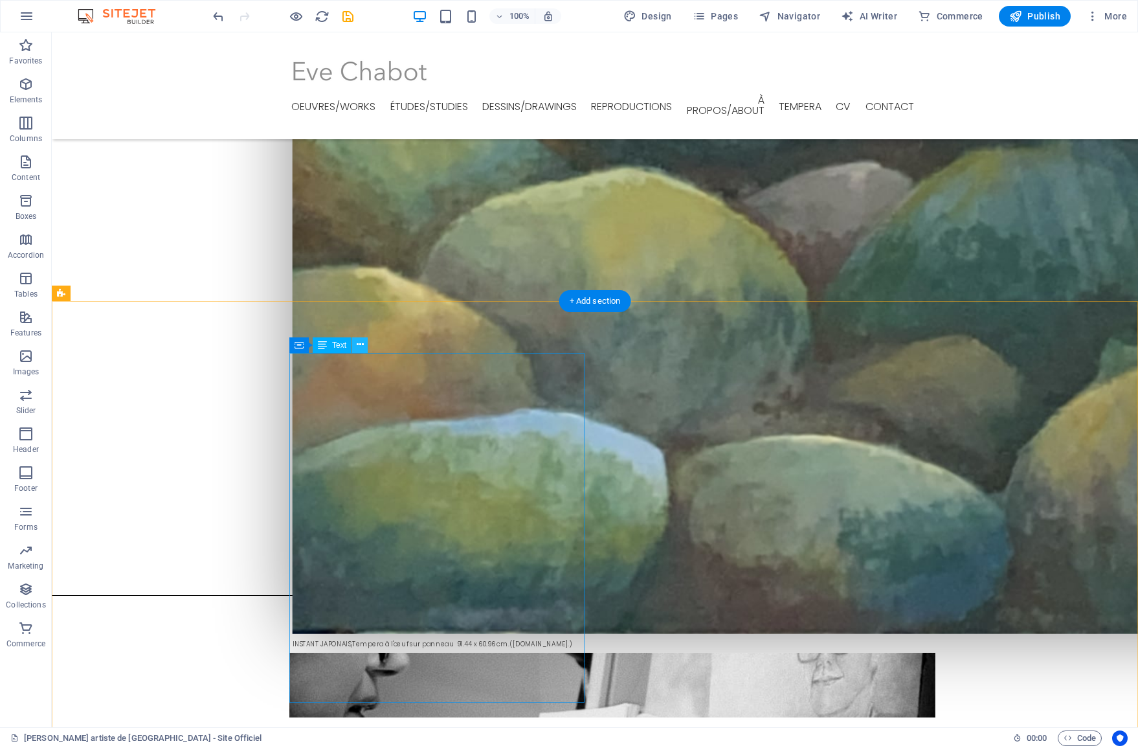
click at [359, 346] on icon at bounding box center [360, 345] width 7 height 14
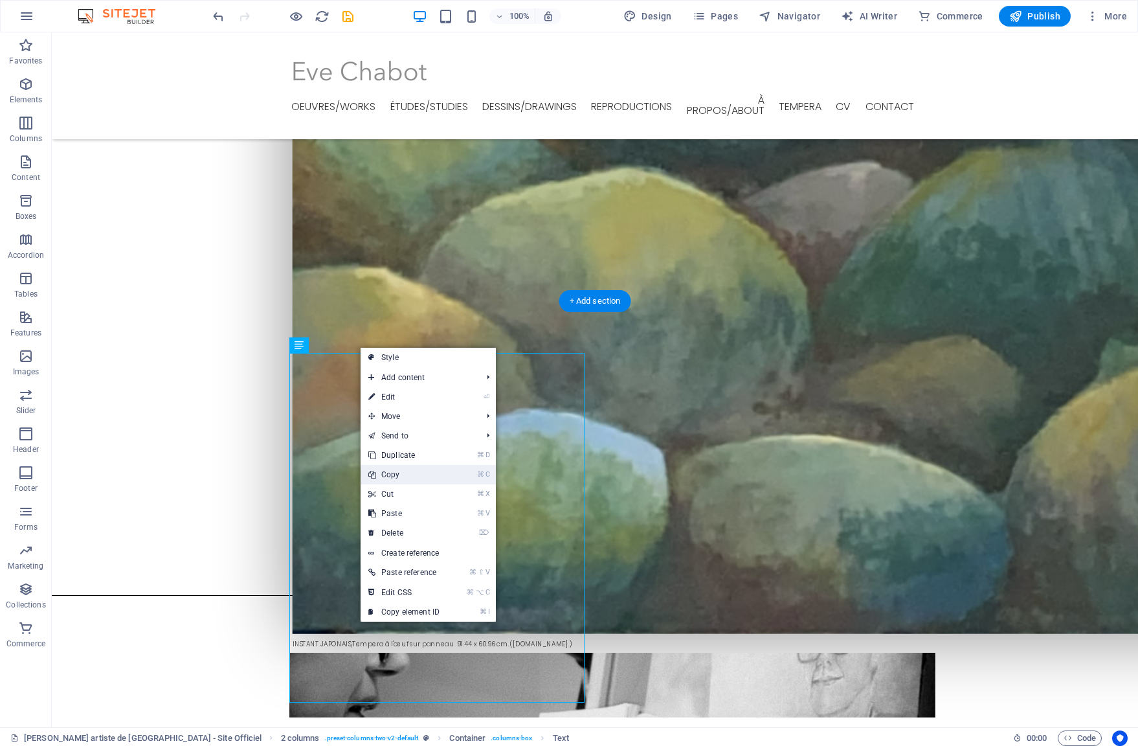
click at [407, 478] on link "⌘ C Copy" at bounding box center [404, 474] width 87 height 19
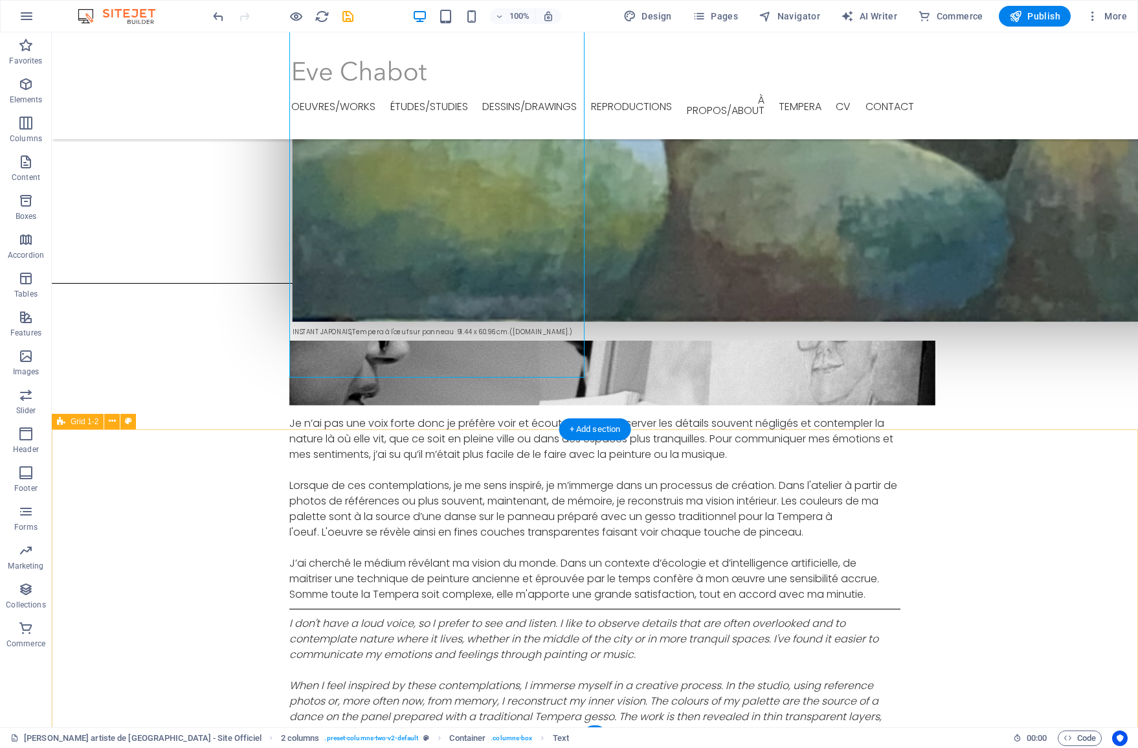
scroll to position [2929, 0]
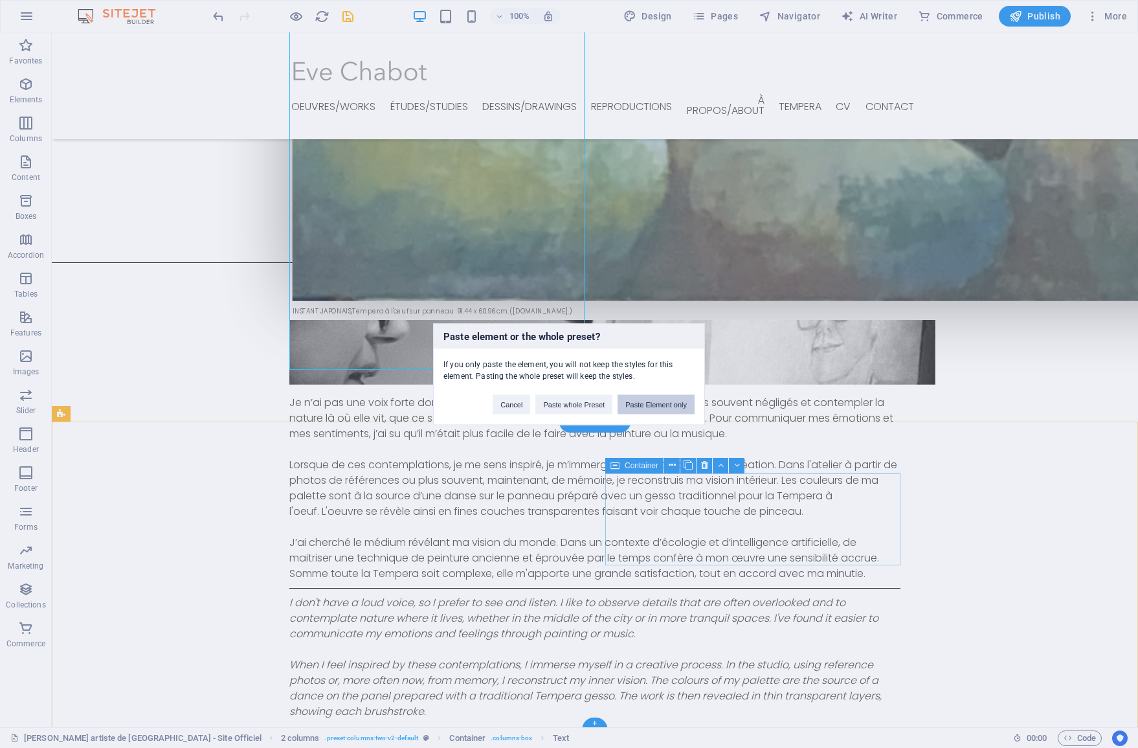
click at [641, 408] on button "Paste Element only" at bounding box center [656, 403] width 77 height 19
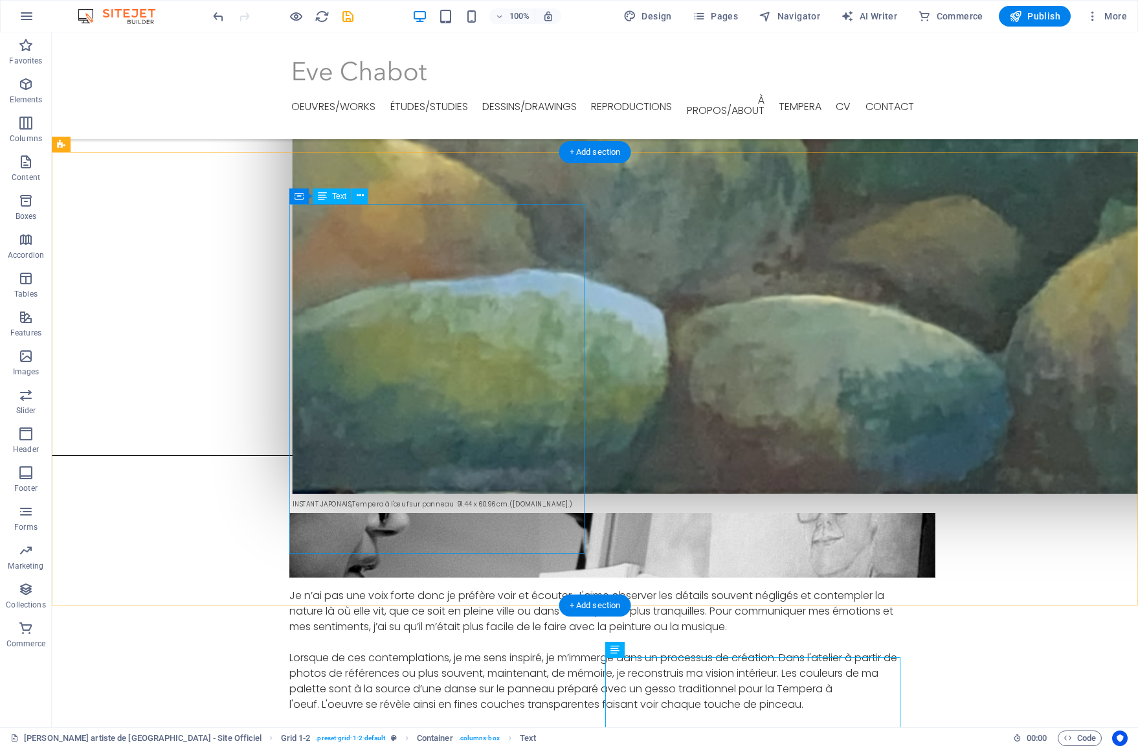
scroll to position [2734, 0]
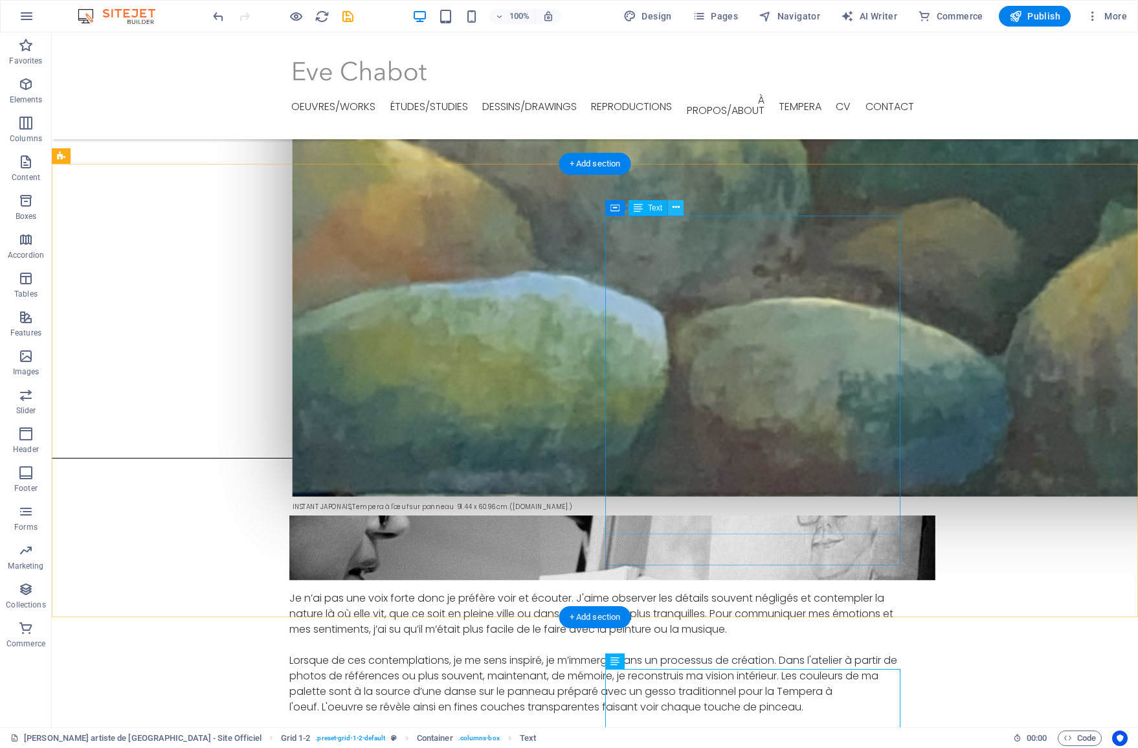
click at [676, 208] on icon at bounding box center [676, 208] width 7 height 14
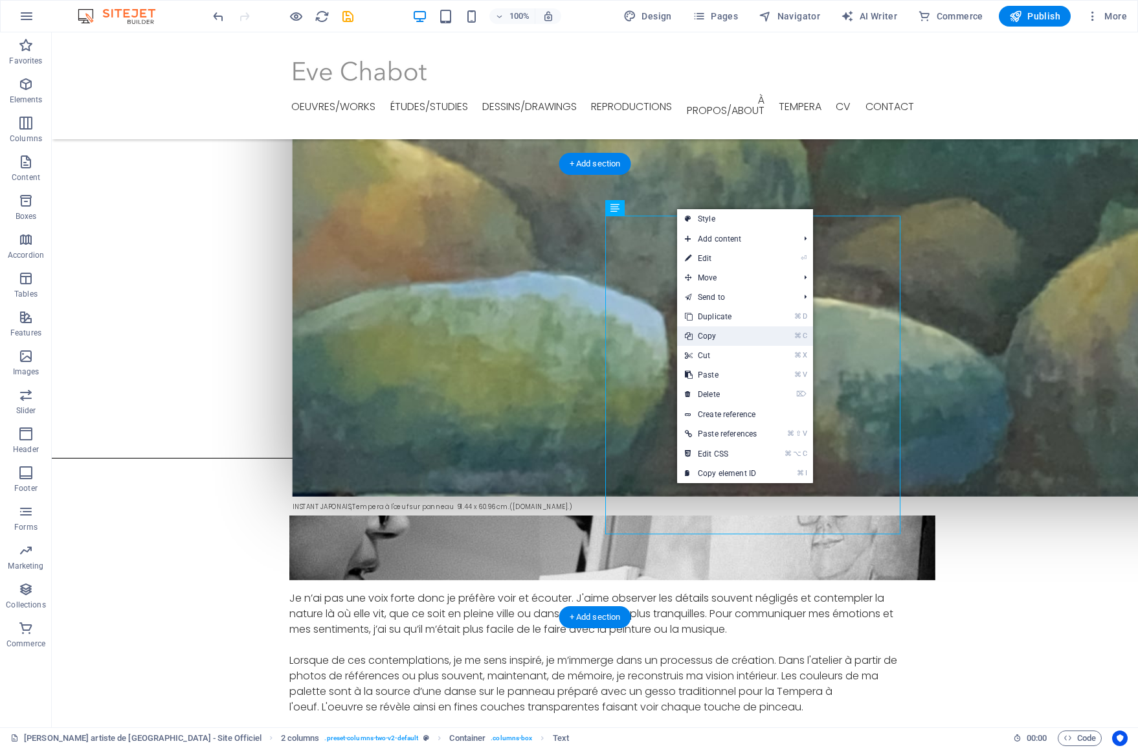
click at [717, 333] on link "⌘ C Copy" at bounding box center [720, 335] width 87 height 19
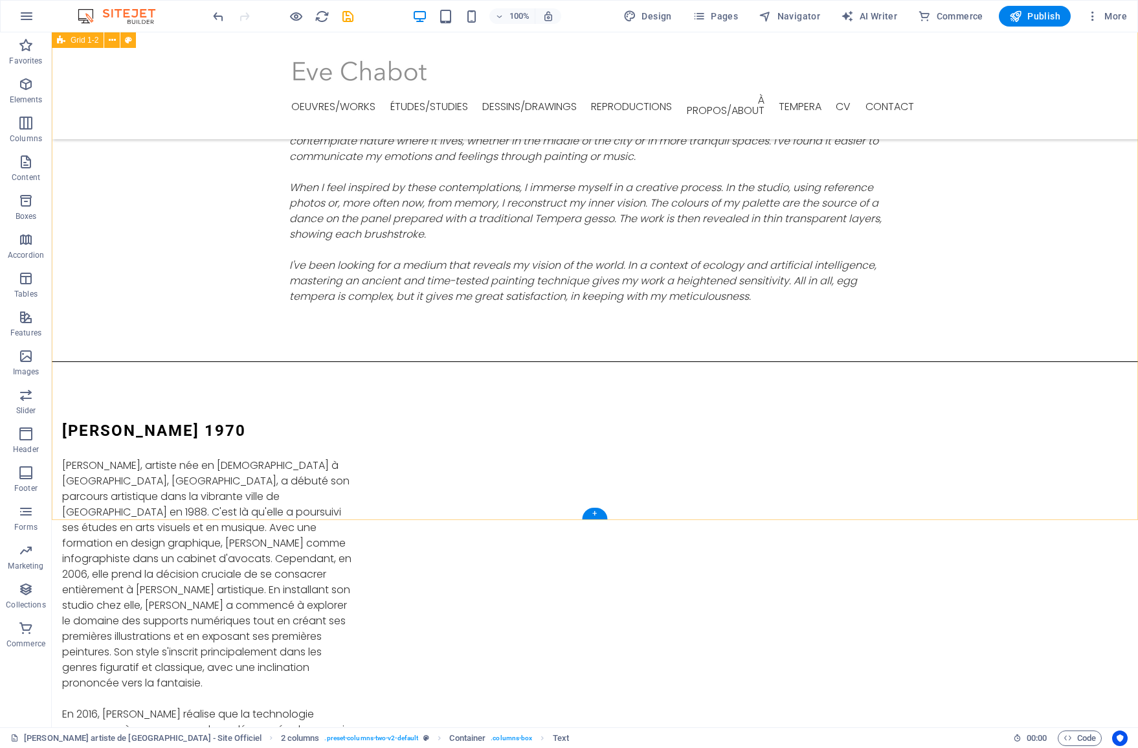
scroll to position [3410, 0]
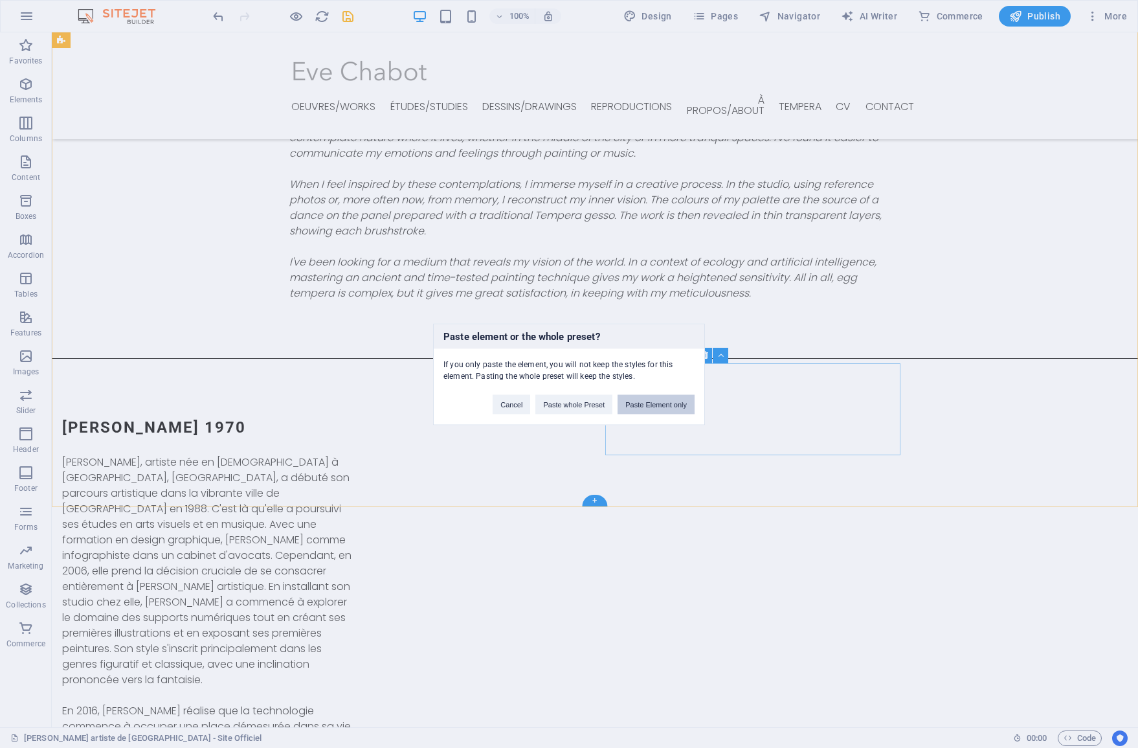
click at [643, 405] on button "Paste Element only" at bounding box center [656, 403] width 77 height 19
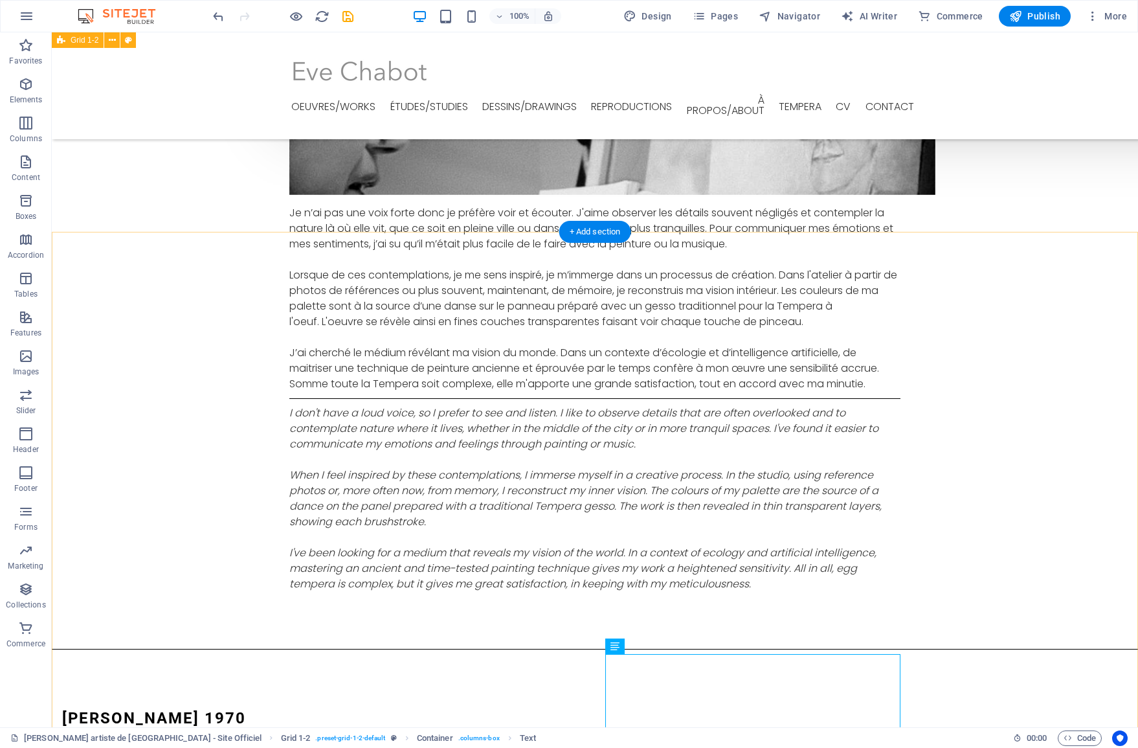
scroll to position [3118, 0]
click at [113, 229] on icon at bounding box center [112, 225] width 7 height 14
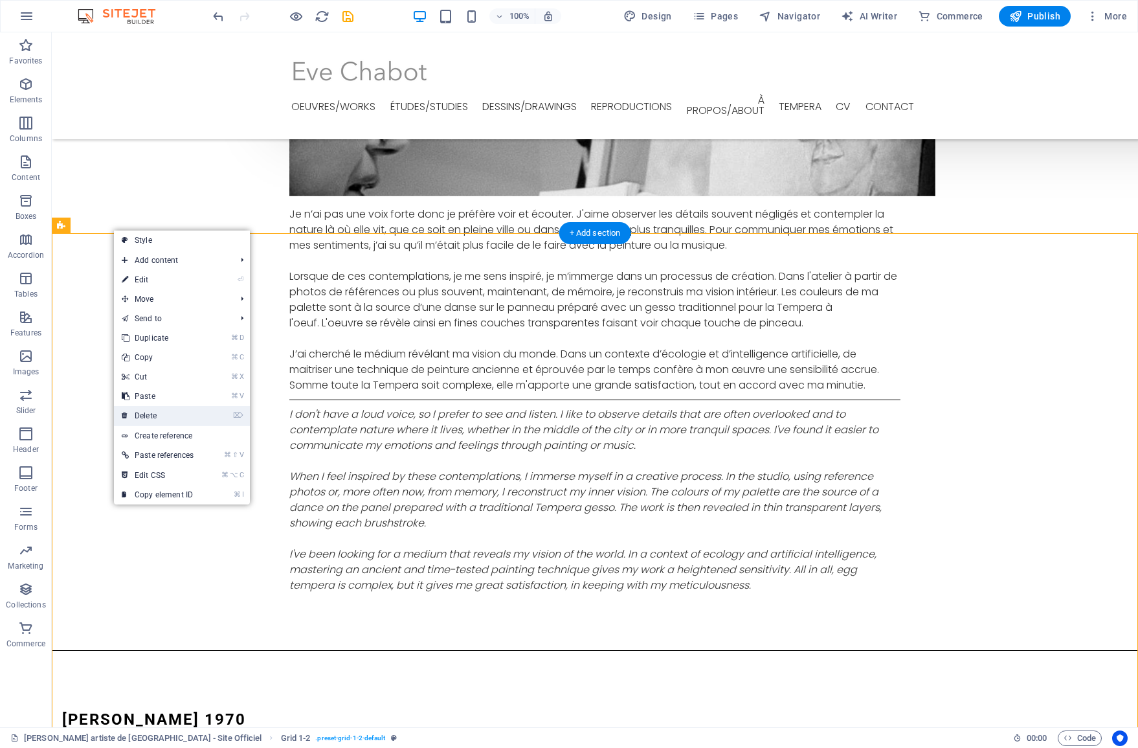
click at [146, 416] on link "⌦ Delete" at bounding box center [157, 415] width 87 height 19
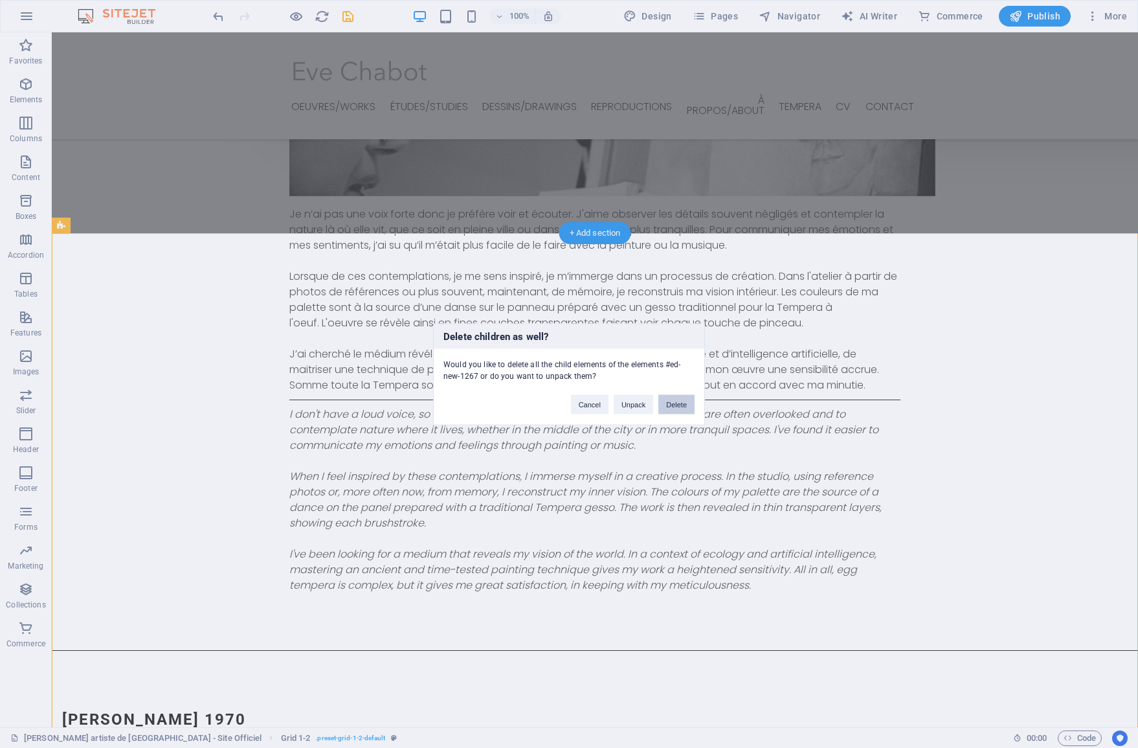
click at [666, 410] on button "Delete" at bounding box center [676, 403] width 36 height 19
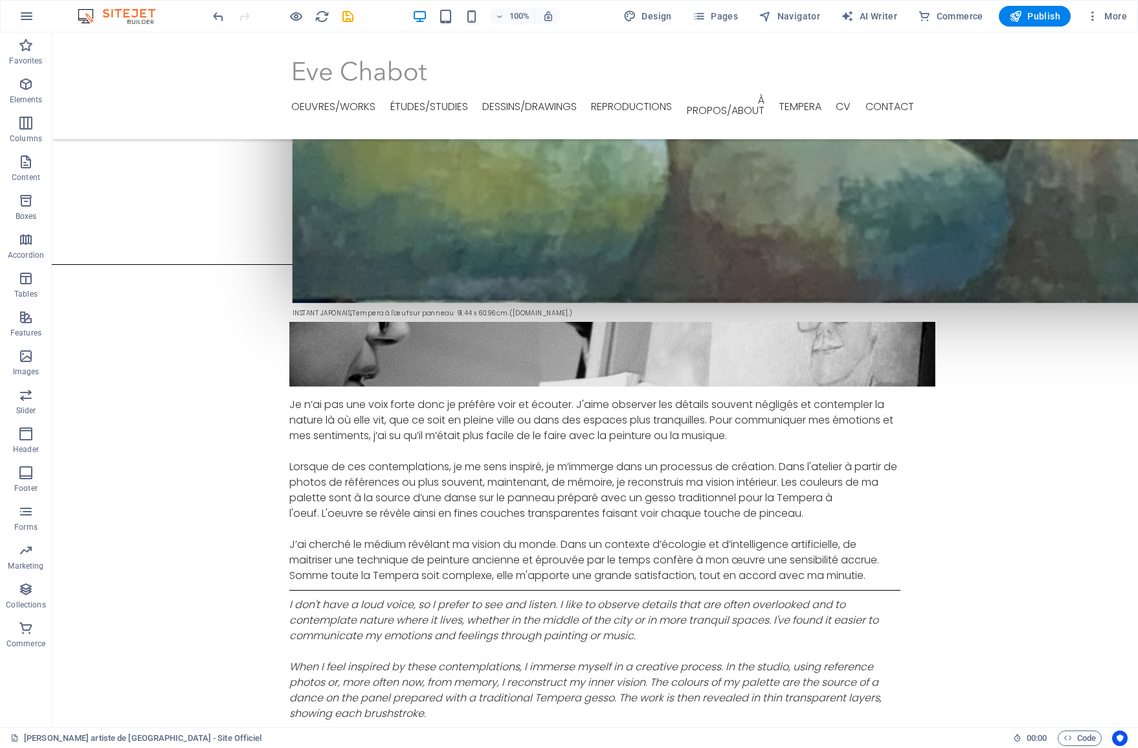
scroll to position [2929, 0]
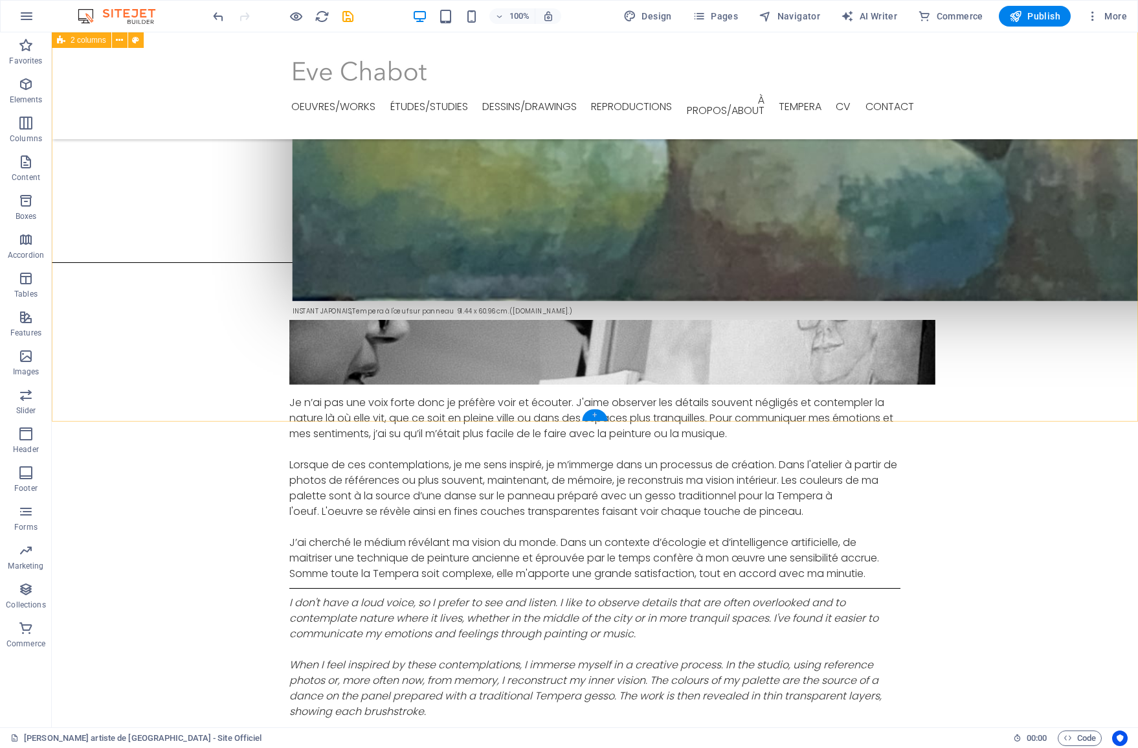
click at [596, 416] on div "+" at bounding box center [594, 415] width 25 height 12
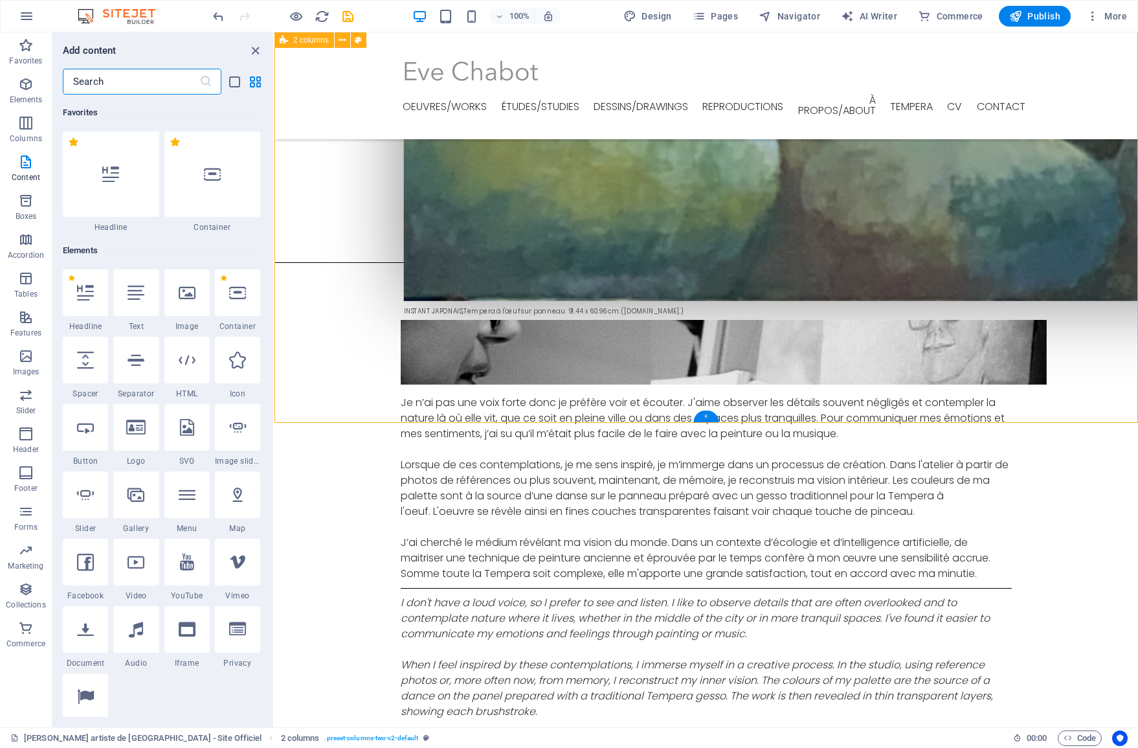
scroll to position [2928, 0]
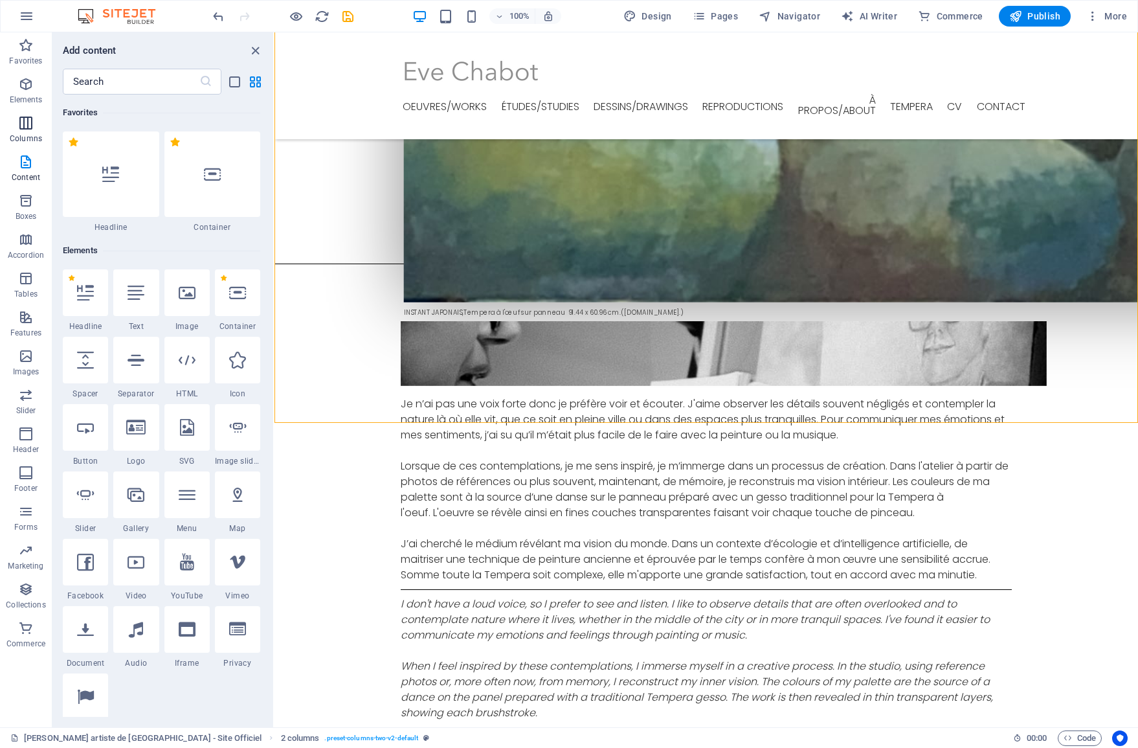
click at [28, 136] on p "Columns" at bounding box center [26, 138] width 32 height 10
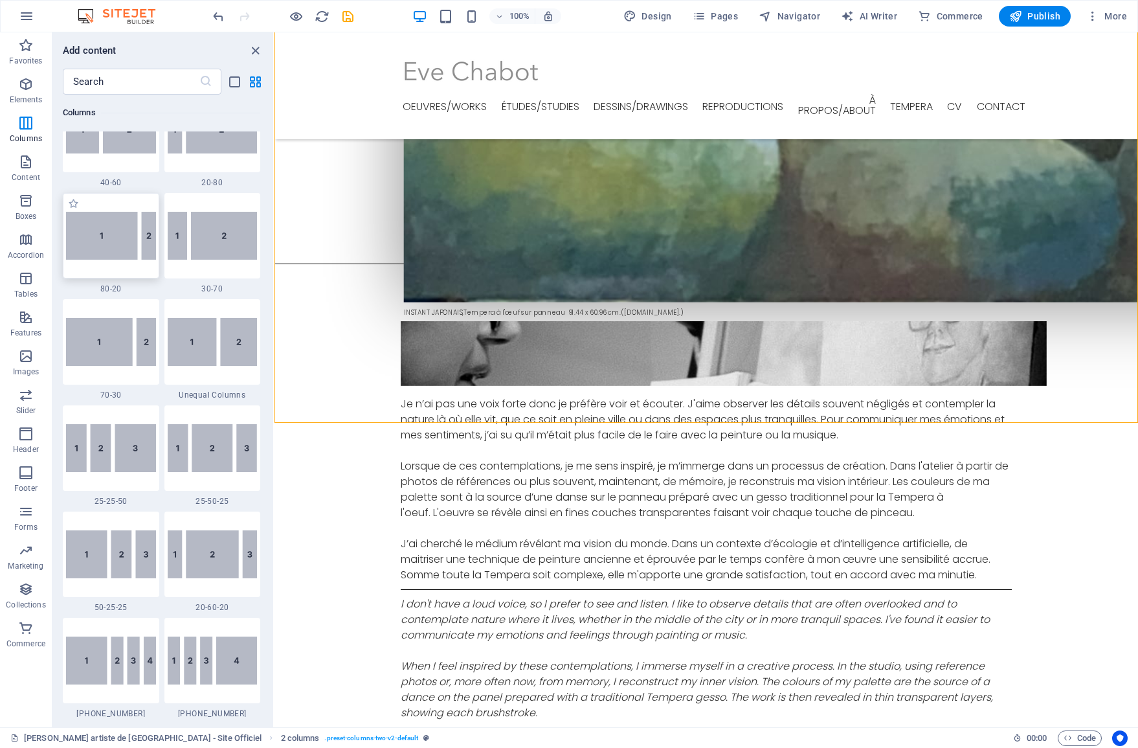
scroll to position [1005, 0]
click at [131, 449] on img at bounding box center [111, 447] width 90 height 48
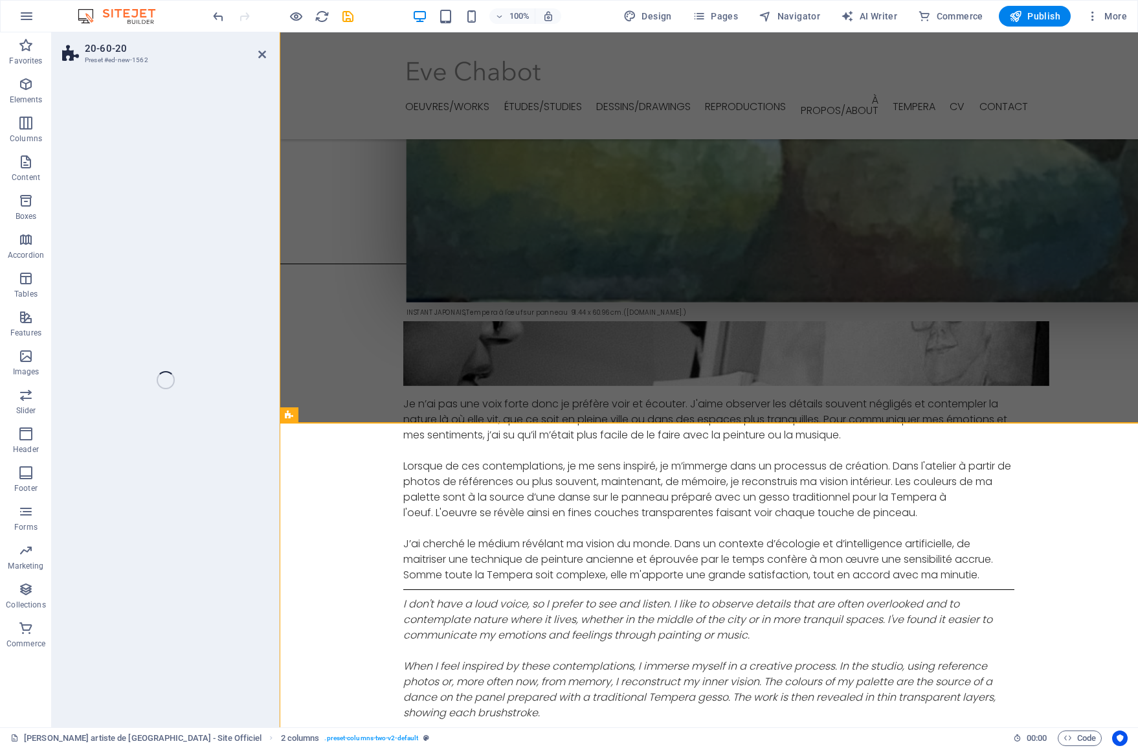
select select "%"
select select "rem"
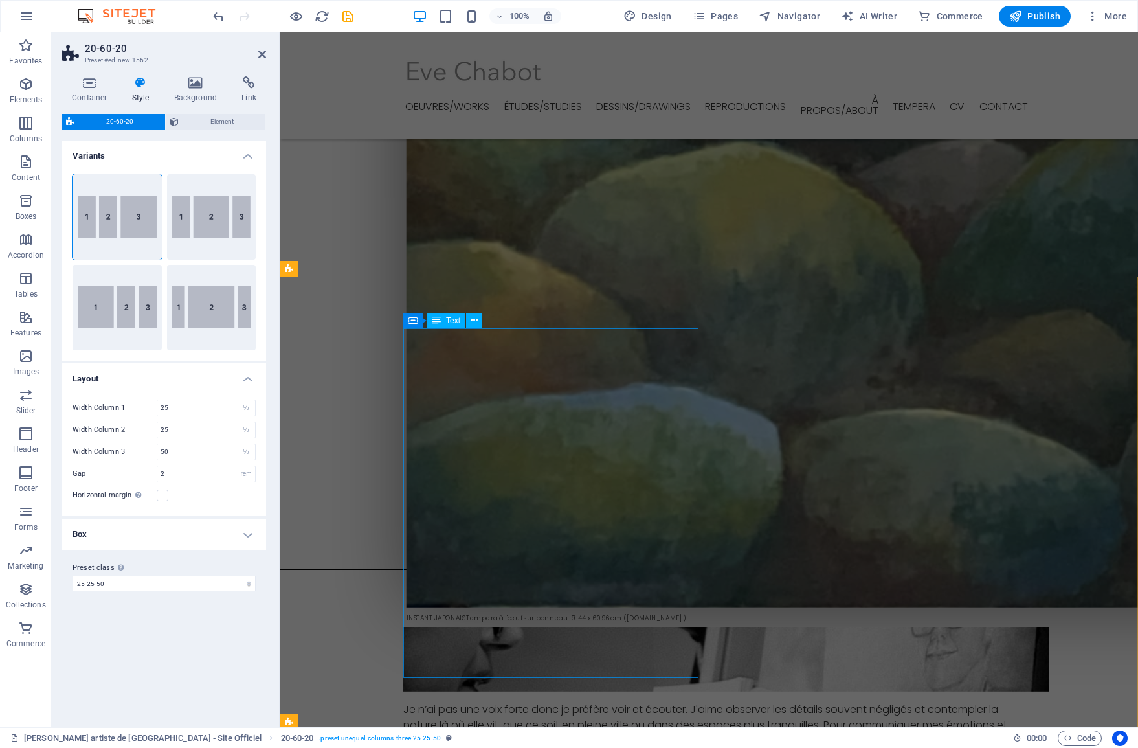
scroll to position [2621, 0]
click at [471, 322] on icon at bounding box center [474, 320] width 7 height 14
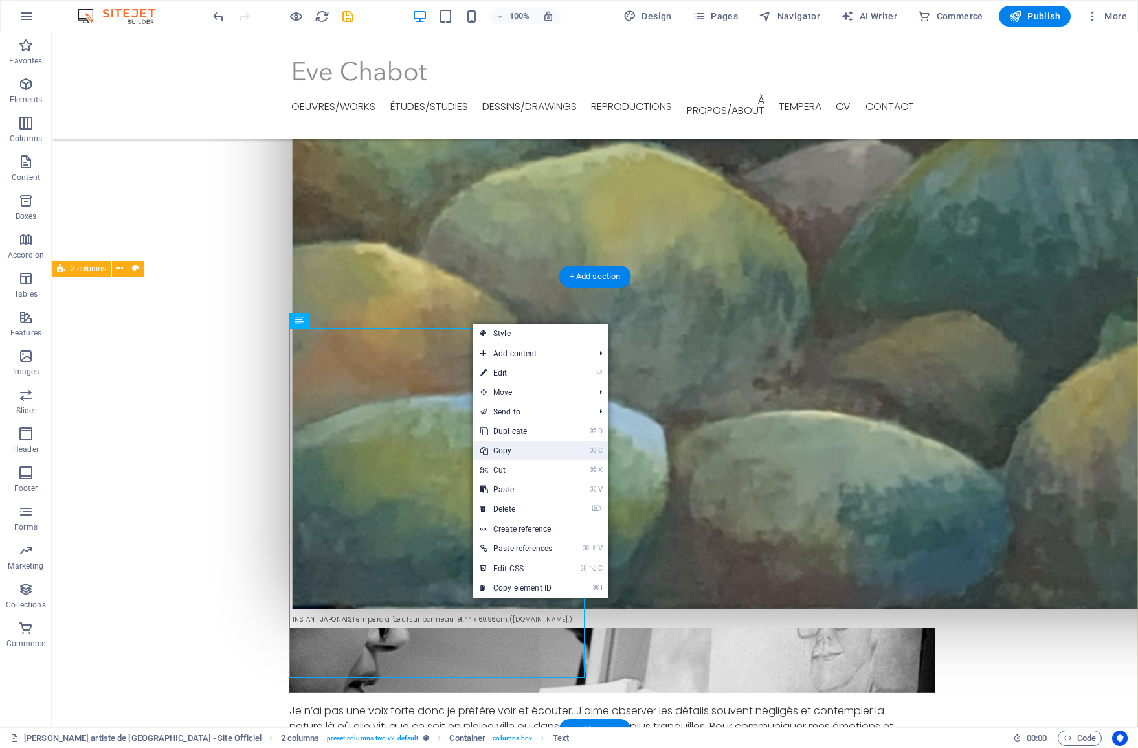
click at [520, 453] on link "⌘ C Copy" at bounding box center [516, 450] width 87 height 19
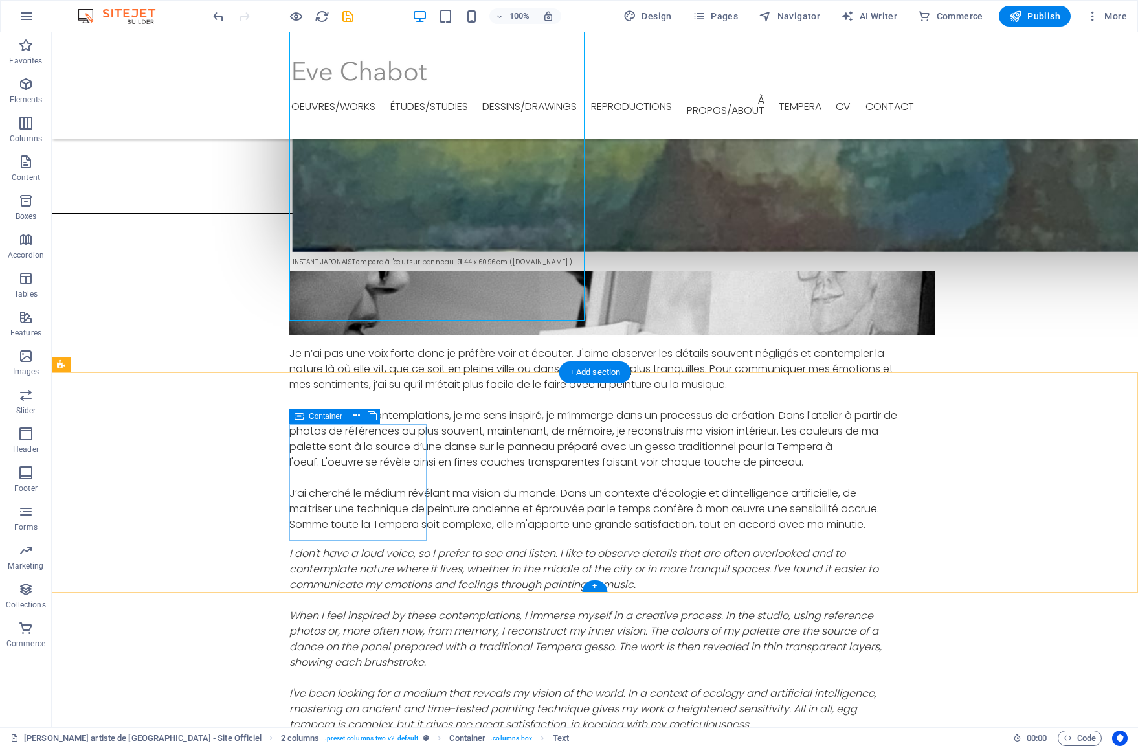
scroll to position [2979, 0]
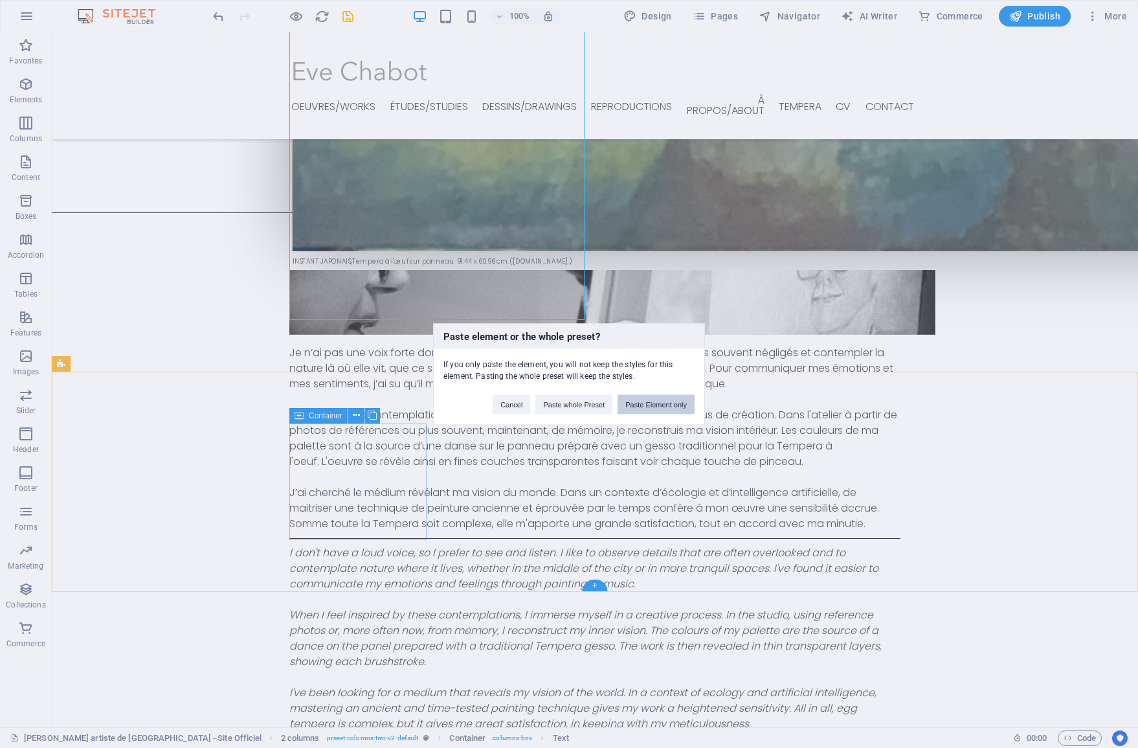
click at [636, 410] on button "Paste Element only" at bounding box center [656, 403] width 77 height 19
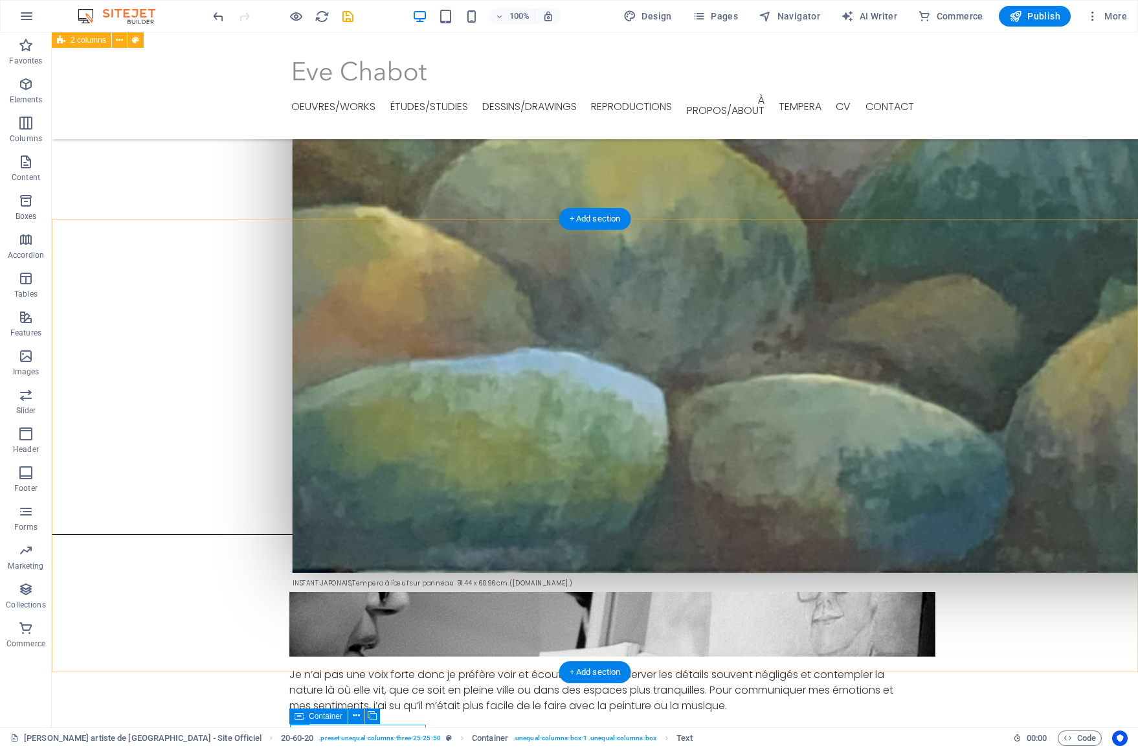
scroll to position [2647, 0]
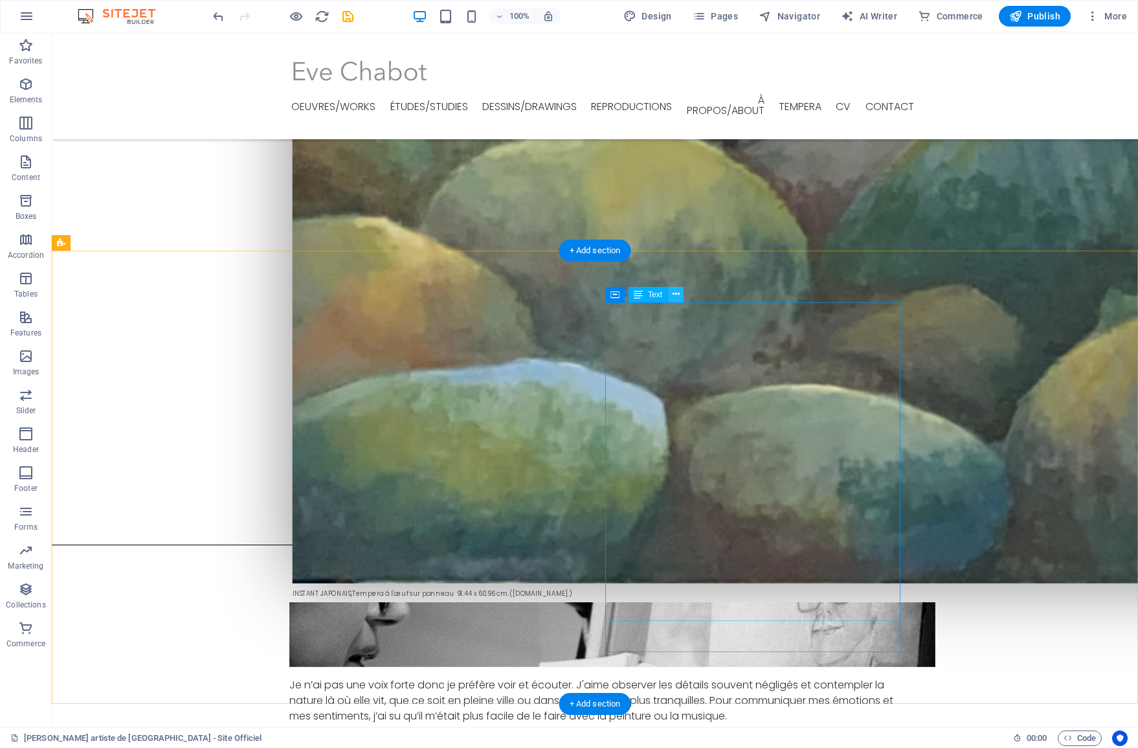
click at [679, 296] on icon at bounding box center [676, 294] width 7 height 14
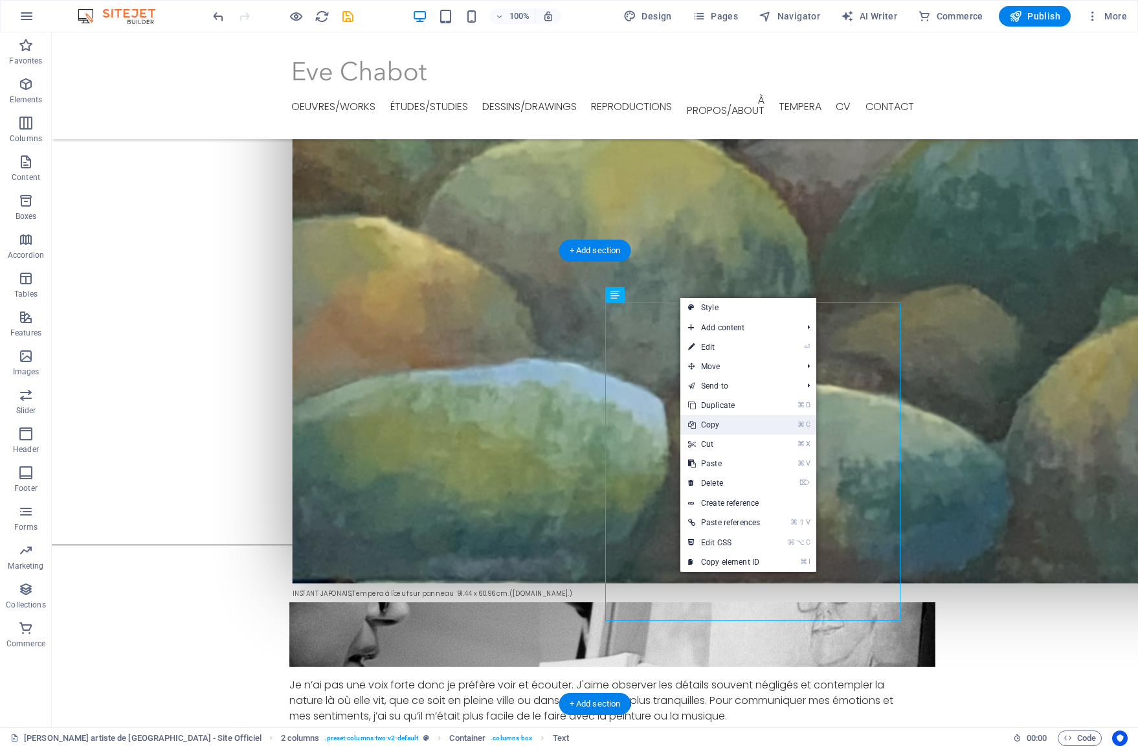
click at [716, 428] on link "⌘ C Copy" at bounding box center [723, 424] width 87 height 19
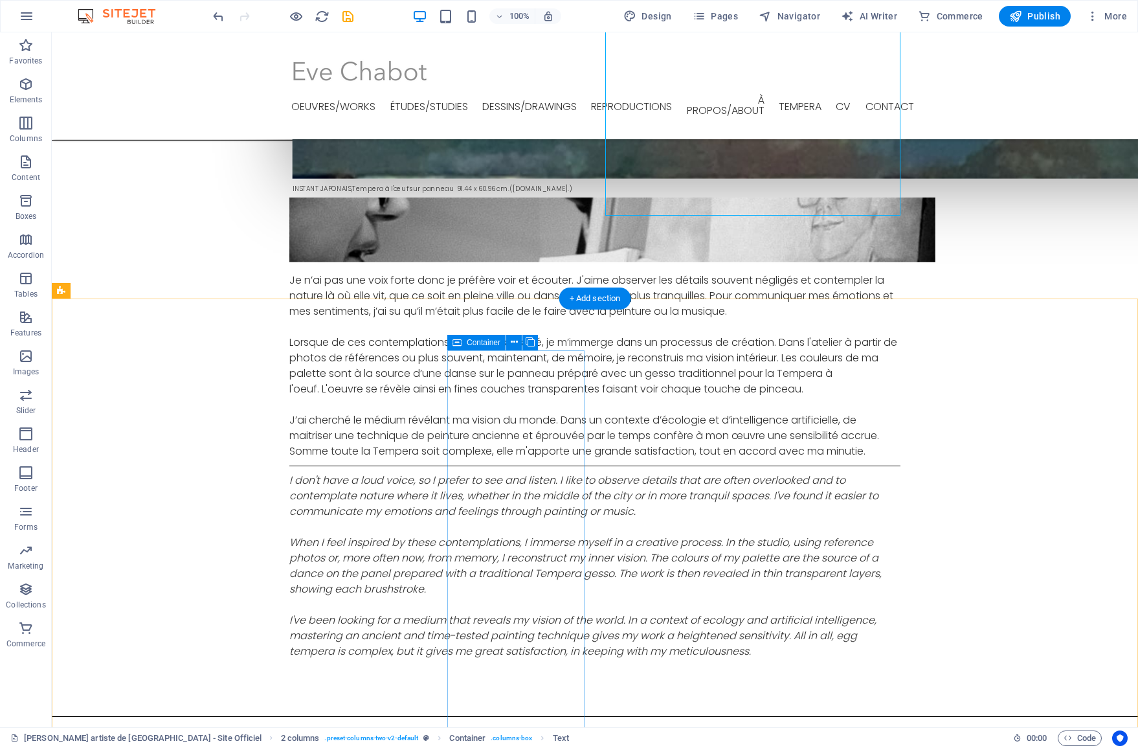
scroll to position [3054, 0]
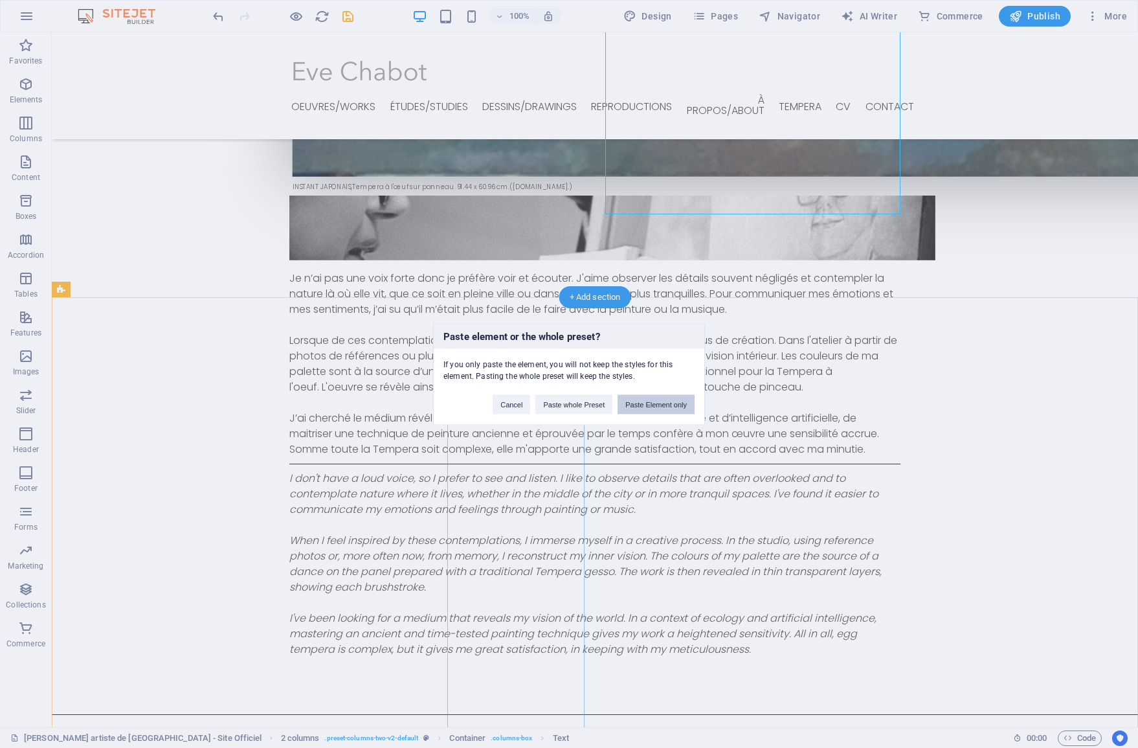
click at [656, 405] on button "Paste Element only" at bounding box center [656, 403] width 77 height 19
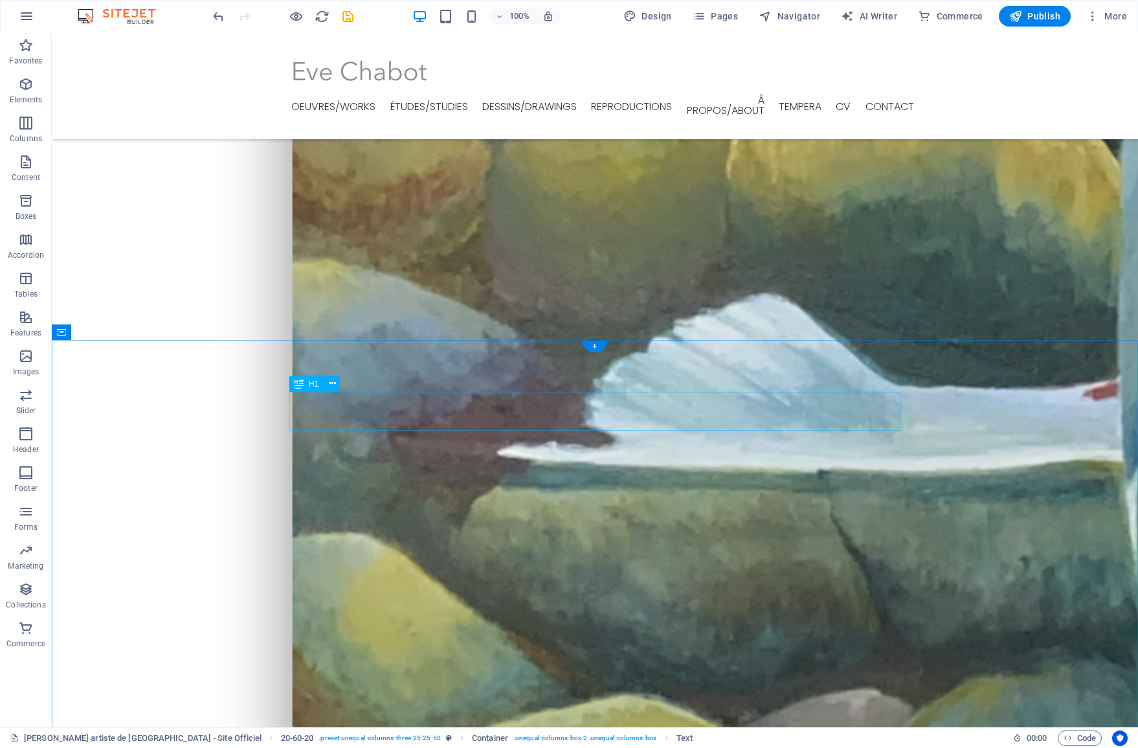
scroll to position [2066, 0]
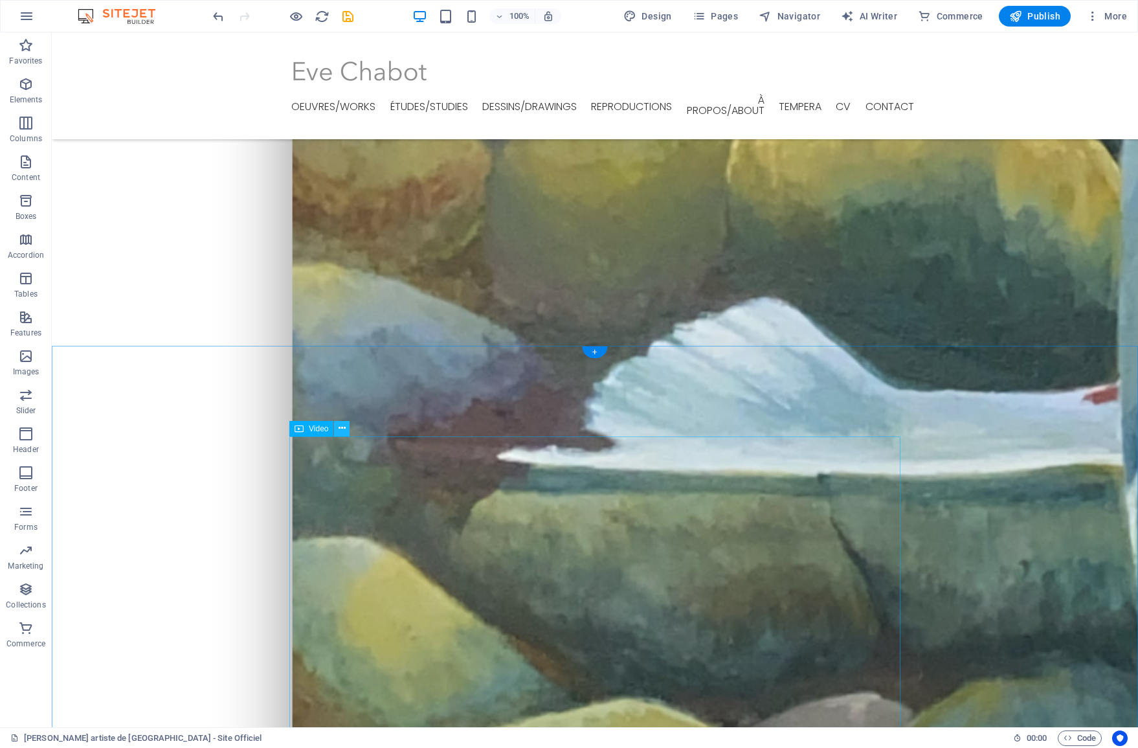
click at [339, 430] on icon at bounding box center [342, 428] width 7 height 14
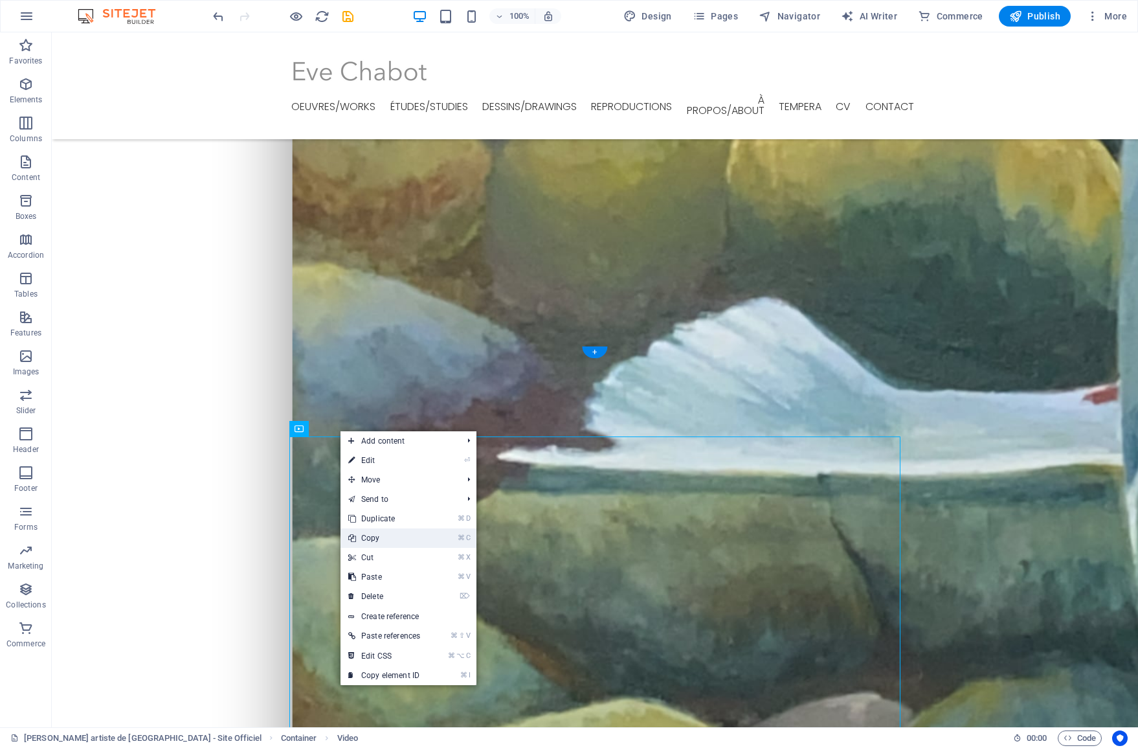
click at [376, 539] on link "⌘ C Copy" at bounding box center [384, 537] width 87 height 19
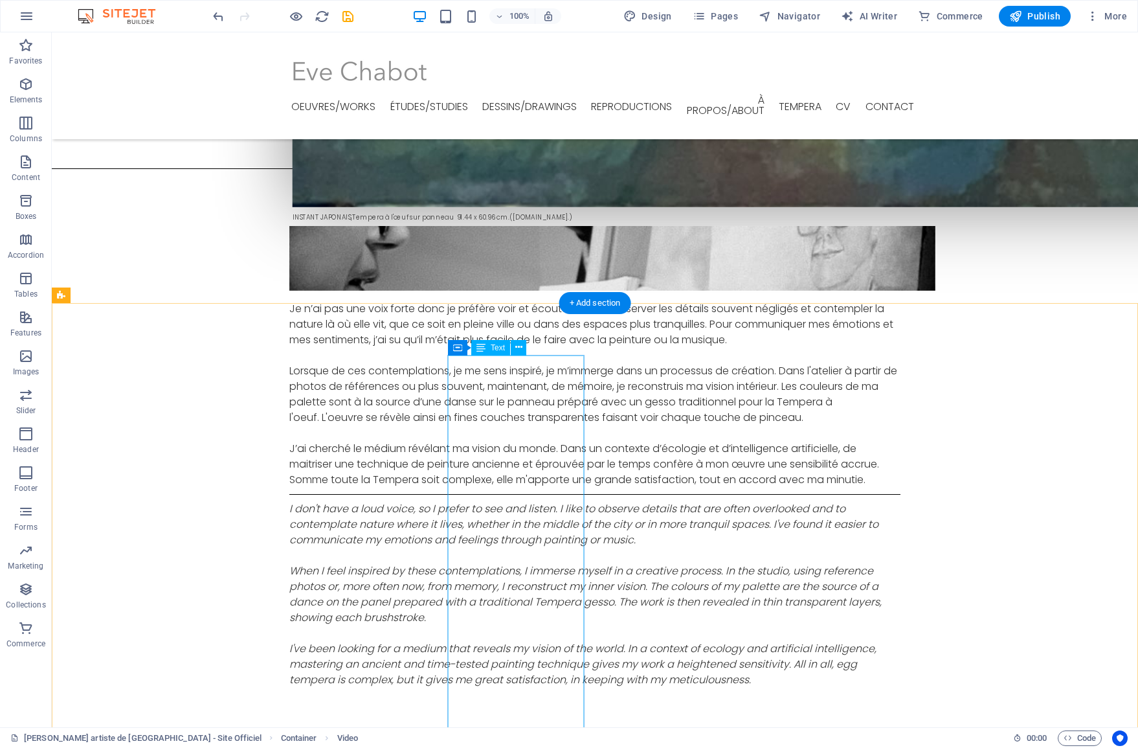
scroll to position [3065, 0]
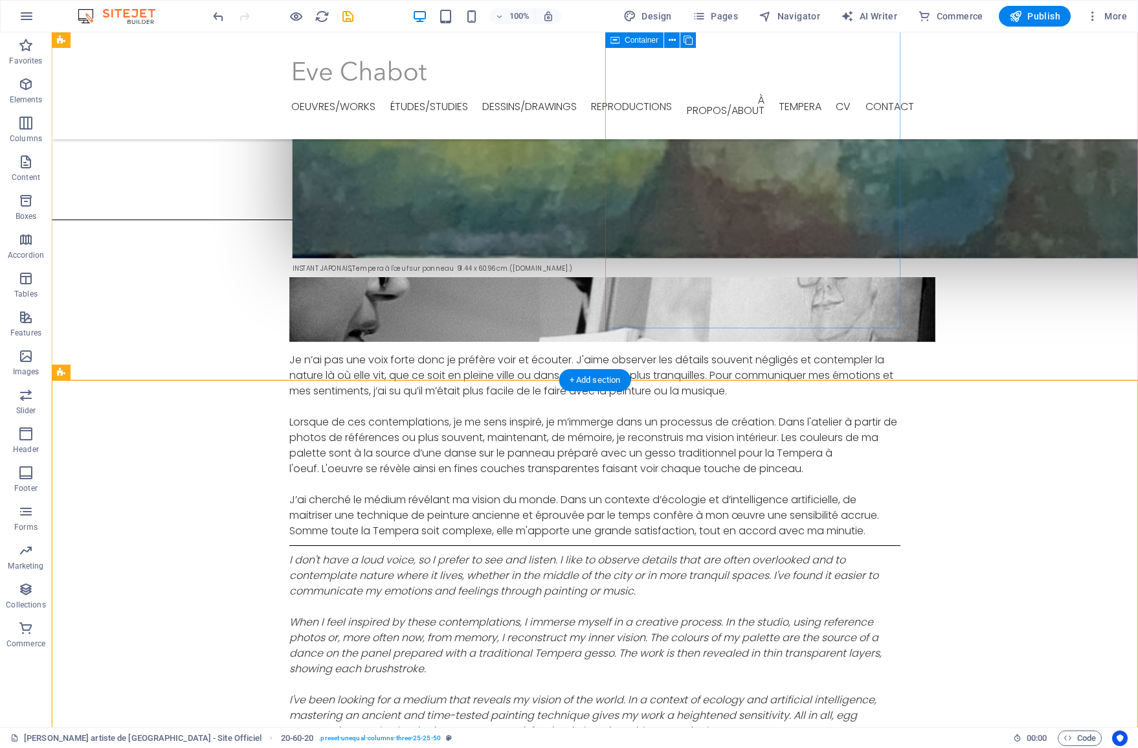
scroll to position [2971, 0]
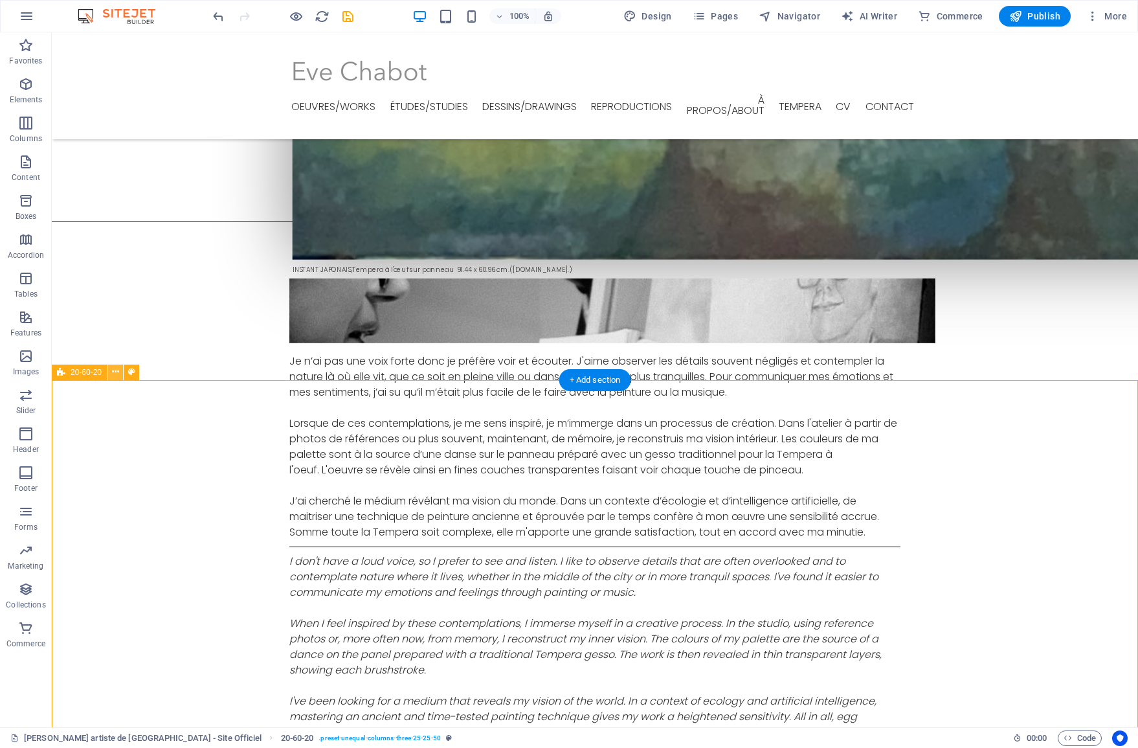
click at [112, 376] on icon at bounding box center [115, 372] width 7 height 14
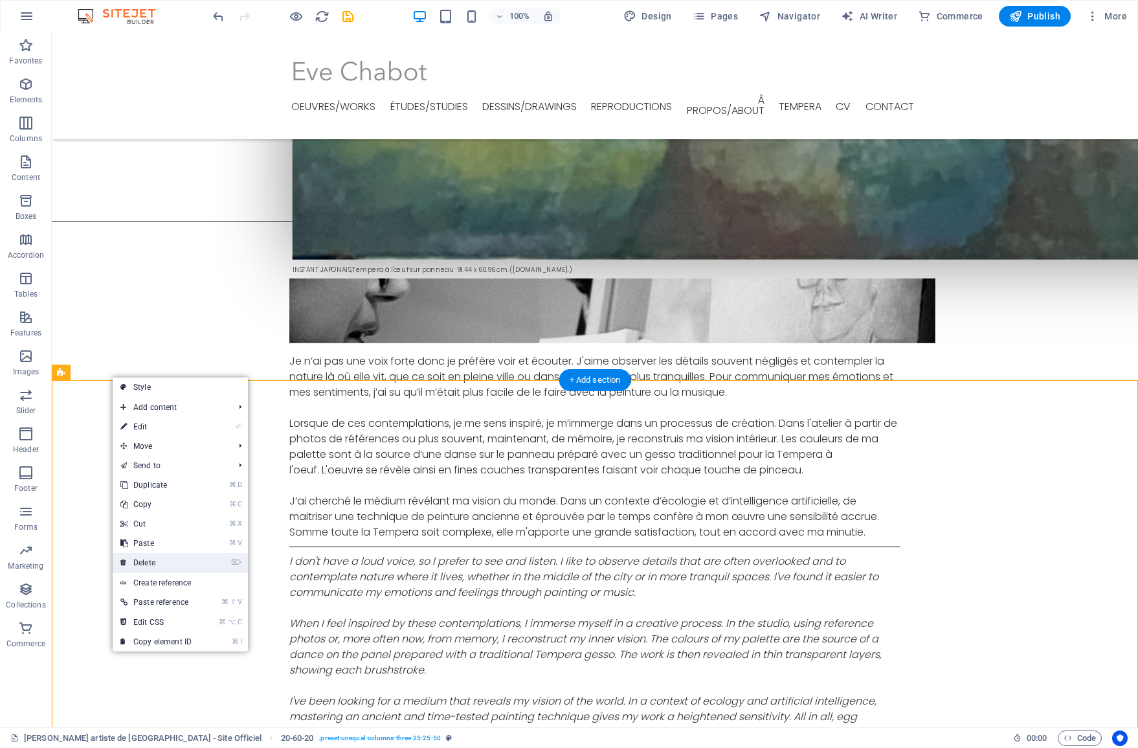
click at [146, 565] on link "⌦ Delete" at bounding box center [156, 562] width 87 height 19
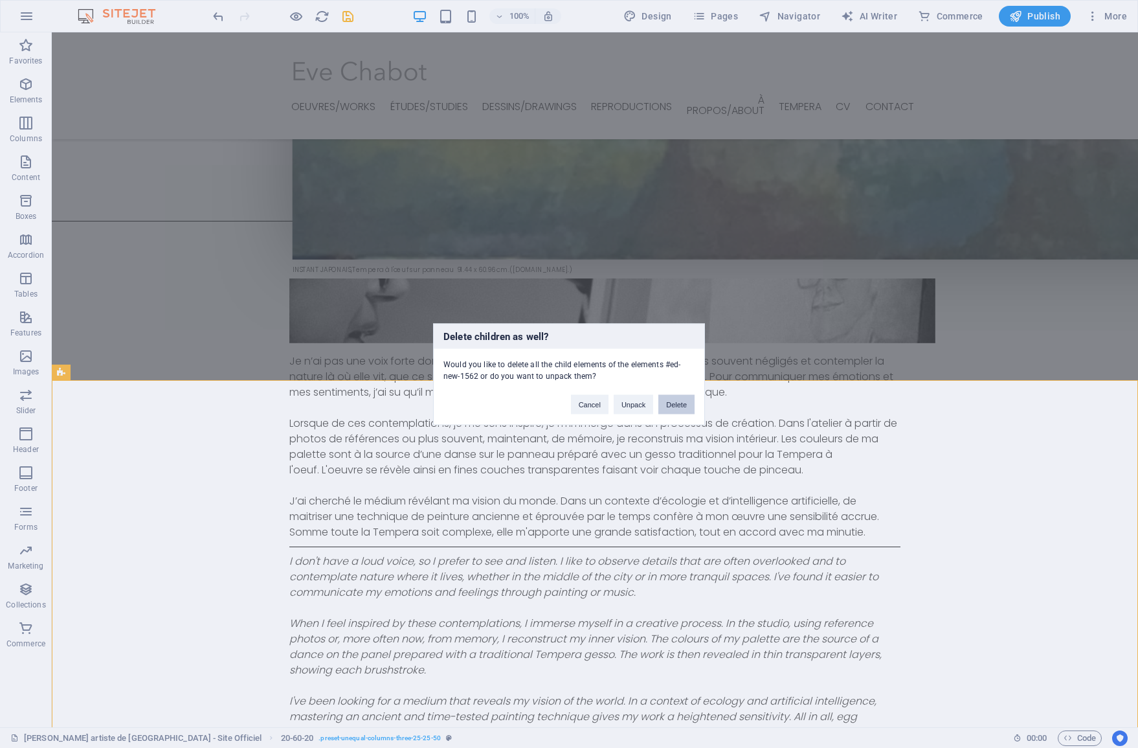
click at [671, 408] on button "Delete" at bounding box center [676, 403] width 36 height 19
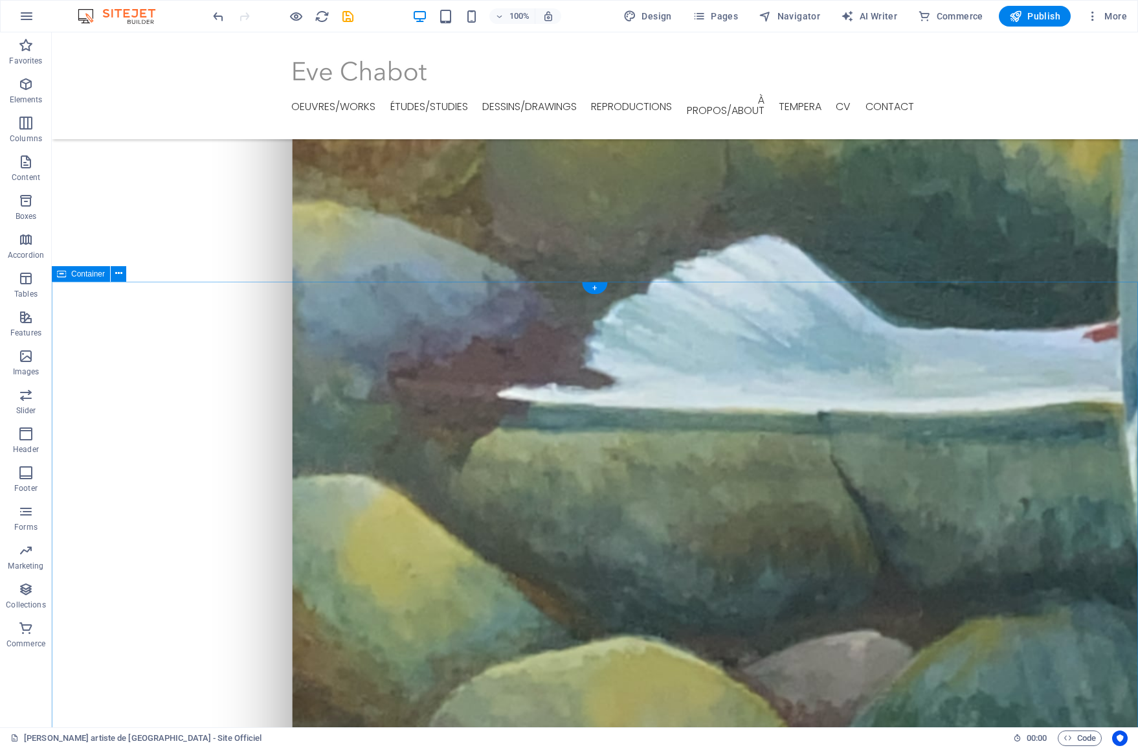
scroll to position [2127, 0]
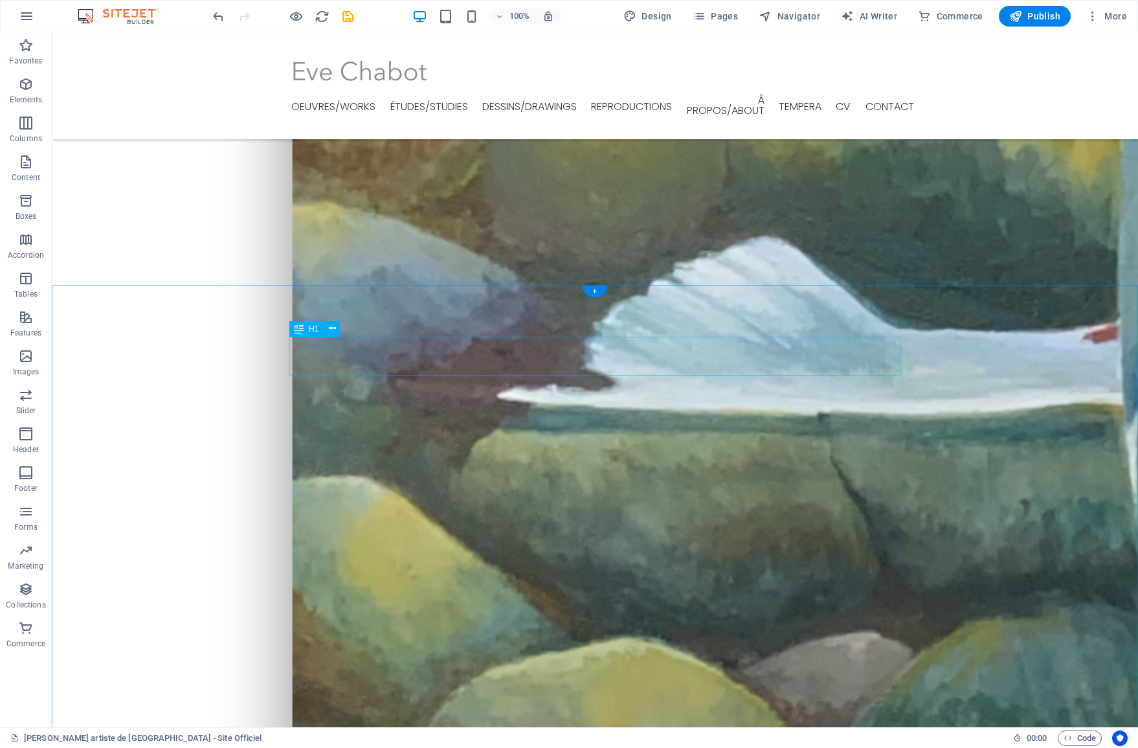
click at [331, 329] on icon at bounding box center [332, 329] width 7 height 14
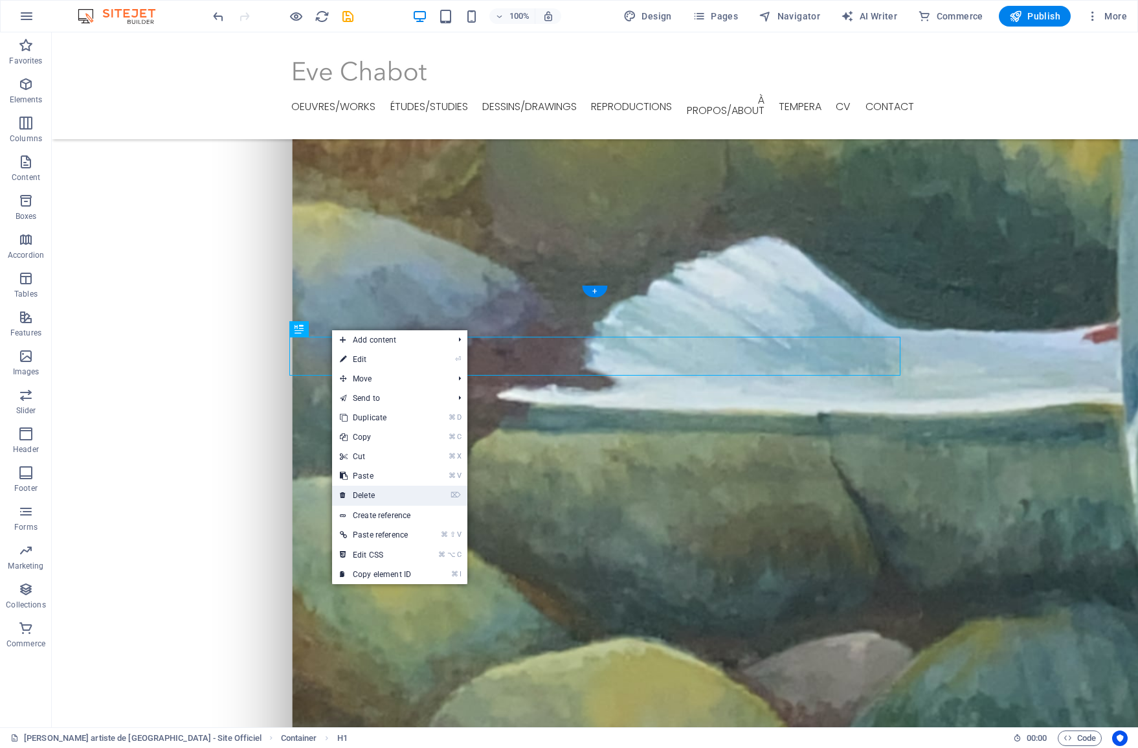
click at [376, 494] on link "⌦ Delete" at bounding box center [375, 495] width 87 height 19
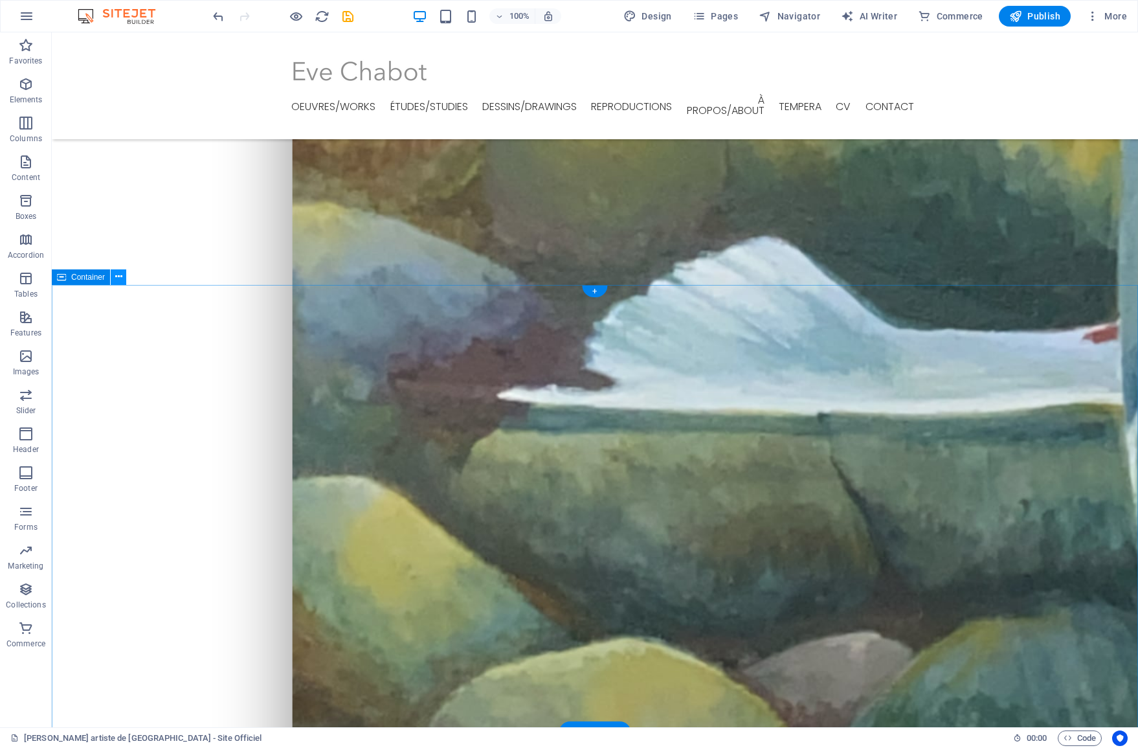
click at [123, 281] on button at bounding box center [119, 277] width 16 height 16
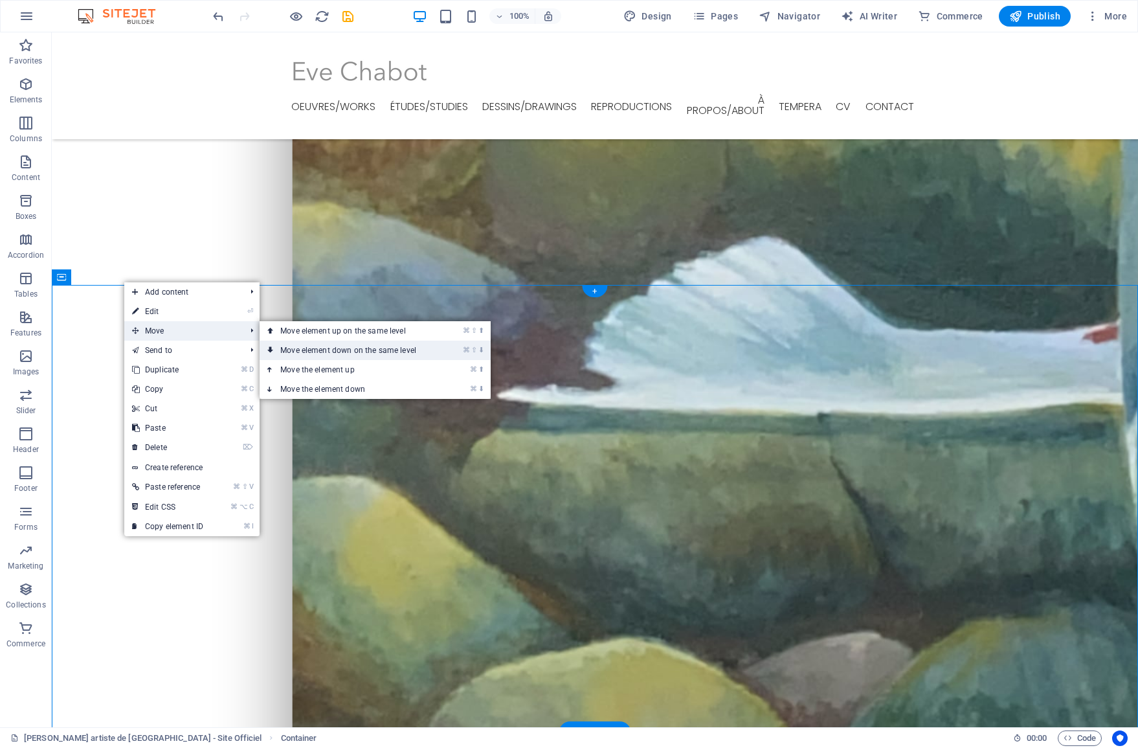
click at [293, 348] on link "⌘ ⇧ ⬇ Move element down on the same level" at bounding box center [351, 350] width 183 height 19
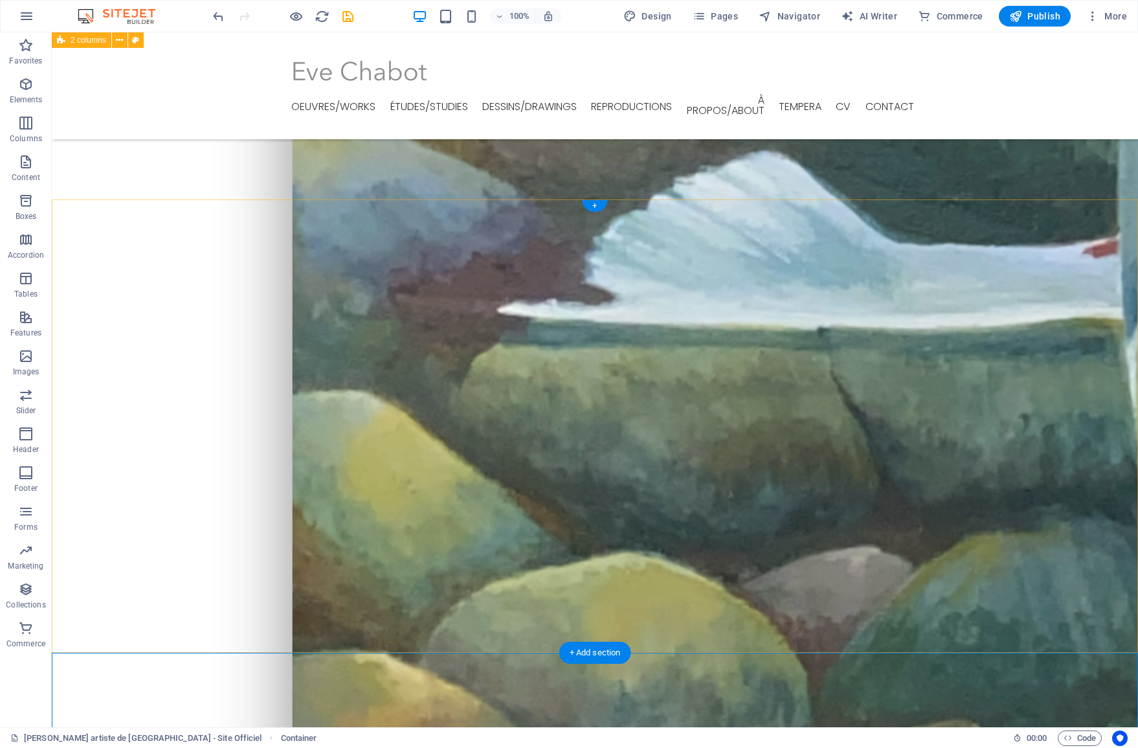
scroll to position [2211, 0]
click at [328, 90] on icon at bounding box center [325, 88] width 7 height 14
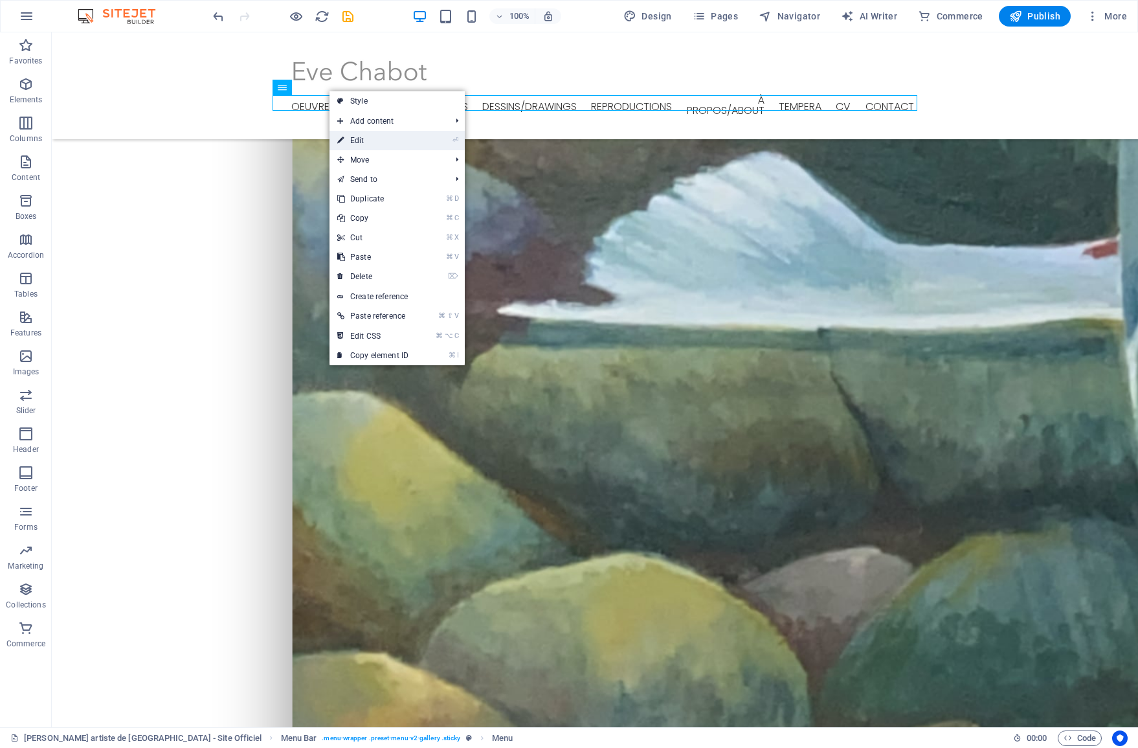
click at [366, 142] on link "⏎ Edit" at bounding box center [373, 140] width 87 height 19
select select "1"
select select
select select "2"
select select
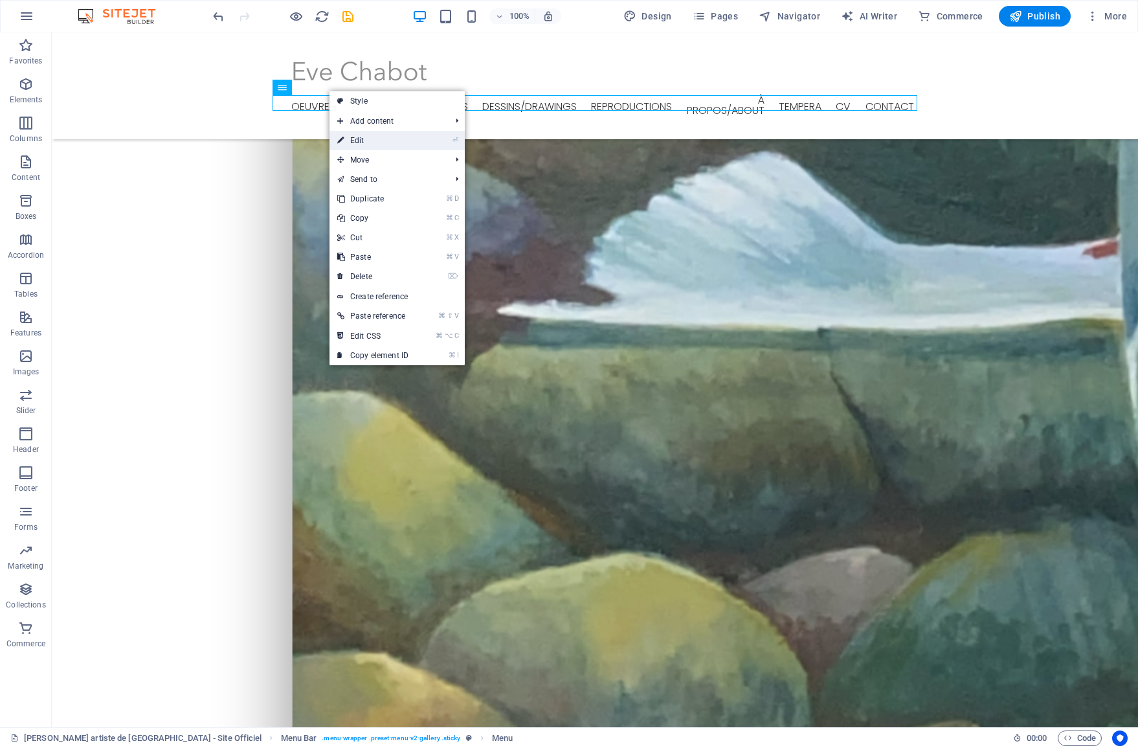
select select "3"
select select
select select "4"
select select
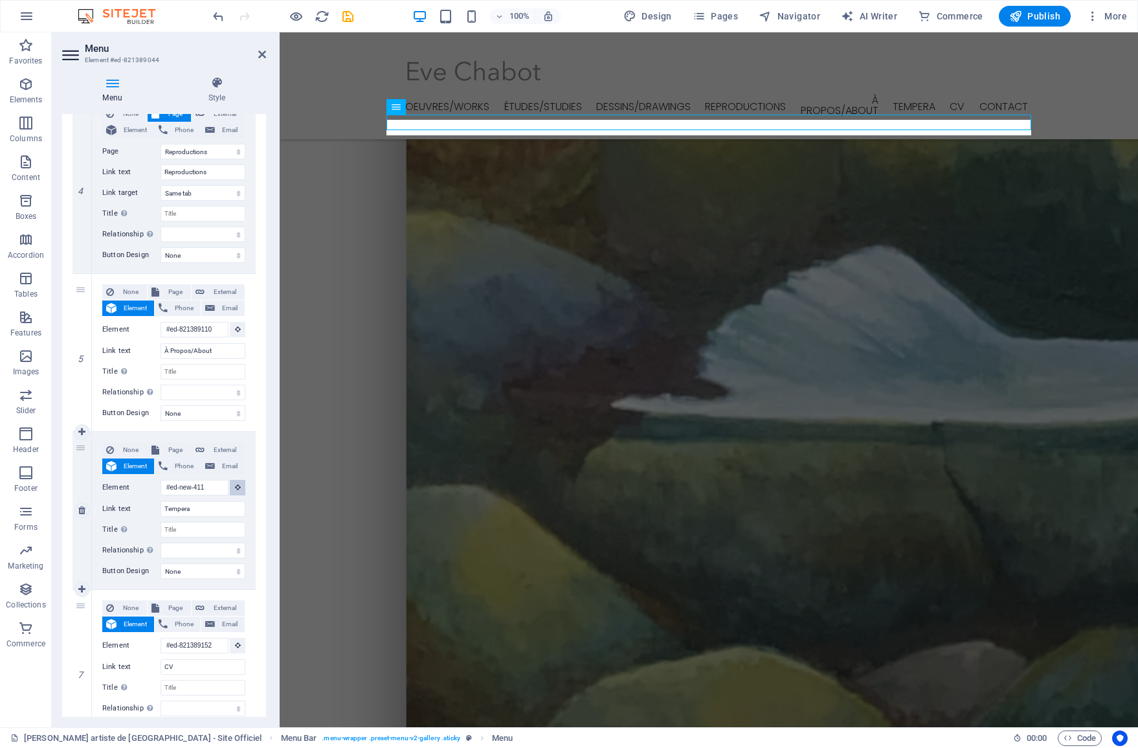
scroll to position [2112, 0]
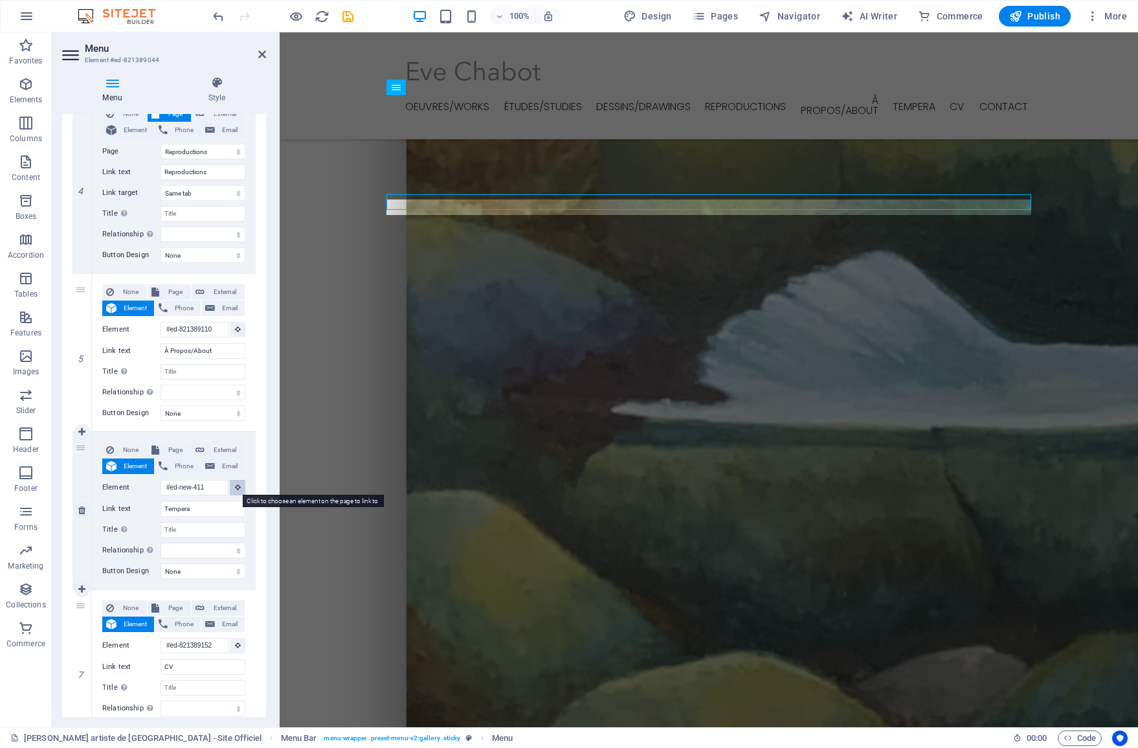
click at [236, 487] on icon at bounding box center [238, 487] width 6 height 6
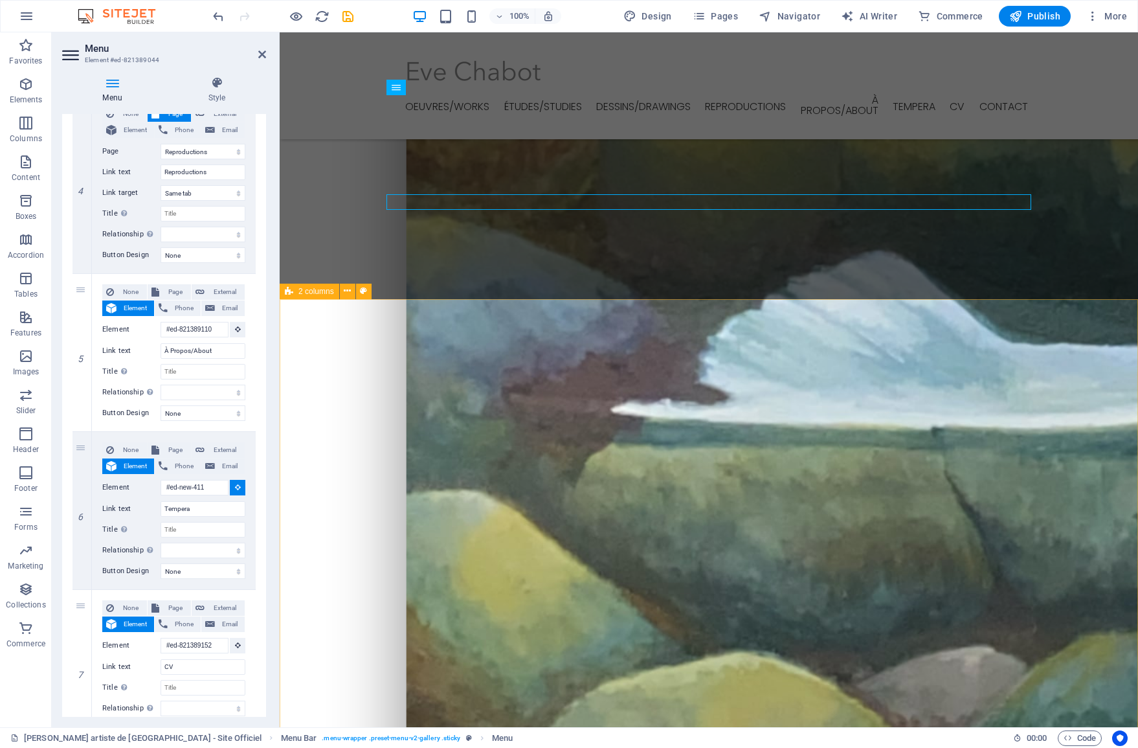
select select
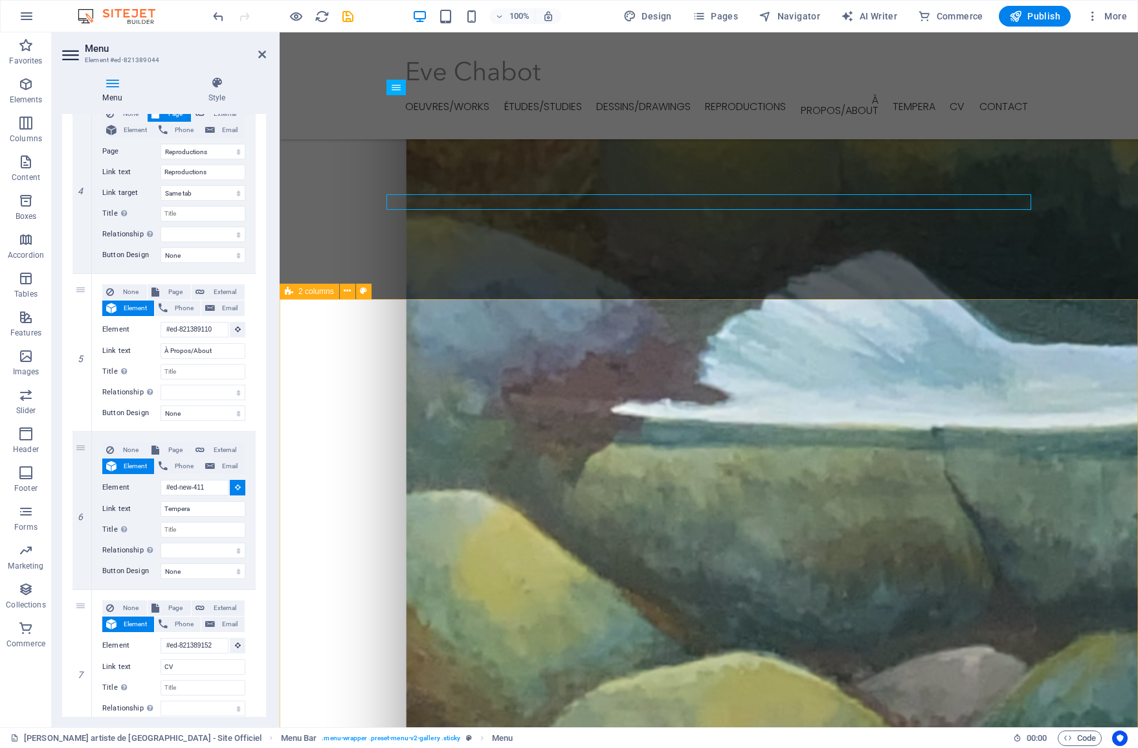
select select
type input "#ed-821389167"
select select
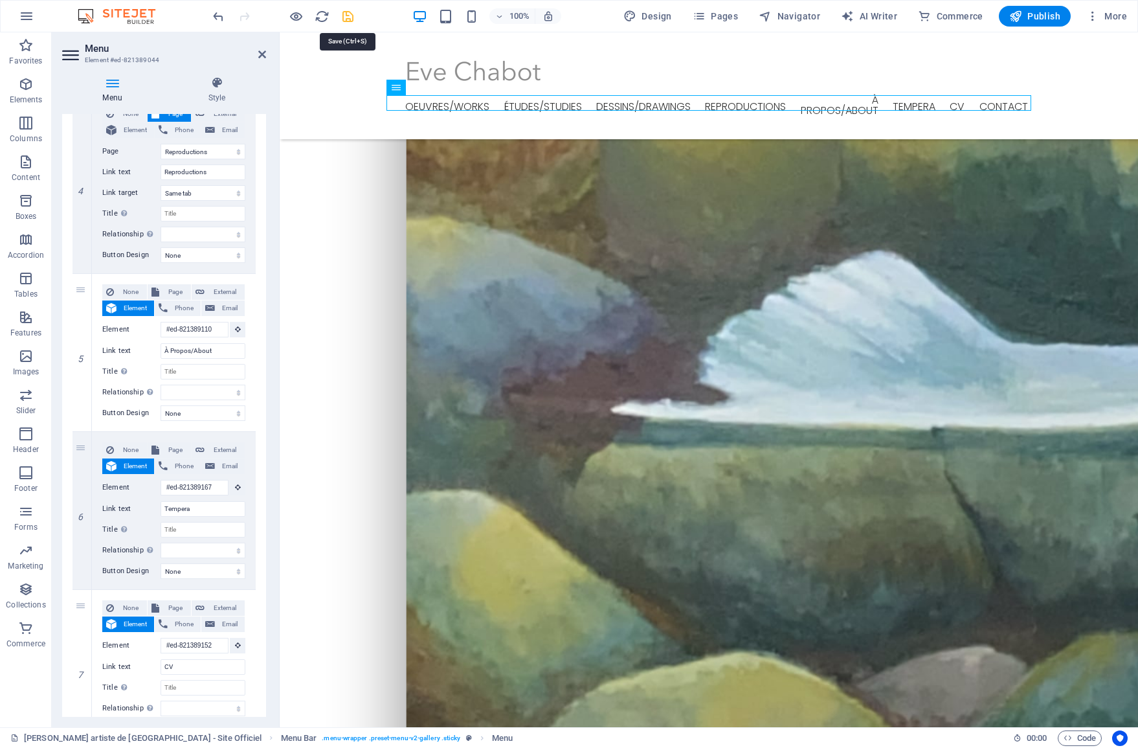
click at [344, 18] on icon "save" at bounding box center [348, 16] width 15 height 15
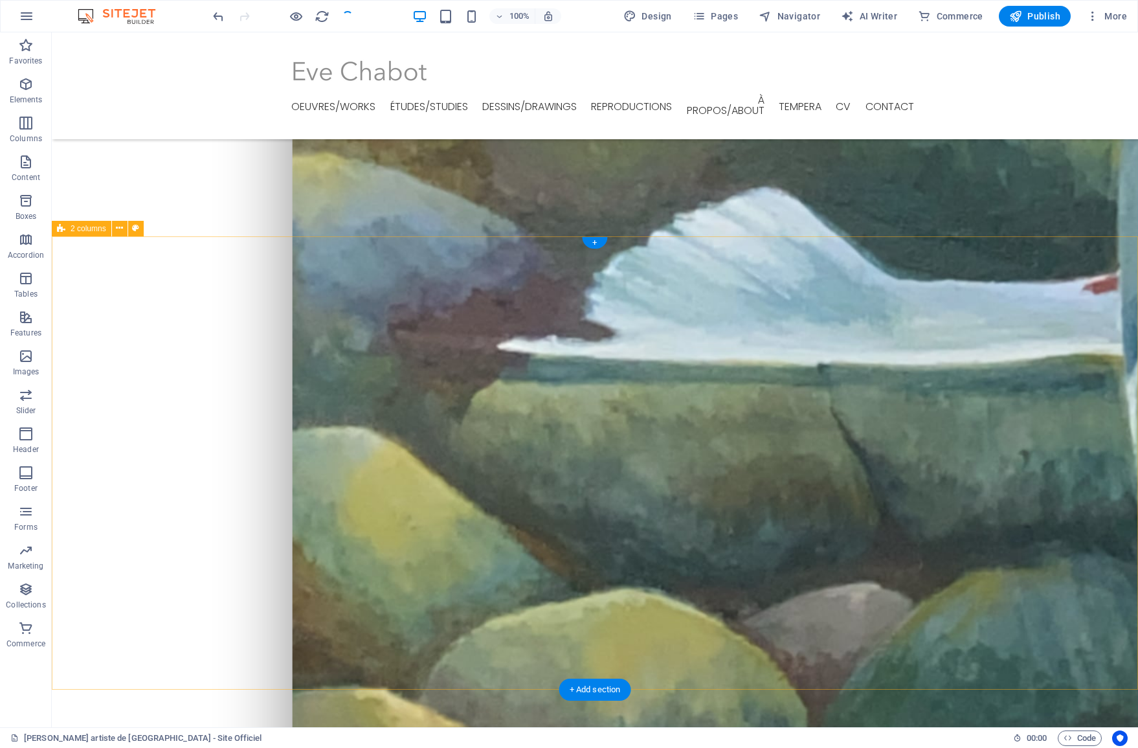
scroll to position [2175, 0]
click at [121, 232] on icon at bounding box center [119, 228] width 7 height 14
click at [115, 234] on button at bounding box center [120, 229] width 16 height 16
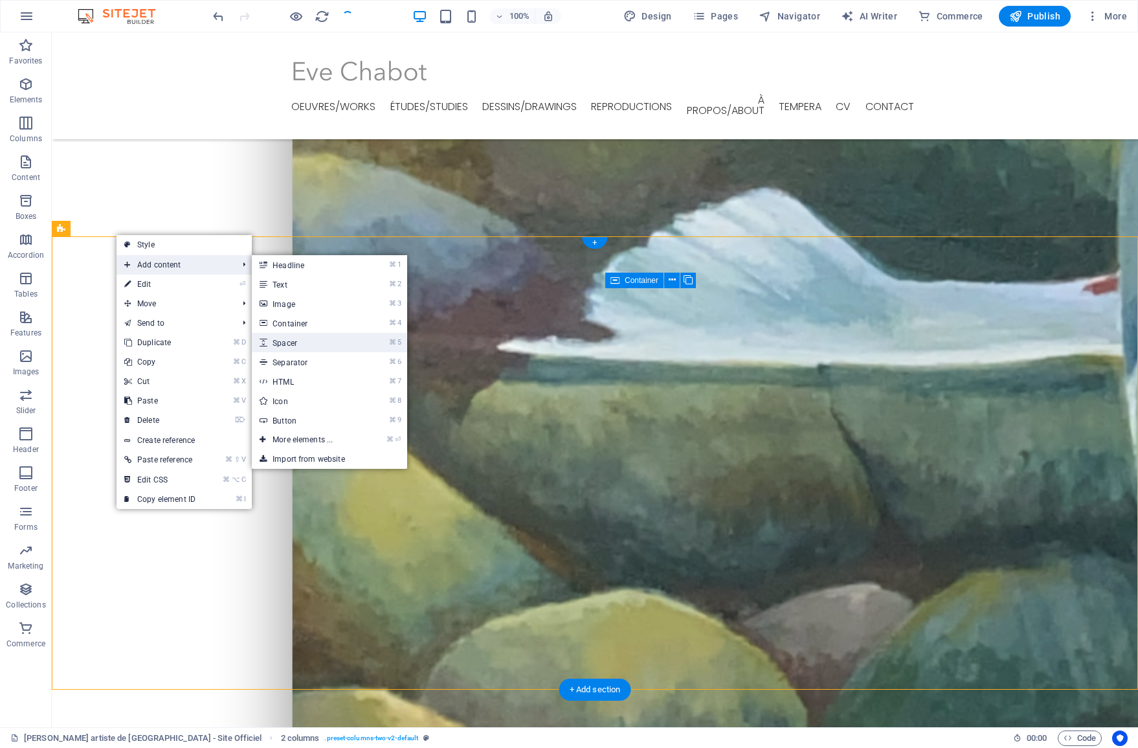
click at [304, 337] on link "⌘ 5 Spacer" at bounding box center [305, 342] width 107 height 19
select select "px"
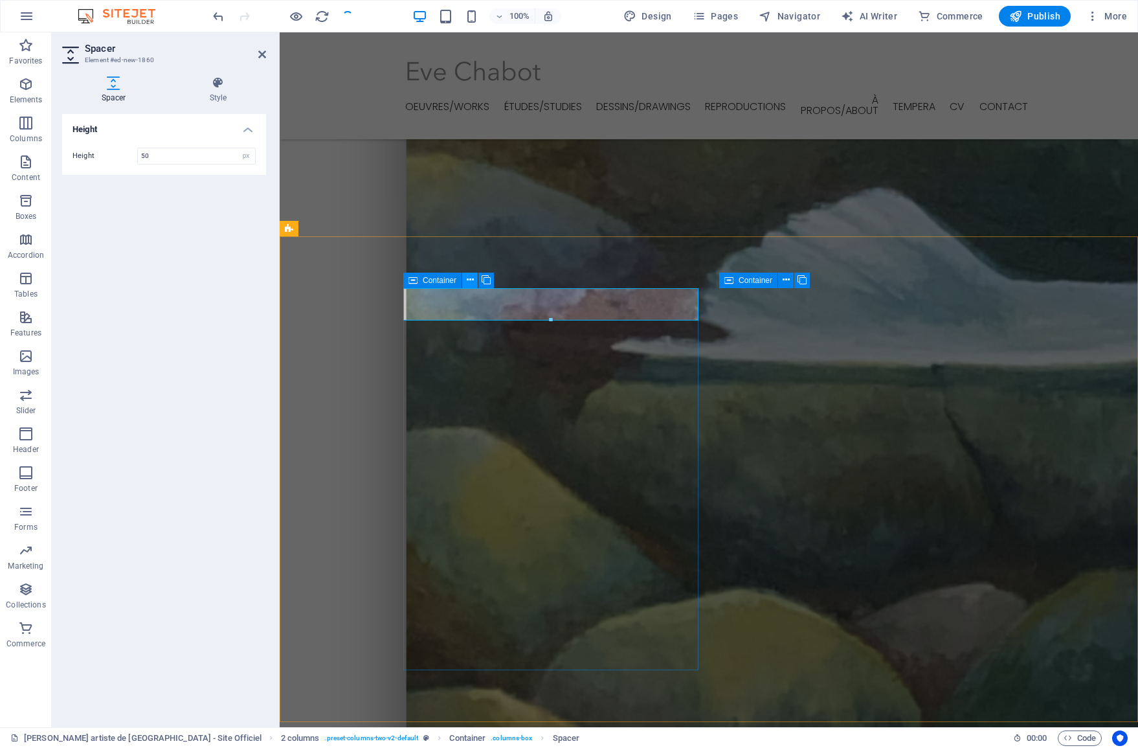
click at [467, 280] on icon at bounding box center [470, 280] width 7 height 14
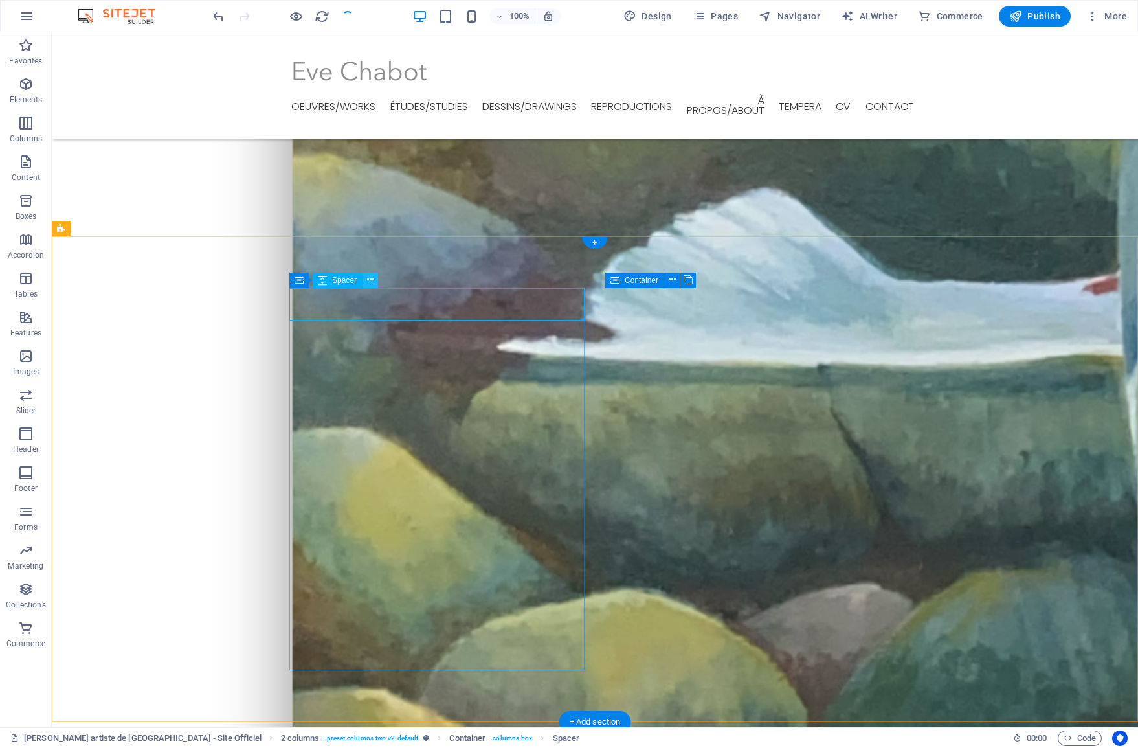
click at [372, 281] on icon at bounding box center [370, 280] width 7 height 14
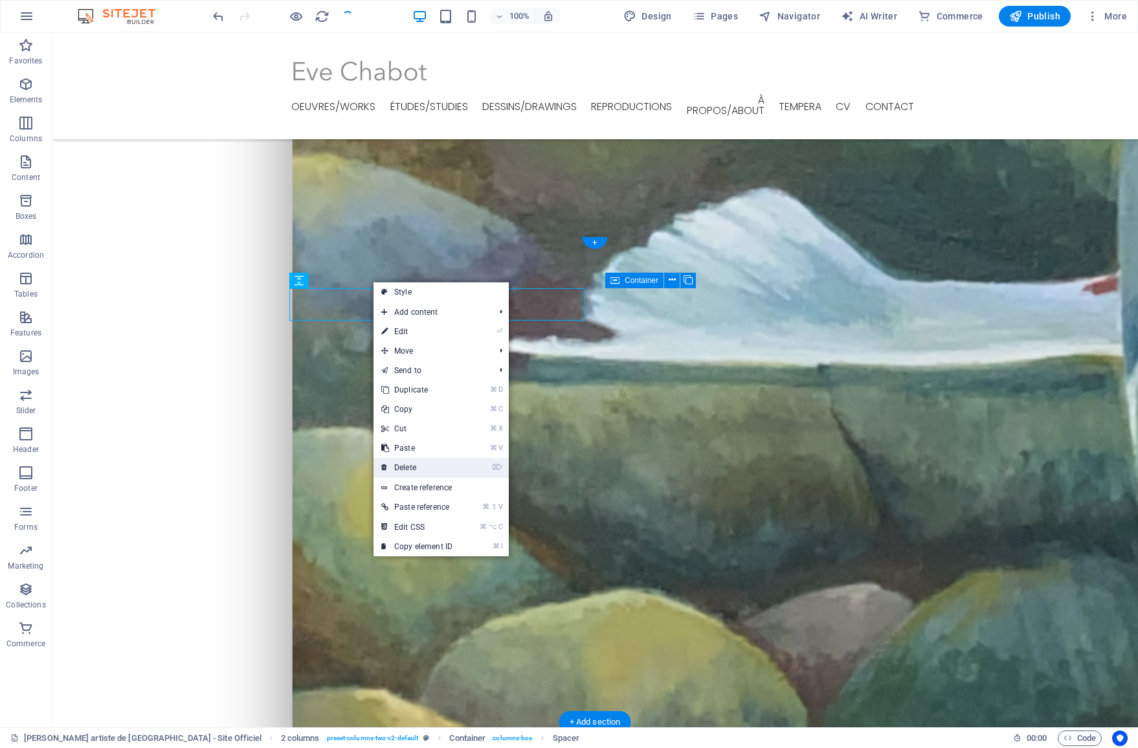
drag, startPoint x: 419, startPoint y: 462, endPoint x: 372, endPoint y: 427, distance: 58.4
click at [419, 462] on link "⌦ Delete" at bounding box center [417, 467] width 87 height 19
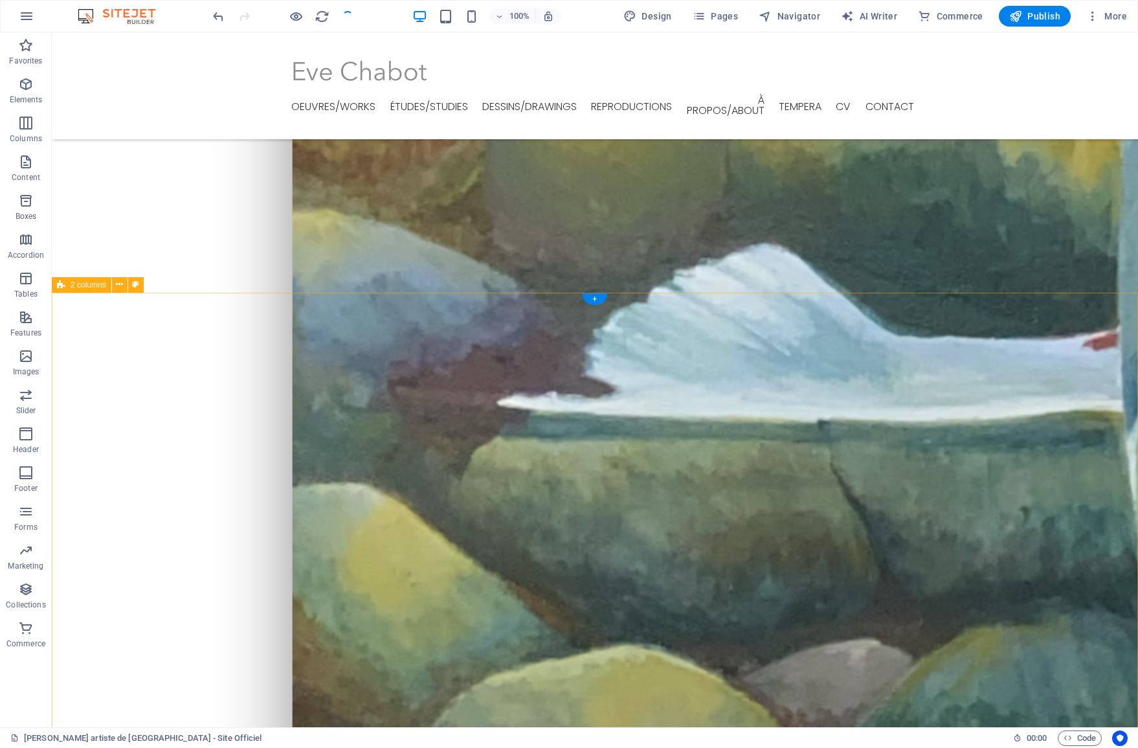
scroll to position [2119, 0]
click at [351, 21] on div at bounding box center [282, 16] width 145 height 21
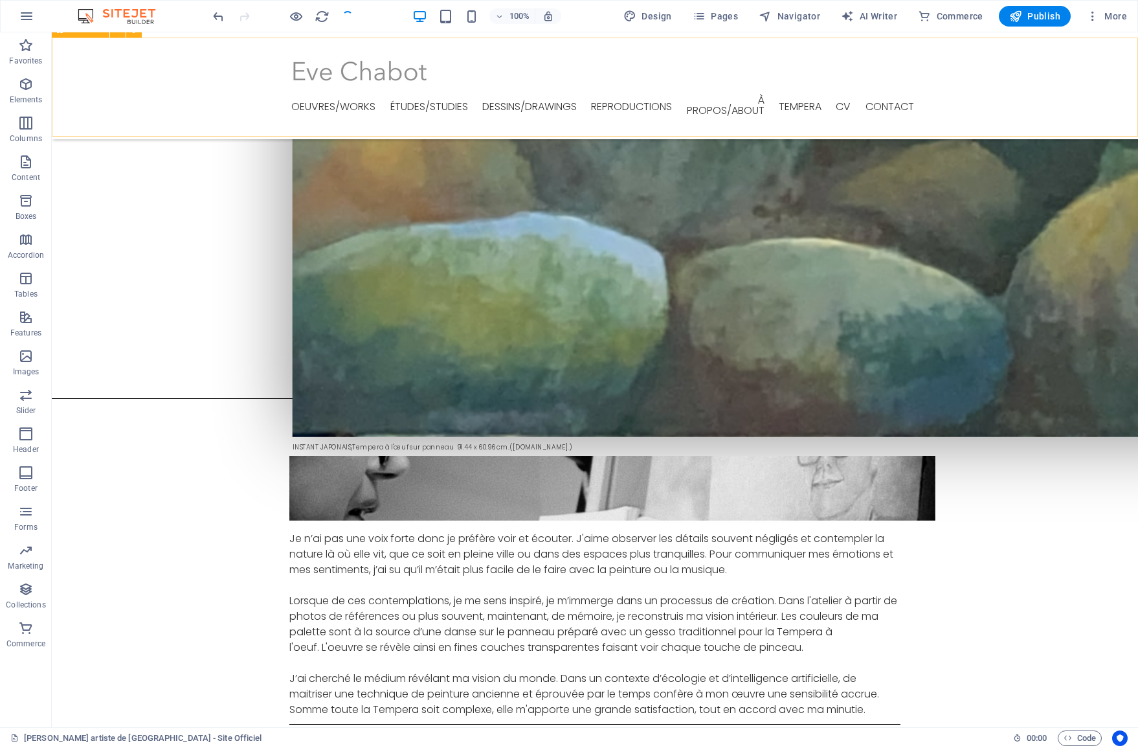
scroll to position [2793, 0]
click at [1020, 25] on button "Publish" at bounding box center [1035, 16] width 72 height 21
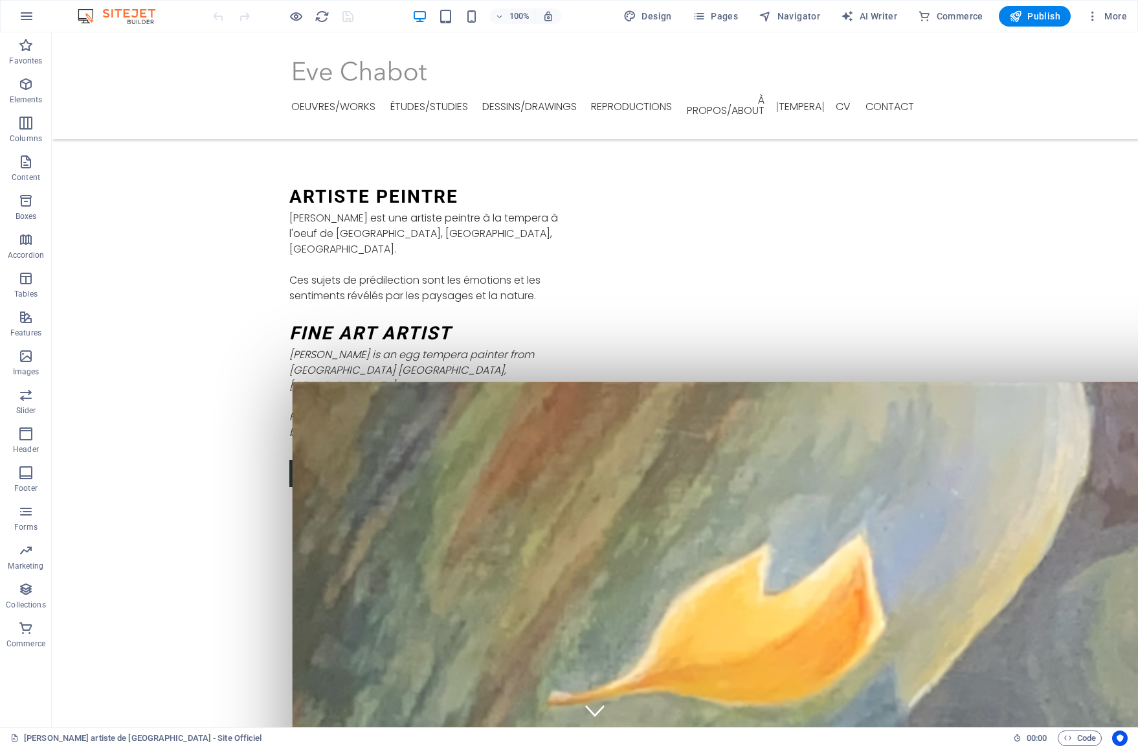
scroll to position [2463, 0]
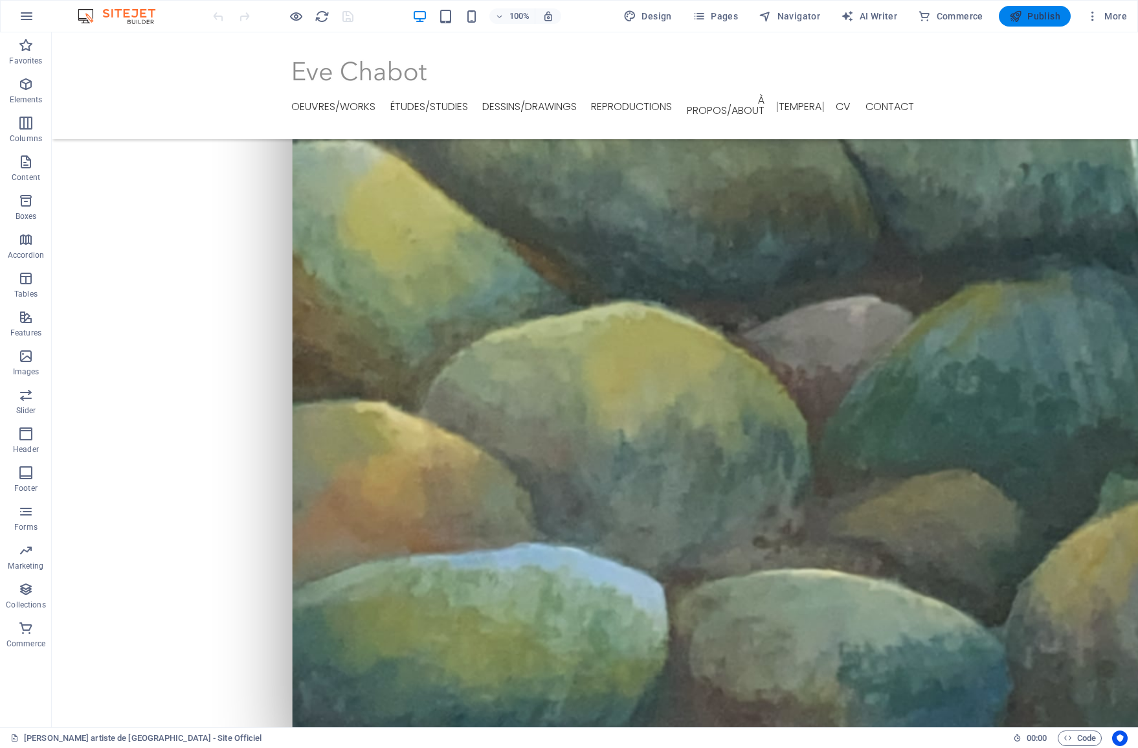
click at [1021, 18] on icon "button" at bounding box center [1015, 16] width 13 height 13
